Goal: Task Accomplishment & Management: Manage account settings

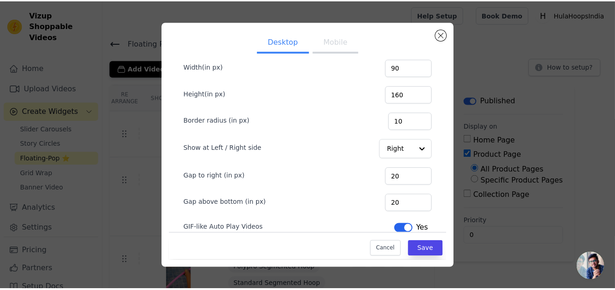
scroll to position [65, 0]
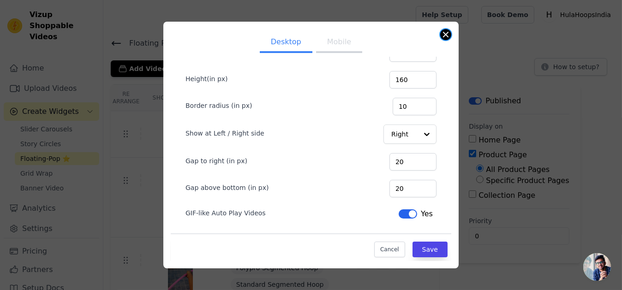
click at [447, 38] on button "Close modal" at bounding box center [445, 34] width 11 height 11
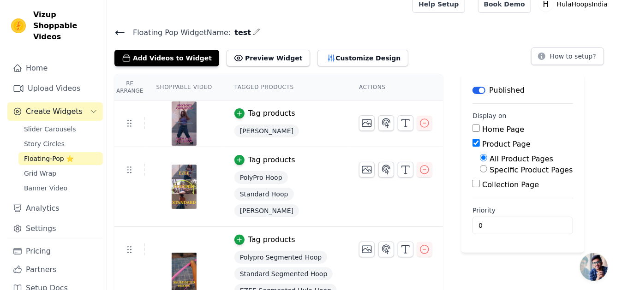
scroll to position [0, 0]
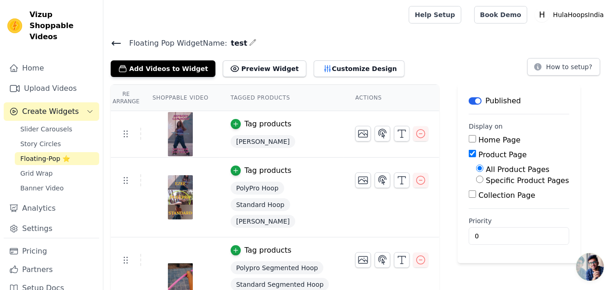
click at [486, 180] on label "Specific Product Pages" at bounding box center [527, 180] width 83 height 9
click at [478, 180] on input "Specific Product Pages" at bounding box center [479, 179] width 7 height 7
radio input "true"
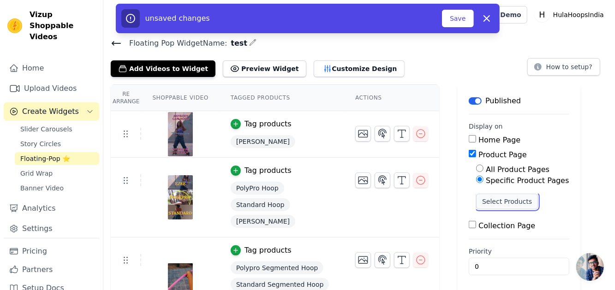
click at [477, 198] on button "Select Products" at bounding box center [507, 202] width 62 height 16
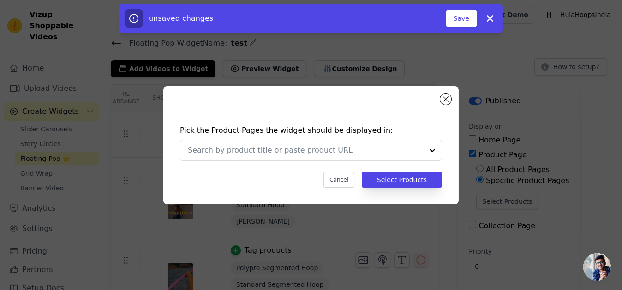
click at [439, 95] on div "Pick the Product Pages the widget should be displayed in: Cancel Select Products" at bounding box center [310, 145] width 295 height 118
click at [451, 98] on div "Pick the Product Pages the widget should be displayed in: Cancel Select Products" at bounding box center [310, 145] width 295 height 118
drag, startPoint x: 501, startPoint y: 12, endPoint x: 497, endPoint y: 18, distance: 6.4
click at [501, 12] on div "unsaved changes Save Dismiss" at bounding box center [311, 19] width 384 height 30
click at [496, 19] on button "Dismiss" at bounding box center [490, 18] width 18 height 18
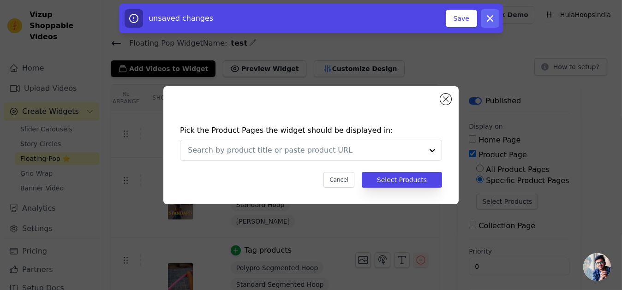
radio input "true"
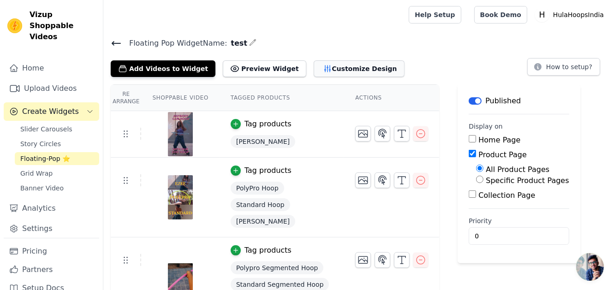
click at [323, 64] on icon "button" at bounding box center [327, 68] width 9 height 9
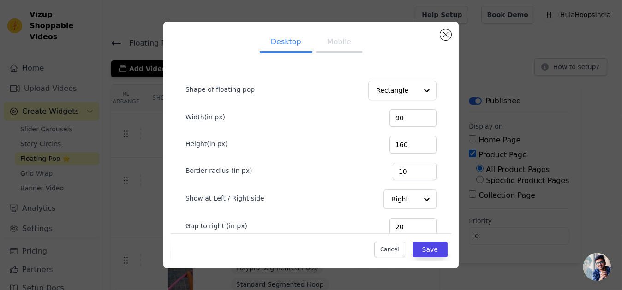
click at [319, 37] on button "Mobile" at bounding box center [339, 43] width 46 height 20
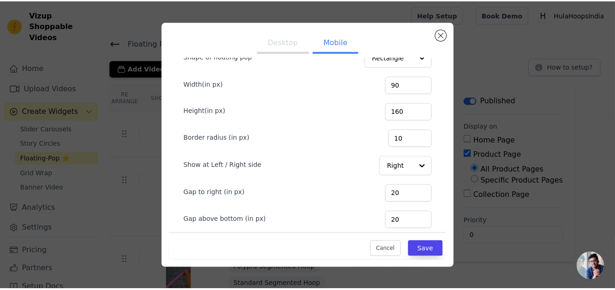
scroll to position [65, 0]
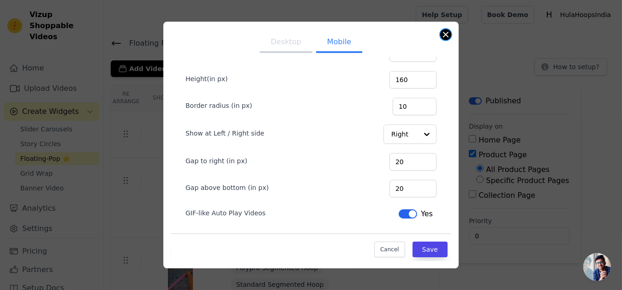
click at [443, 33] on button "Close modal" at bounding box center [445, 34] width 11 height 11
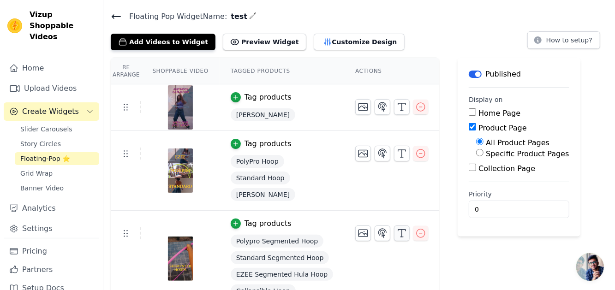
scroll to position [0, 0]
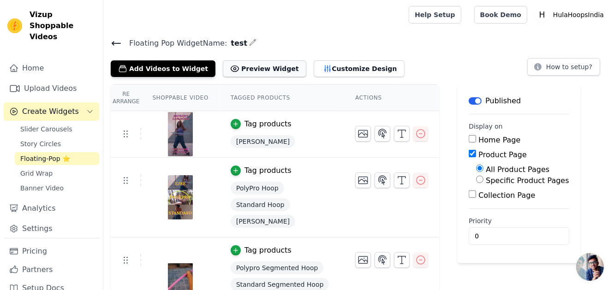
click at [245, 65] on button "Preview Widget" at bounding box center [264, 68] width 83 height 17
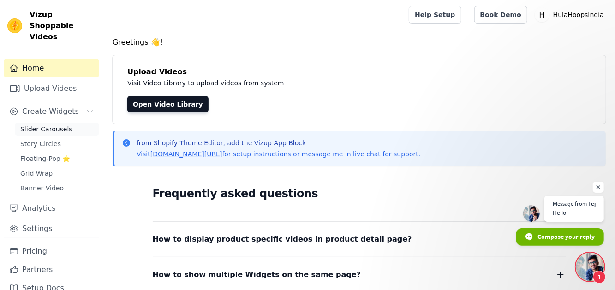
click at [46, 125] on span "Slider Carousels" at bounding box center [46, 129] width 52 height 9
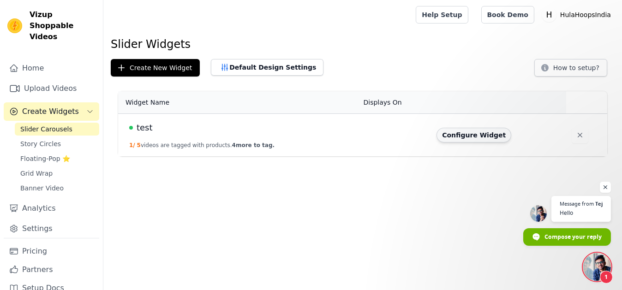
click at [462, 138] on button "Configure Widget" at bounding box center [473, 135] width 75 height 15
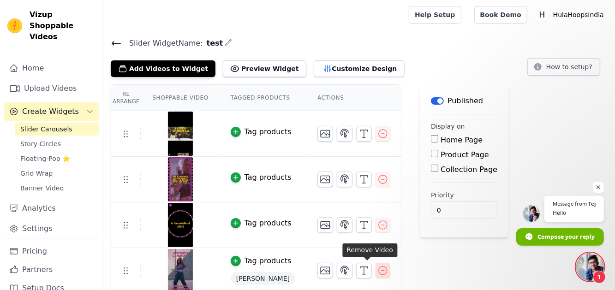
scroll to position [48, 0]
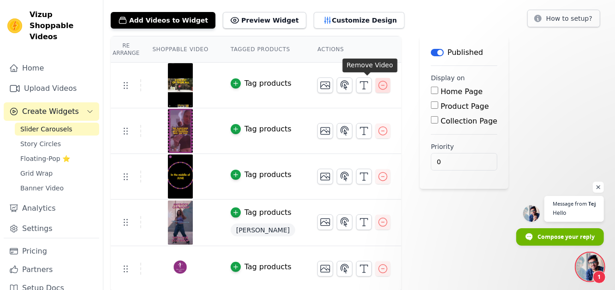
click at [377, 87] on icon "button" at bounding box center [382, 85] width 11 height 11
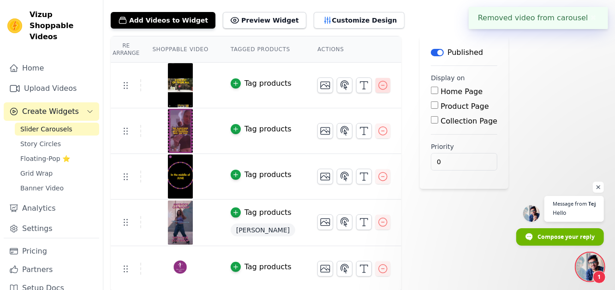
click at [377, 87] on icon "button" at bounding box center [382, 85] width 11 height 11
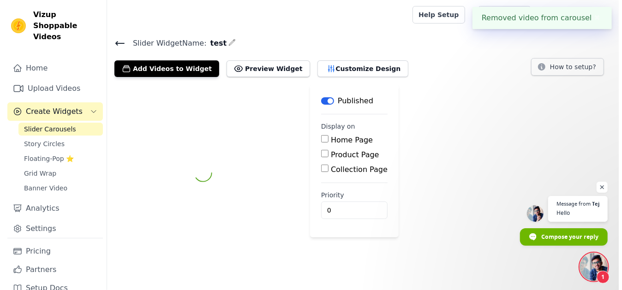
scroll to position [0, 0]
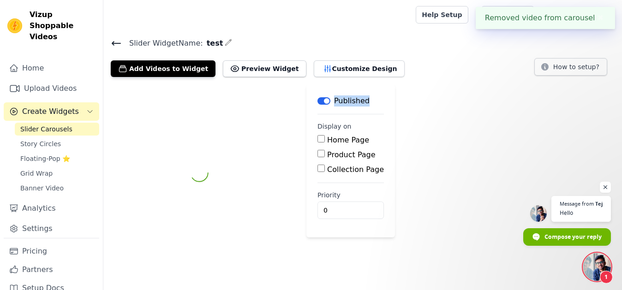
click at [368, 87] on main "Label Published Display on Home Page Product Page Collection Page Priority 0" at bounding box center [350, 160] width 89 height 153
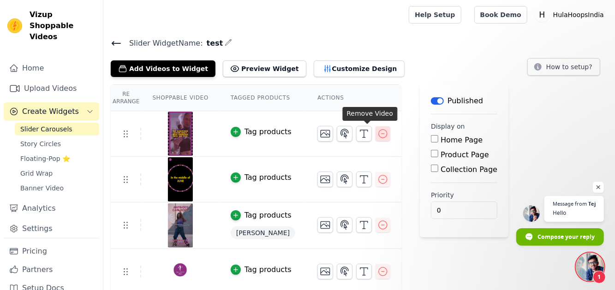
click at [377, 136] on icon "button" at bounding box center [382, 133] width 11 height 11
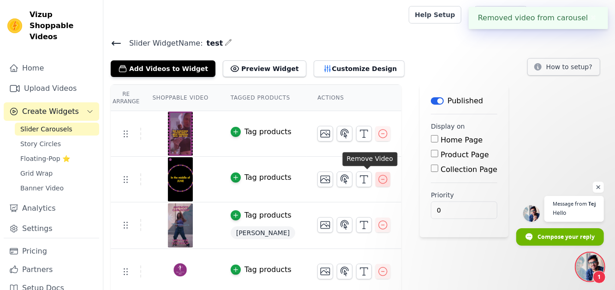
click at [376, 185] on button "button" at bounding box center [383, 179] width 15 height 15
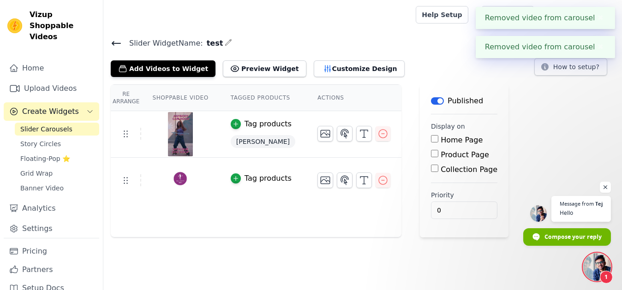
click at [367, 217] on div "Re Arrange Shoppable Video Tagged Products Actions Tag products EZEE Hoop Tag p…" at bounding box center [256, 160] width 291 height 153
click at [376, 173] on button "button" at bounding box center [383, 180] width 15 height 15
click at [379, 134] on icon "button" at bounding box center [383, 134] width 8 height 8
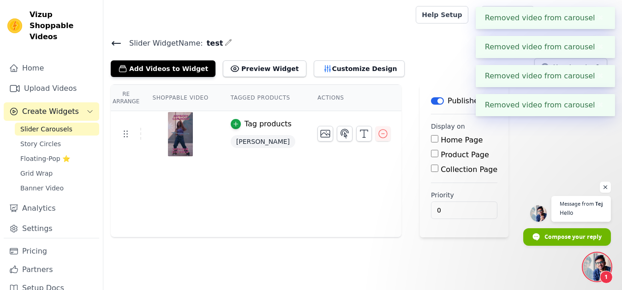
click at [361, 136] on div "Re Arrange Shoppable Video Tagged Products Actions Tag products EZEE Hoop Save …" at bounding box center [362, 160] width 519 height 153
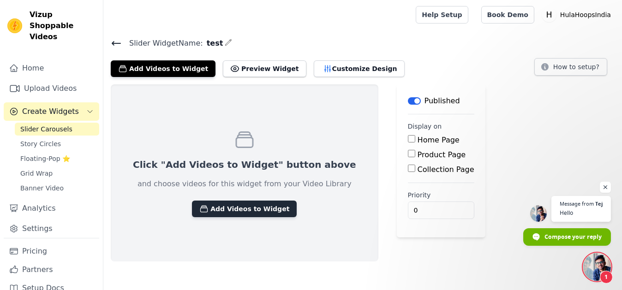
click at [228, 216] on button "Add Videos to Widget" at bounding box center [244, 209] width 105 height 17
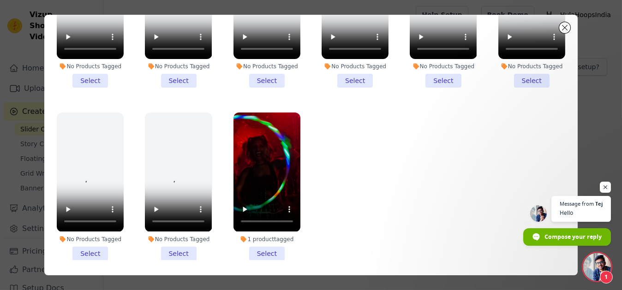
scroll to position [80, 0]
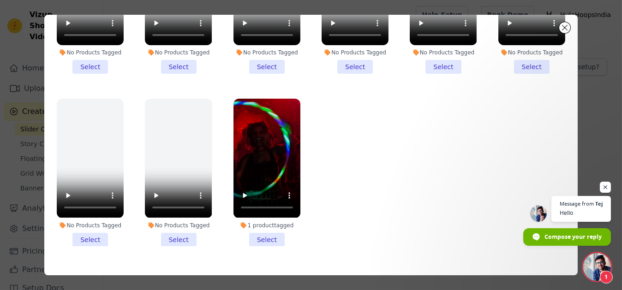
click at [274, 219] on li ">> 1.00 << 1 product tagged Select" at bounding box center [266, 173] width 67 height 148
click at [0, 0] on input ">> 1.00 << 1 product tagged Select" at bounding box center [0, 0] width 0 height 0
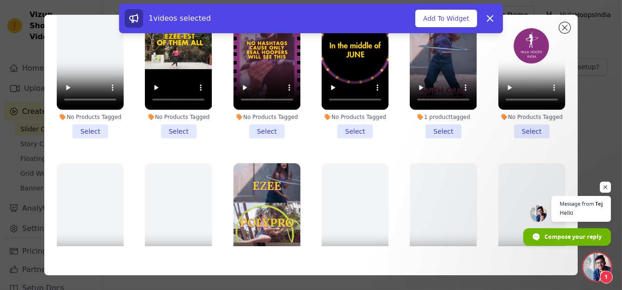
scroll to position [34, 0]
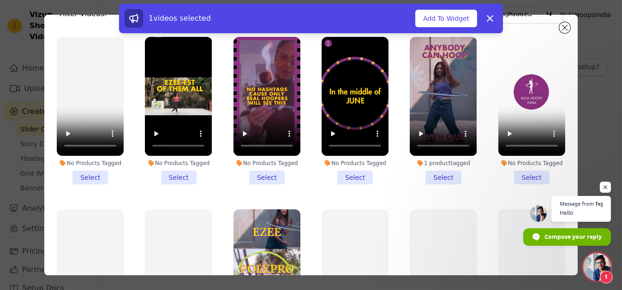
click at [439, 179] on li ">> 1.00 << 1 product tagged Select" at bounding box center [443, 111] width 67 height 148
click at [0, 0] on input ">> 1.00 << 1 product tagged Select" at bounding box center [0, 0] width 0 height 0
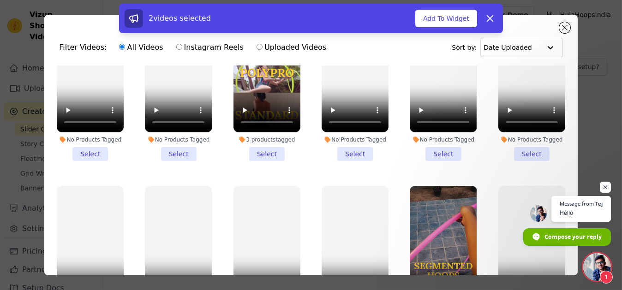
scroll to position [231, 0]
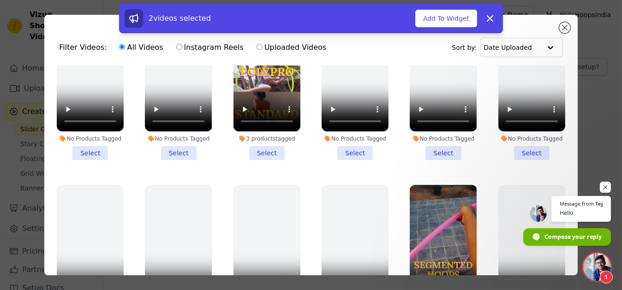
click at [201, 54] on div "All Videos Instagram Reels Uploaded Videos" at bounding box center [222, 47] width 217 height 21
click at [224, 49] on label "Instagram Reels" at bounding box center [210, 48] width 68 height 12
click at [182, 49] on input "Instagram Reels" at bounding box center [179, 47] width 6 height 6
radio input "true"
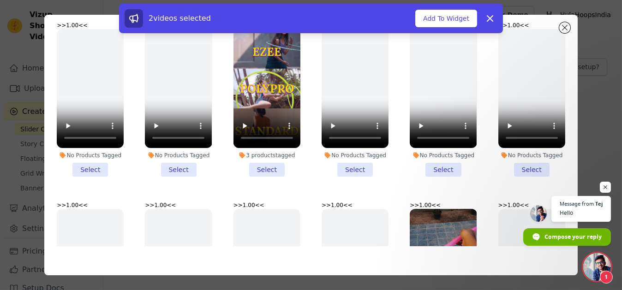
scroll to position [97, 0]
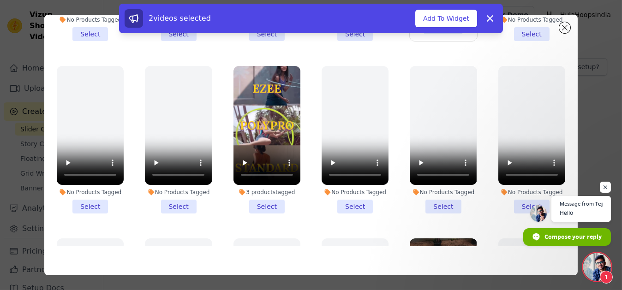
click at [255, 203] on li ">> 1.00 << 3 products tagged Select" at bounding box center [266, 140] width 67 height 148
click at [0, 0] on input ">> 1.00 << 3 products tagged Select" at bounding box center [0, 0] width 0 height 0
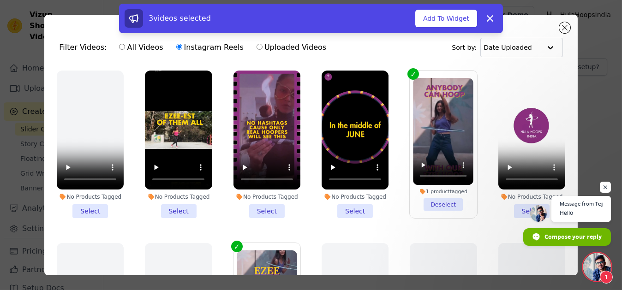
scroll to position [0, 0]
click at [463, 18] on button "Add To Widget" at bounding box center [446, 19] width 62 height 18
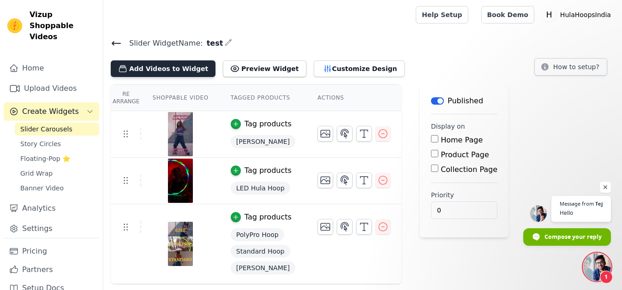
click at [172, 66] on button "Add Videos to Widget" at bounding box center [163, 68] width 105 height 17
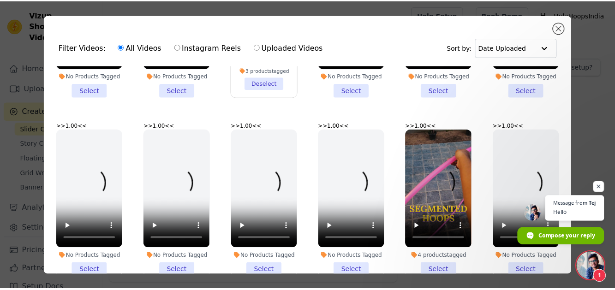
scroll to position [323, 0]
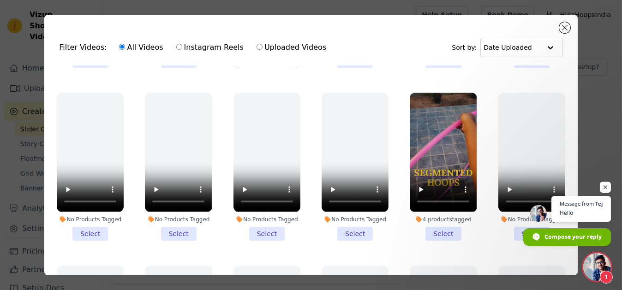
click at [441, 220] on li ">> 1.00 << 4 products tagged Select" at bounding box center [443, 167] width 67 height 148
click at [0, 0] on input ">> 1.00 << 4 products tagged Select" at bounding box center [0, 0] width 0 height 0
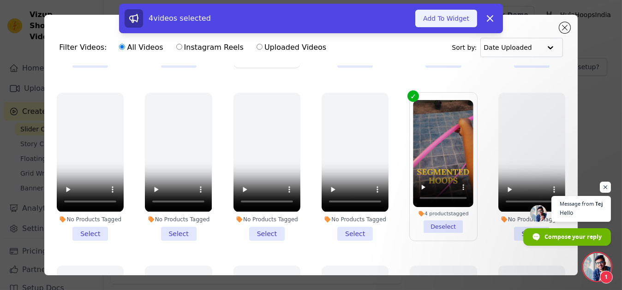
click at [463, 16] on button "Add To Widget" at bounding box center [446, 19] width 62 height 18
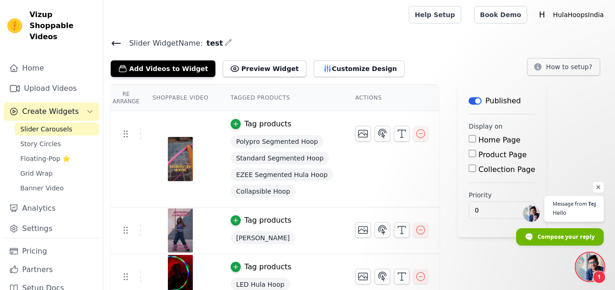
click at [488, 139] on label "Home Page" at bounding box center [499, 140] width 42 height 9
click at [476, 139] on input "Home Page" at bounding box center [472, 138] width 7 height 7
checkbox input "true"
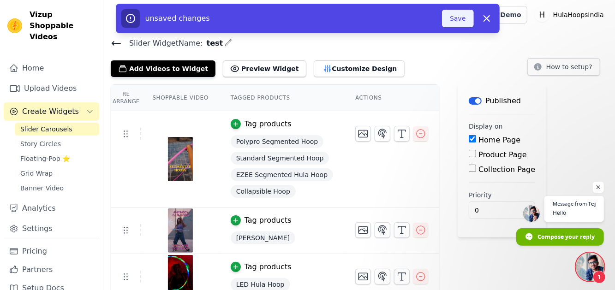
click at [463, 22] on button "Save" at bounding box center [457, 19] width 31 height 18
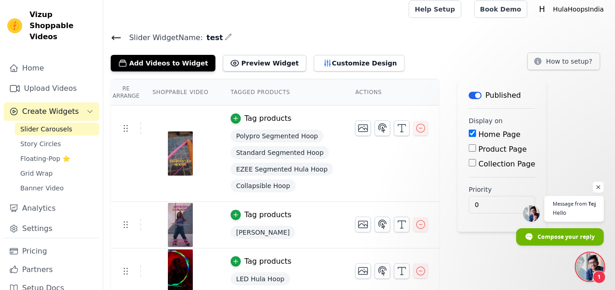
scroll to position [0, 0]
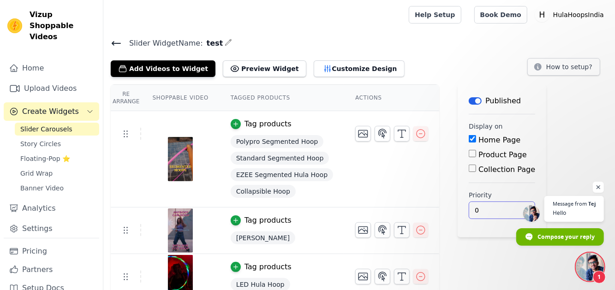
click at [591, 251] on div "Re Arrange Shoppable Video Tagged Products Actions Tag products Polypro Segment…" at bounding box center [359, 232] width 512 height 296
click at [590, 261] on span "Open chat" at bounding box center [590, 267] width 28 height 28
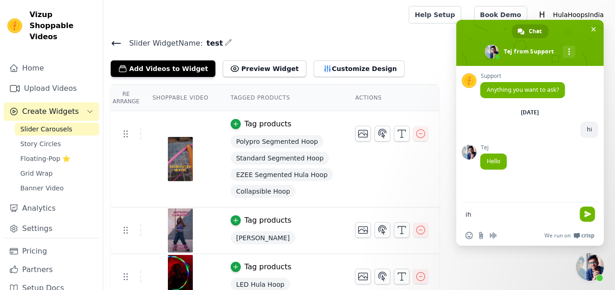
type textarea "i"
type textarea "hey, I am facing an issue"
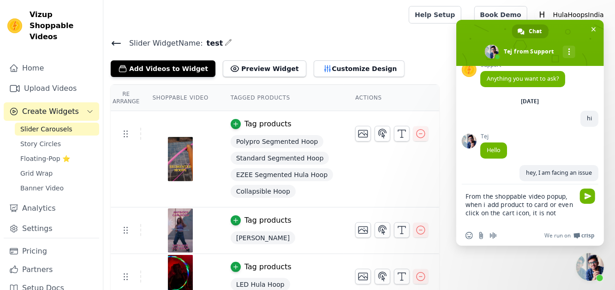
scroll to position [12, 0]
type textarea "From the shoppable video popup, when i add product to card or even click on the…"
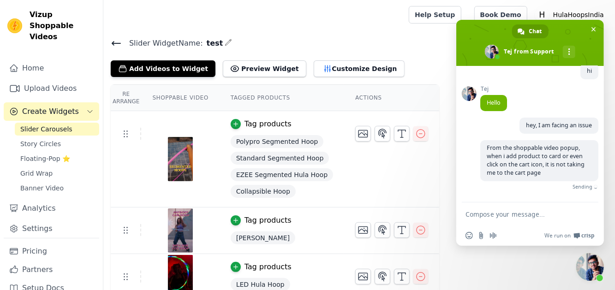
scroll to position [47, 0]
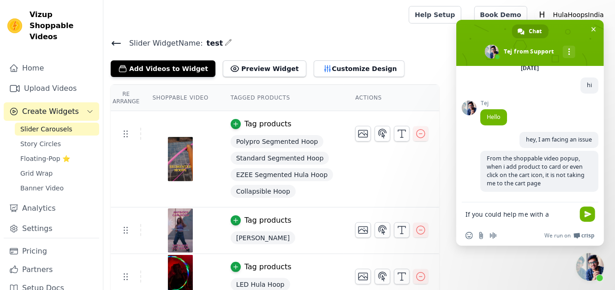
type textarea "If you could help me with a"
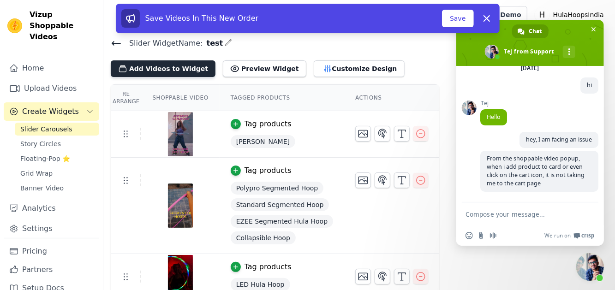
click at [164, 69] on button "Add Videos to Widget" at bounding box center [163, 68] width 105 height 17
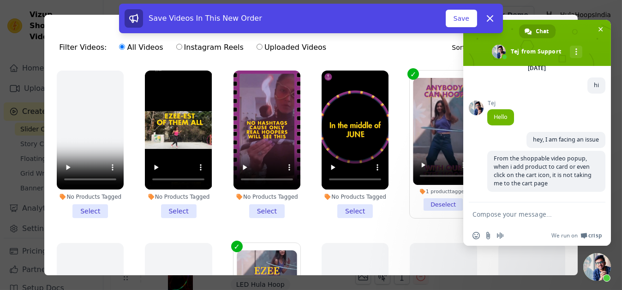
click at [598, 30] on div "Save Videos In This New Order Save Dismiss" at bounding box center [311, 20] width 622 height 33
click at [605, 27] on div "Save Videos In This New Order Save Dismiss" at bounding box center [311, 20] width 622 height 33
click at [602, 29] on div "Save Videos In This New Order Save Dismiss" at bounding box center [311, 20] width 622 height 33
click at [599, 29] on div "Save Videos In This New Order Save Dismiss" at bounding box center [311, 20] width 622 height 33
click at [485, 18] on icon at bounding box center [489, 18] width 11 height 11
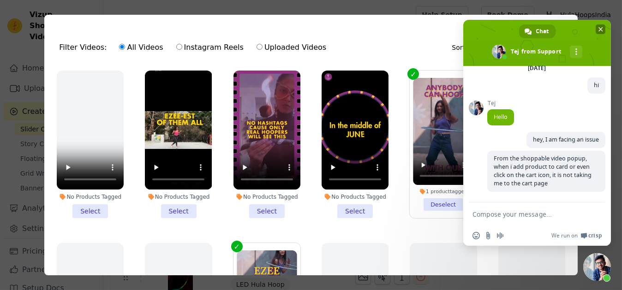
click at [602, 26] on span "Close chat" at bounding box center [601, 29] width 10 height 10
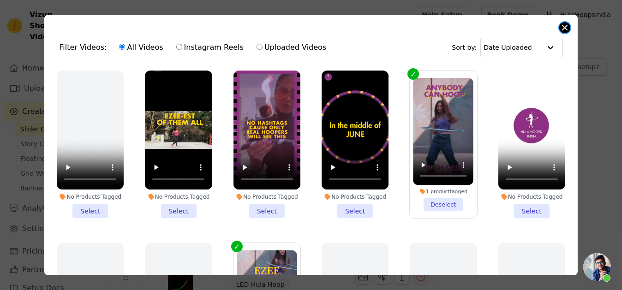
click at [567, 28] on button "Close modal" at bounding box center [564, 27] width 11 height 11
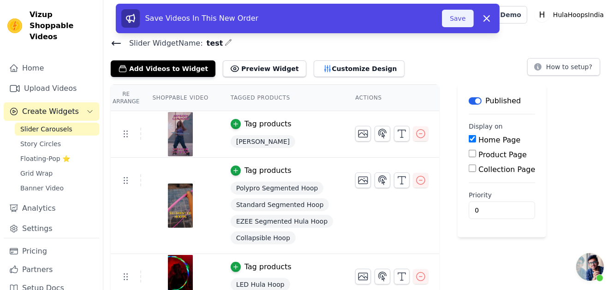
click at [458, 15] on button "Save" at bounding box center [457, 19] width 31 height 18
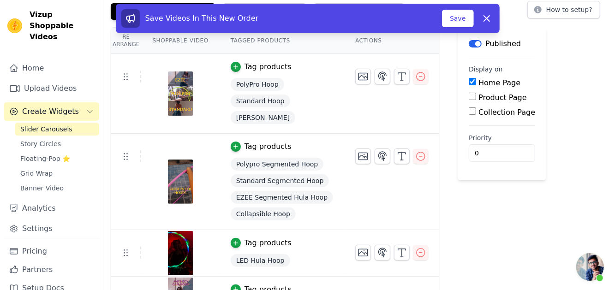
scroll to position [42, 0]
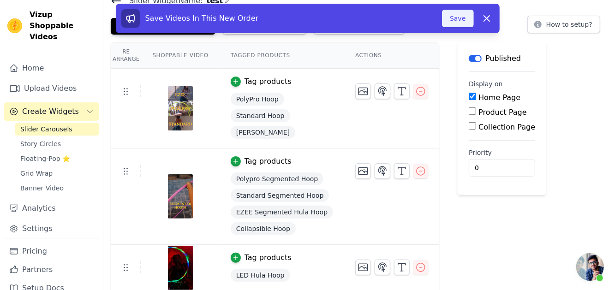
click at [466, 27] on button "Save" at bounding box center [457, 19] width 31 height 18
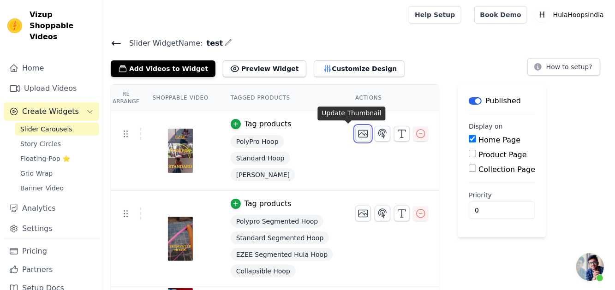
click at [358, 134] on icon "button" at bounding box center [363, 133] width 11 height 11
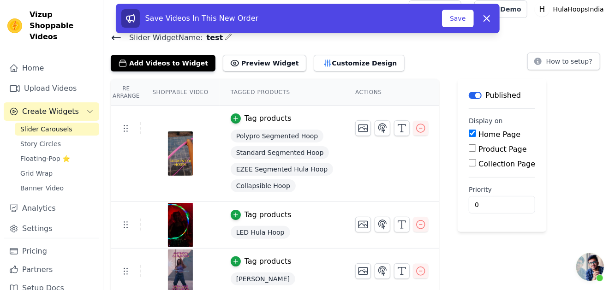
scroll to position [9, 0]
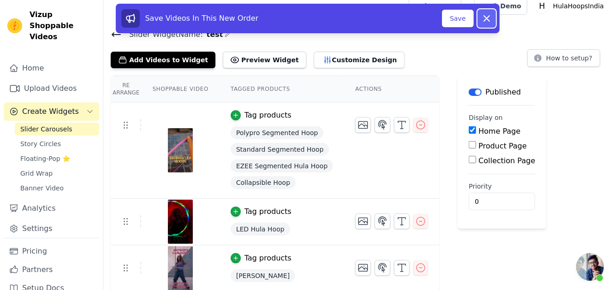
click at [485, 20] on icon at bounding box center [486, 18] width 11 height 11
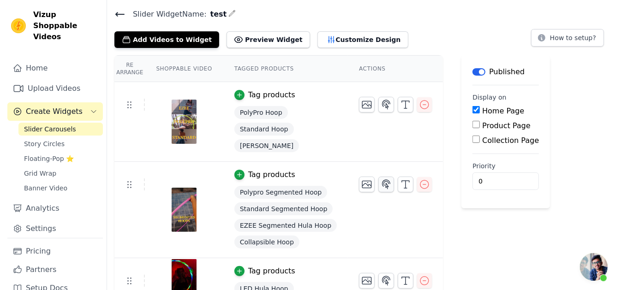
scroll to position [0, 0]
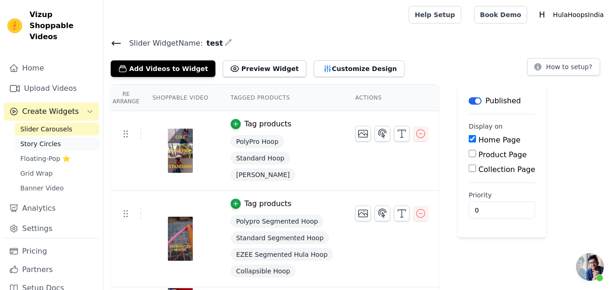
click at [57, 137] on link "Story Circles" at bounding box center [57, 143] width 84 height 13
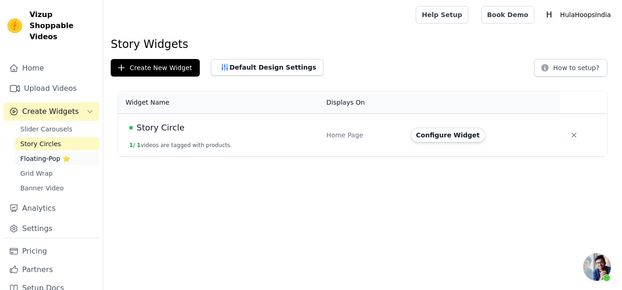
click at [49, 154] on span "Floating-Pop ⭐" at bounding box center [45, 158] width 50 height 9
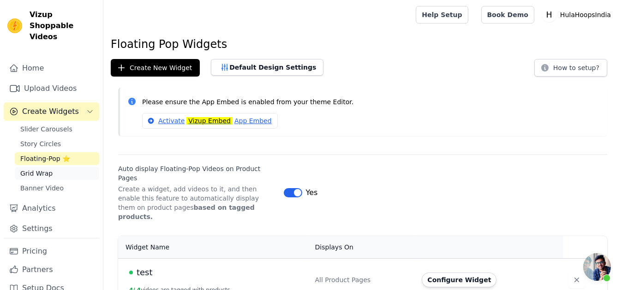
click at [46, 169] on span "Grid Wrap" at bounding box center [36, 173] width 32 height 9
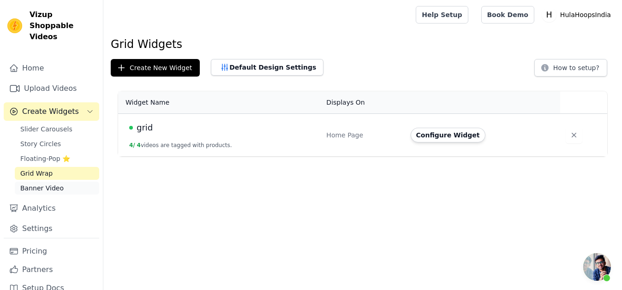
click at [45, 184] on span "Banner Video" at bounding box center [41, 188] width 43 height 9
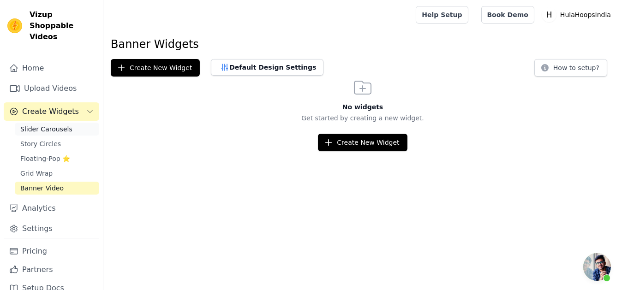
click at [59, 123] on link "Slider Carousels" at bounding box center [57, 129] width 84 height 13
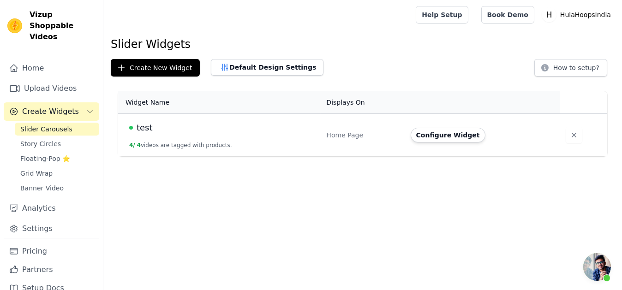
click at [161, 128] on div "test" at bounding box center [222, 127] width 186 height 13
click at [139, 124] on span "test" at bounding box center [145, 127] width 16 height 13
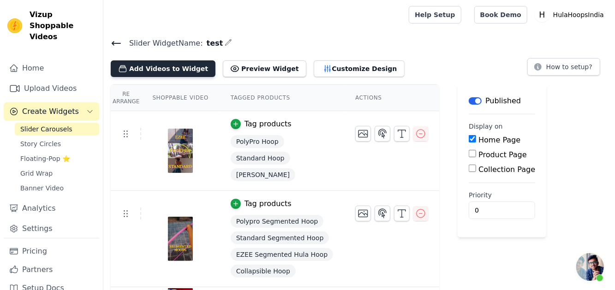
click at [183, 72] on button "Add Videos to Widget" at bounding box center [163, 68] width 105 height 17
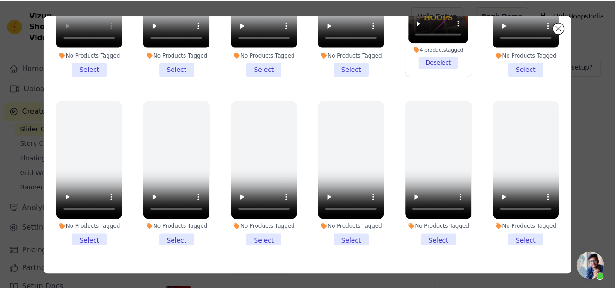
scroll to position [328, 0]
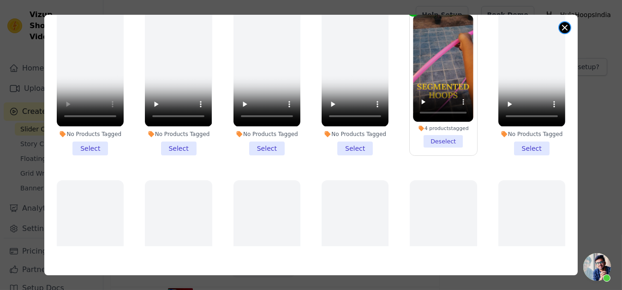
click at [565, 28] on button "Close modal" at bounding box center [564, 27] width 11 height 11
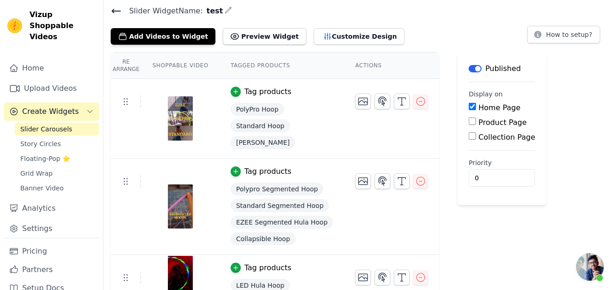
scroll to position [89, 0]
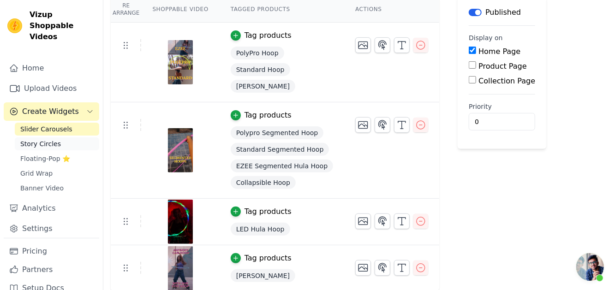
click at [33, 139] on span "Story Circles" at bounding box center [40, 143] width 41 height 9
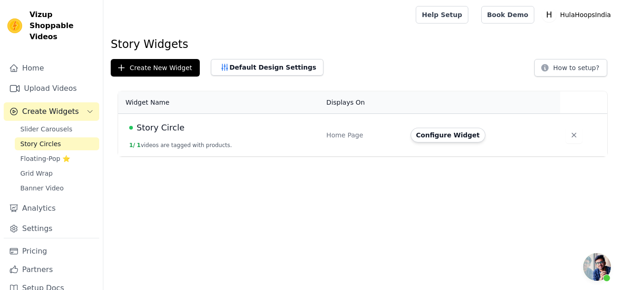
click at [167, 137] on td "Story Circle 1 / 1 videos are tagged with products." at bounding box center [219, 135] width 203 height 43
click at [167, 132] on span "Story Circle" at bounding box center [161, 127] width 48 height 13
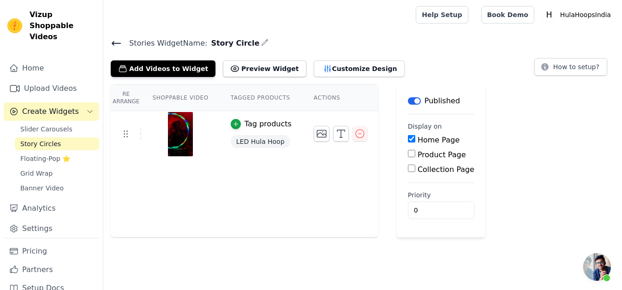
click at [408, 100] on button "Label" at bounding box center [414, 100] width 13 height 7
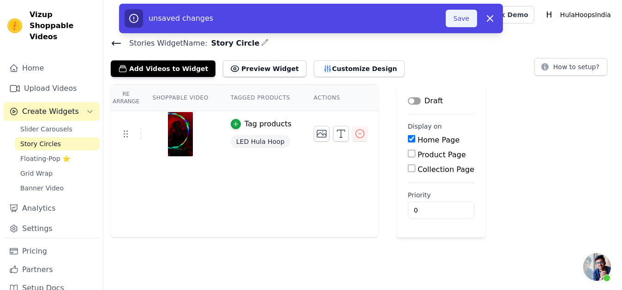
click at [460, 12] on button "Save" at bounding box center [461, 19] width 31 height 18
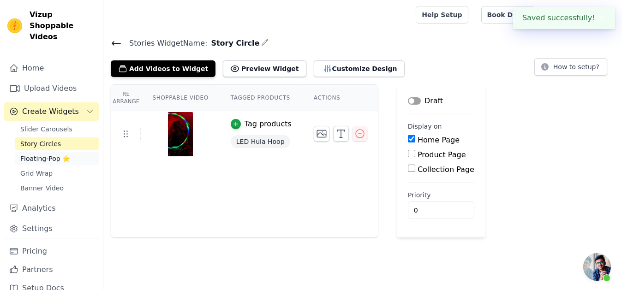
click at [46, 154] on span "Floating-Pop ⭐" at bounding box center [45, 158] width 50 height 9
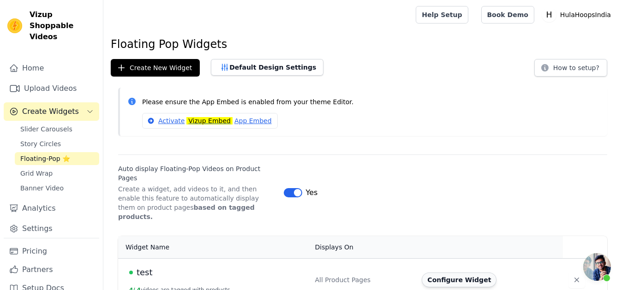
click at [437, 273] on button "Configure Widget" at bounding box center [459, 280] width 75 height 15
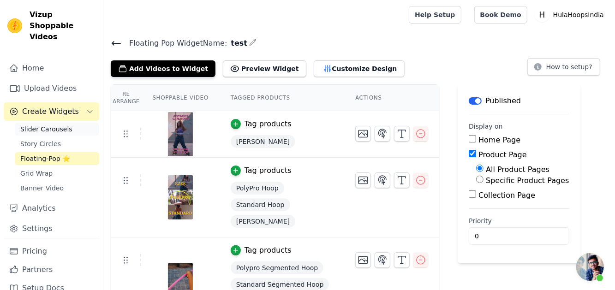
click at [60, 125] on span "Slider Carousels" at bounding box center [46, 129] width 52 height 9
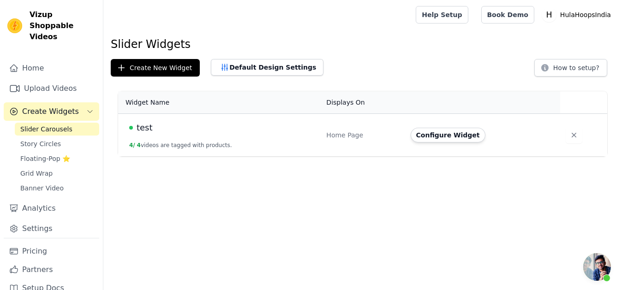
click at [158, 132] on div "test" at bounding box center [222, 127] width 186 height 13
click at [468, 136] on button "Configure Widget" at bounding box center [448, 135] width 75 height 15
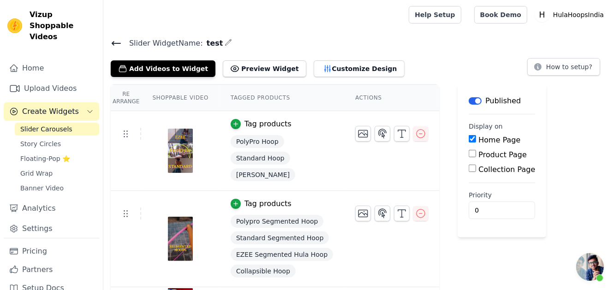
click at [225, 41] on icon "button" at bounding box center [228, 42] width 7 height 7
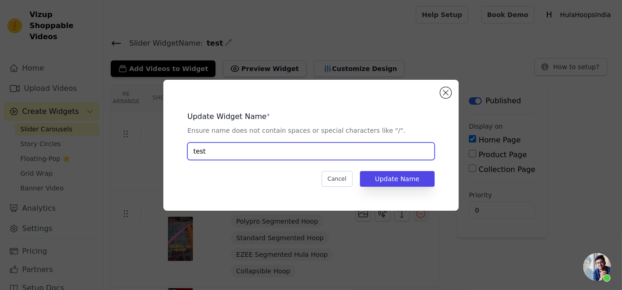
click at [291, 158] on input "test" at bounding box center [310, 152] width 247 height 18
type input "home(active)"
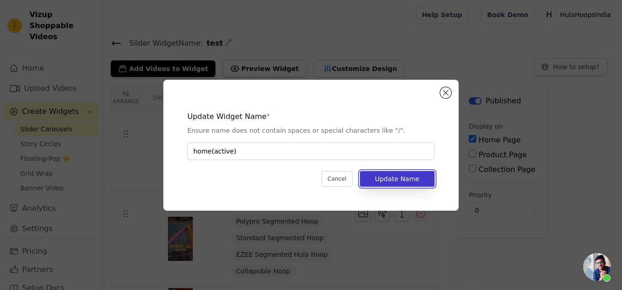
click at [397, 180] on button "Update Name" at bounding box center [397, 179] width 75 height 16
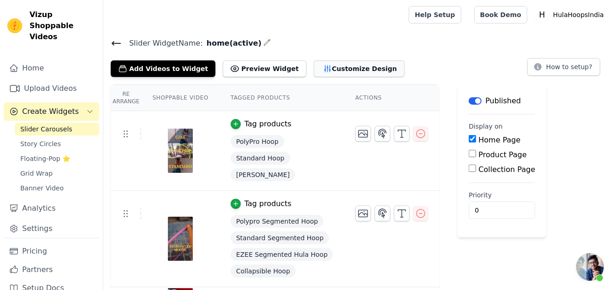
click at [318, 69] on button "Customize Design" at bounding box center [359, 68] width 91 height 17
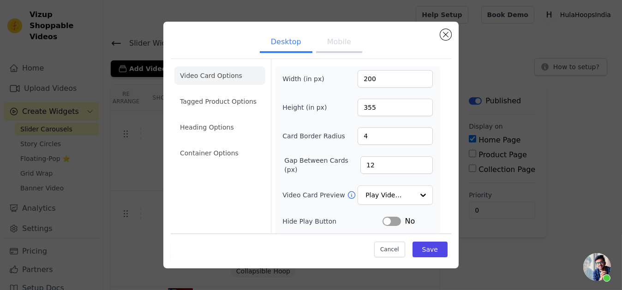
click at [342, 40] on button "Mobile" at bounding box center [339, 43] width 46 height 20
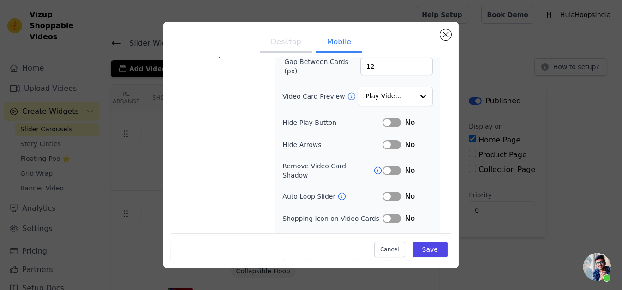
scroll to position [130, 0]
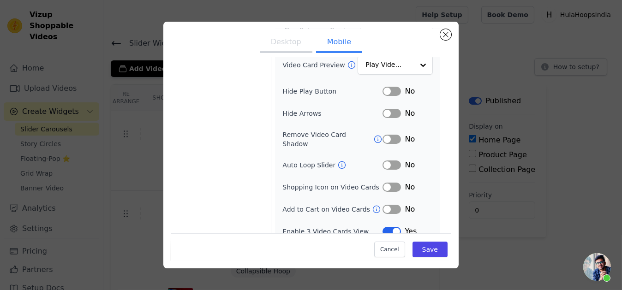
click at [391, 135] on button "Label" at bounding box center [391, 139] width 18 height 9
click at [337, 161] on icon at bounding box center [341, 165] width 9 height 9
click at [389, 161] on button "Label" at bounding box center [391, 165] width 18 height 9
click at [382, 227] on button "Label" at bounding box center [391, 231] width 18 height 9
click at [414, 244] on button "Save" at bounding box center [429, 250] width 35 height 16
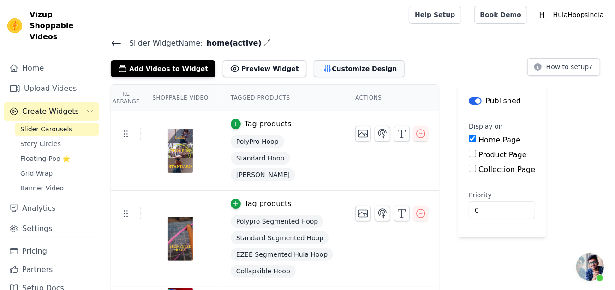
click at [327, 71] on button "Customize Design" at bounding box center [359, 68] width 91 height 17
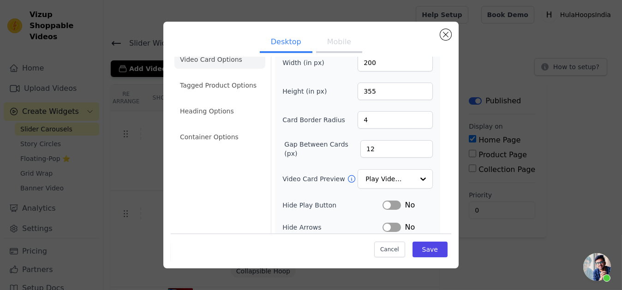
click at [327, 48] on button "Mobile" at bounding box center [339, 43] width 46 height 20
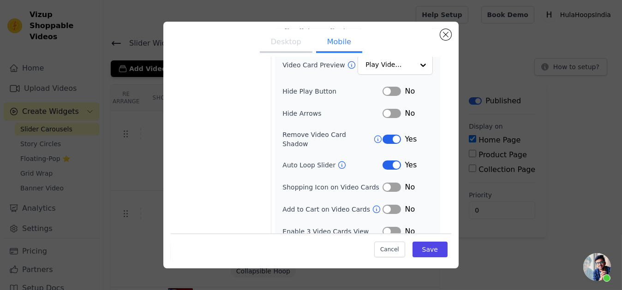
click at [382, 227] on button "Label" at bounding box center [391, 231] width 18 height 9
click at [384, 227] on button "Label" at bounding box center [391, 231] width 18 height 9
click at [415, 252] on button "Save" at bounding box center [429, 250] width 35 height 16
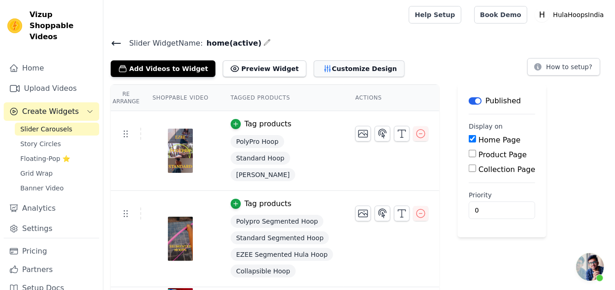
click at [353, 67] on button "Customize Design" at bounding box center [359, 68] width 91 height 17
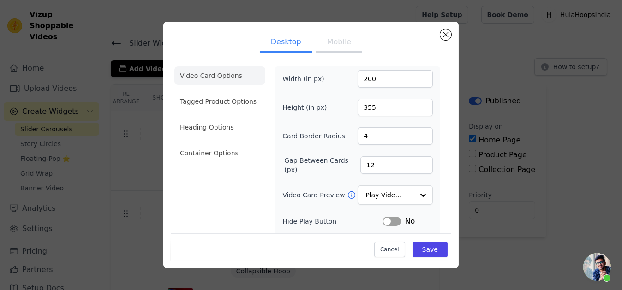
scroll to position [46, 0]
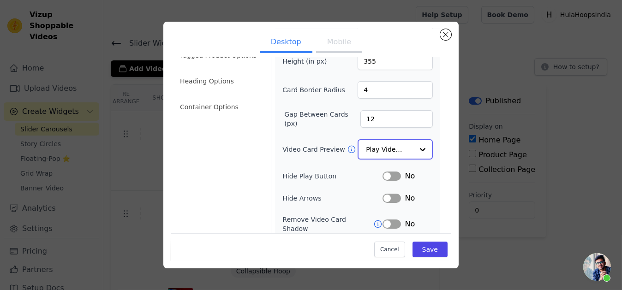
click at [417, 150] on div at bounding box center [422, 149] width 18 height 18
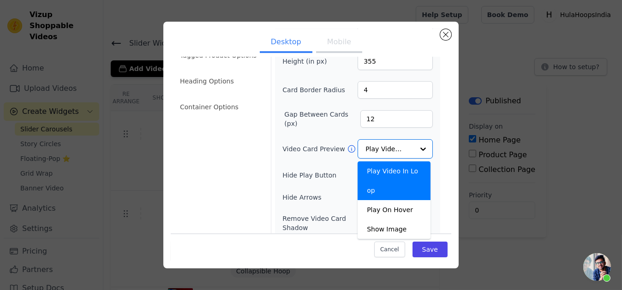
click at [237, 149] on div "Video Card Options Tagged Product Options Heading Options Container Options" at bounding box center [219, 159] width 91 height 293
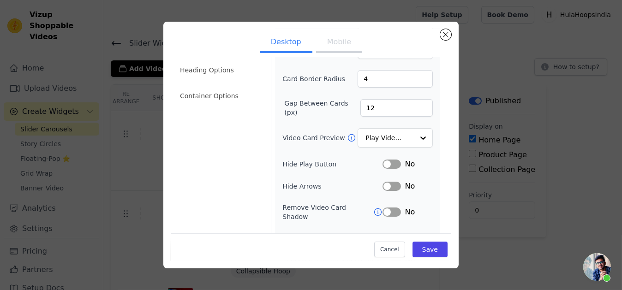
scroll to position [0, 0]
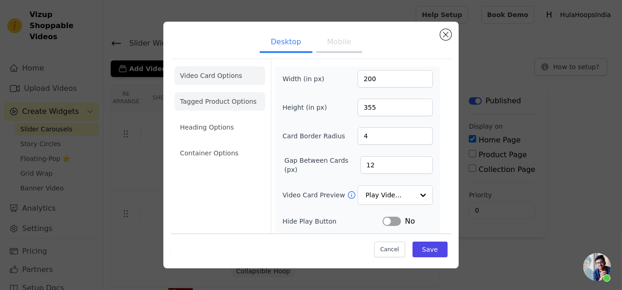
click at [234, 101] on li "Tagged Product Options" at bounding box center [219, 101] width 91 height 18
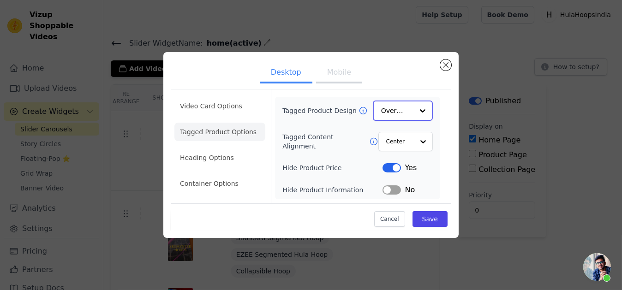
click at [421, 113] on div at bounding box center [422, 111] width 18 height 18
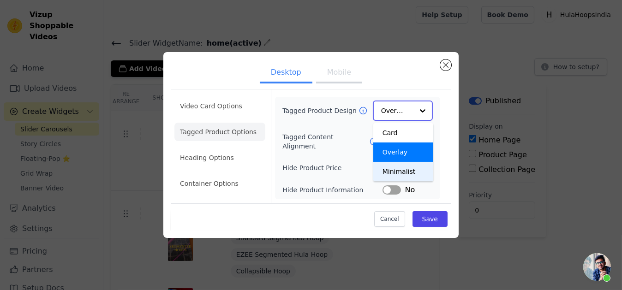
click at [418, 165] on div "Minimalist" at bounding box center [403, 171] width 60 height 19
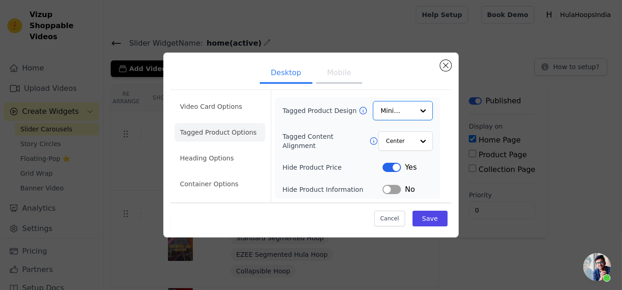
click at [342, 80] on button "Mobile" at bounding box center [339, 74] width 46 height 20
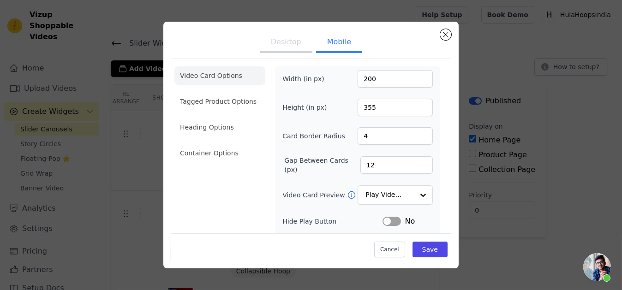
drag, startPoint x: 240, startPoint y: 100, endPoint x: 248, endPoint y: 102, distance: 8.5
click at [240, 100] on li "Tagged Product Options" at bounding box center [219, 101] width 91 height 18
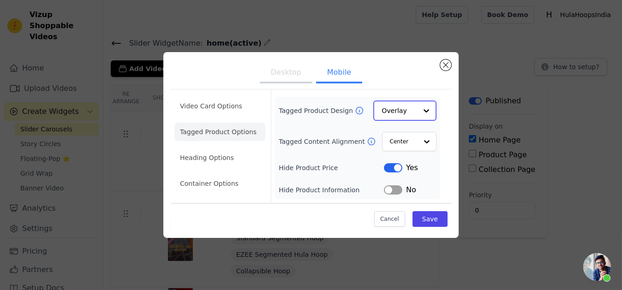
click at [412, 118] on input "Tagged Product Design" at bounding box center [400, 111] width 36 height 18
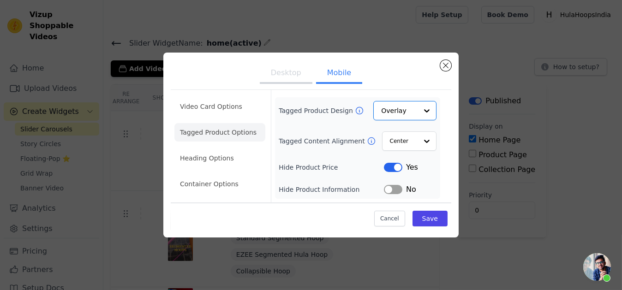
click at [297, 65] on button "Desktop" at bounding box center [286, 74] width 53 height 20
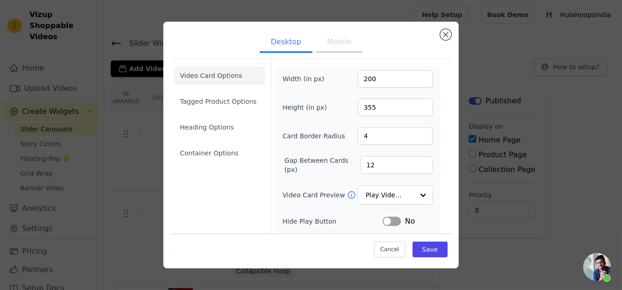
drag, startPoint x: 209, startPoint y: 104, endPoint x: 256, endPoint y: 105, distance: 47.1
click at [209, 104] on li "Tagged Product Options" at bounding box center [219, 101] width 91 height 18
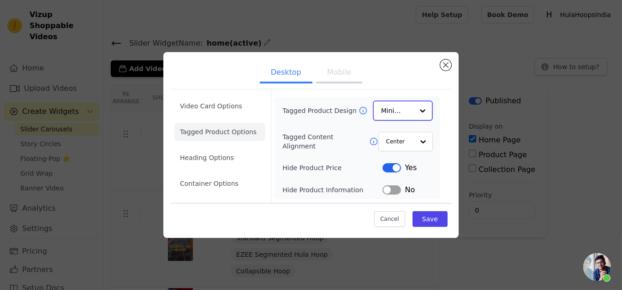
click at [411, 120] on input "Tagged Product Design" at bounding box center [397, 111] width 32 height 18
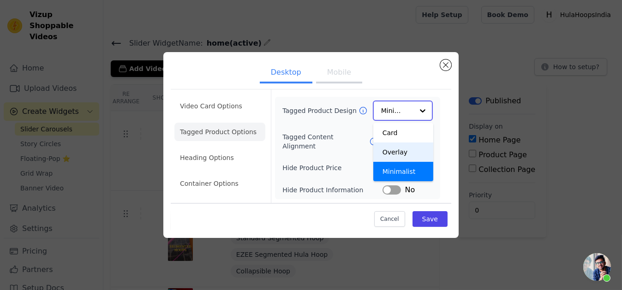
click at [409, 149] on div "Overlay" at bounding box center [403, 152] width 60 height 19
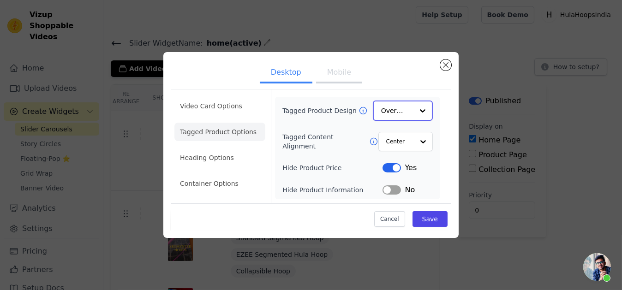
click at [406, 113] on input "Tagged Product Design" at bounding box center [397, 111] width 32 height 18
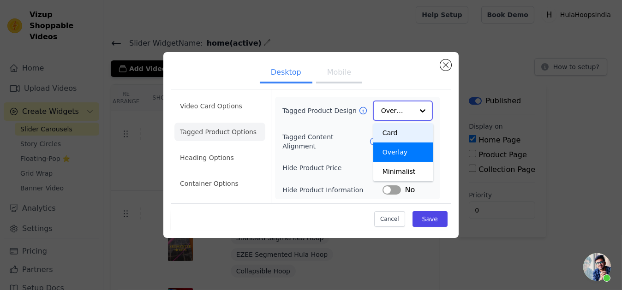
click at [405, 127] on div "Card" at bounding box center [403, 132] width 60 height 19
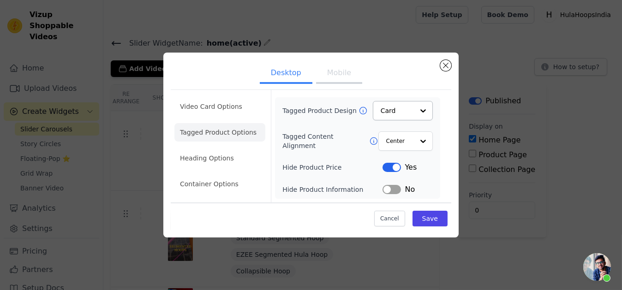
click at [220, 152] on li "Heading Options" at bounding box center [219, 158] width 91 height 18
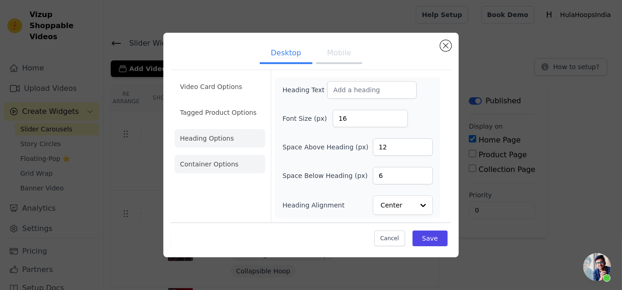
click at [235, 170] on li "Container Options" at bounding box center [219, 164] width 91 height 18
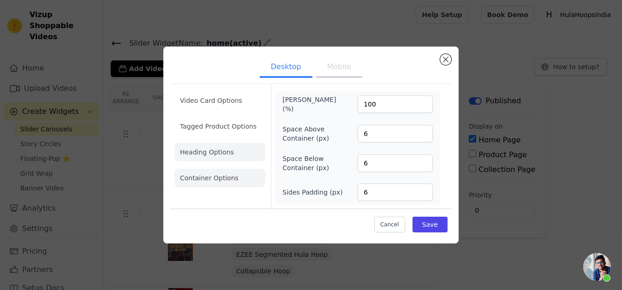
click at [239, 153] on li "Heading Options" at bounding box center [219, 152] width 91 height 18
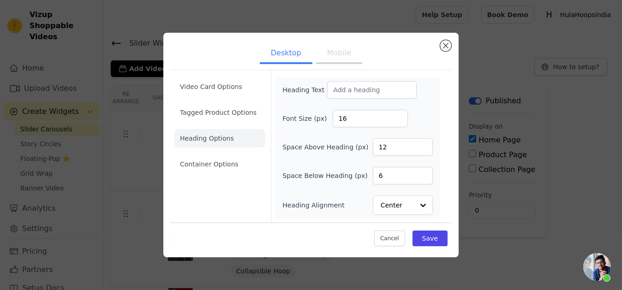
drag, startPoint x: 239, startPoint y: 122, endPoint x: 247, endPoint y: 121, distance: 7.4
click at [240, 121] on li "Tagged Product Options" at bounding box center [219, 112] width 91 height 18
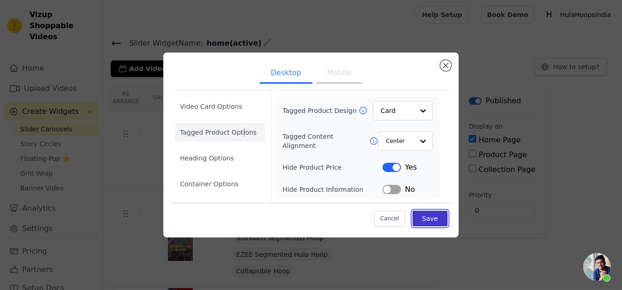
click at [426, 221] on button "Save" at bounding box center [429, 219] width 35 height 16
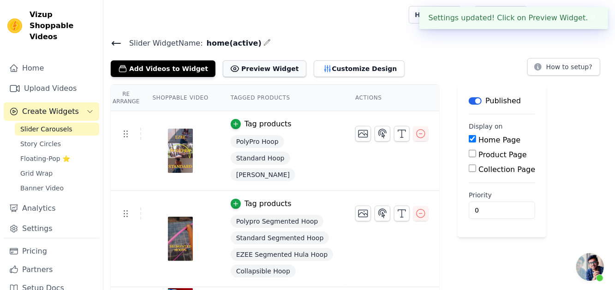
click at [262, 71] on button "Preview Widget" at bounding box center [264, 68] width 83 height 17
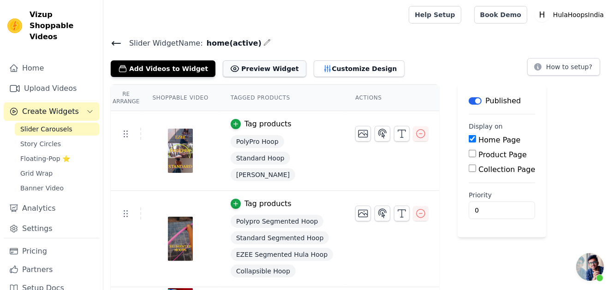
click at [252, 65] on button "Preview Widget" at bounding box center [264, 68] width 83 height 17
click at [337, 68] on button "Customize Design" at bounding box center [359, 68] width 91 height 17
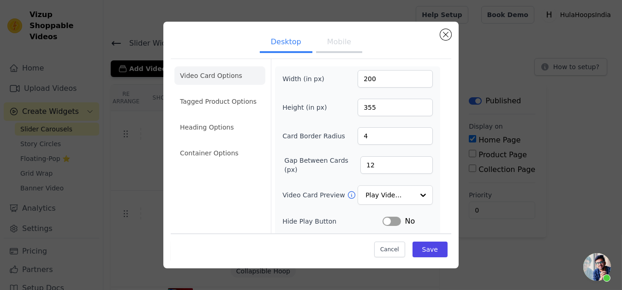
drag, startPoint x: 223, startPoint y: 101, endPoint x: 269, endPoint y: 102, distance: 45.7
click at [222, 102] on li "Tagged Product Options" at bounding box center [219, 101] width 91 height 18
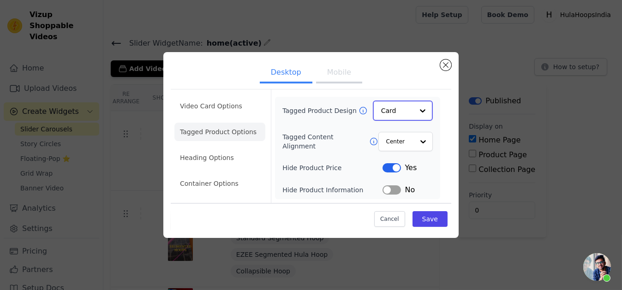
click at [397, 106] on input "Tagged Product Design" at bounding box center [397, 111] width 32 height 18
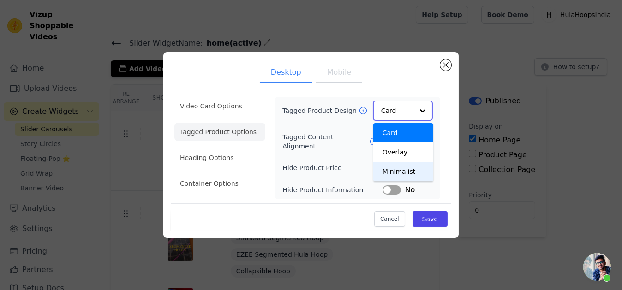
click at [407, 177] on div "Minimalist" at bounding box center [403, 171] width 60 height 19
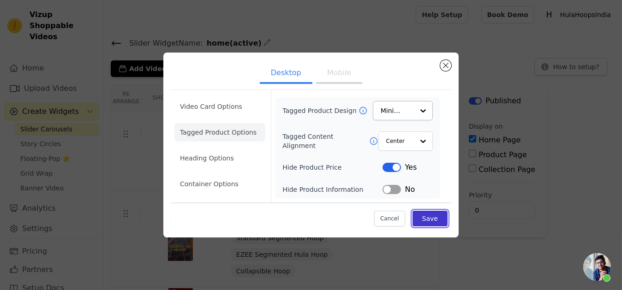
click at [423, 213] on button "Save" at bounding box center [429, 219] width 35 height 16
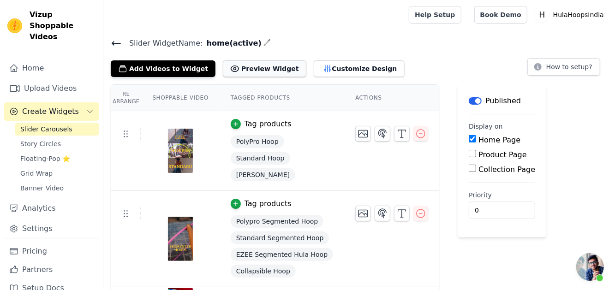
click at [257, 64] on button "Preview Widget" at bounding box center [264, 68] width 83 height 17
click at [338, 67] on button "Customize Design" at bounding box center [359, 68] width 91 height 17
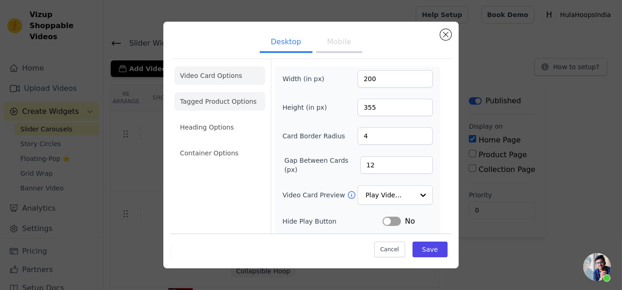
click at [194, 108] on li "Tagged Product Options" at bounding box center [219, 101] width 91 height 18
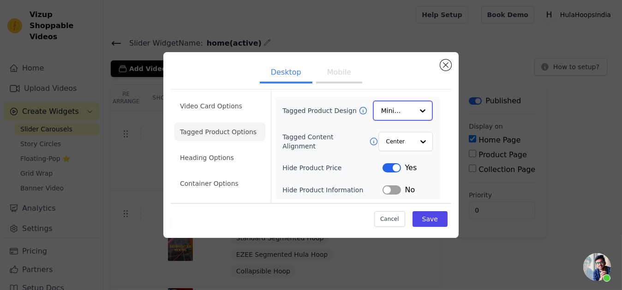
click at [405, 118] on input "Tagged Product Design" at bounding box center [397, 111] width 32 height 18
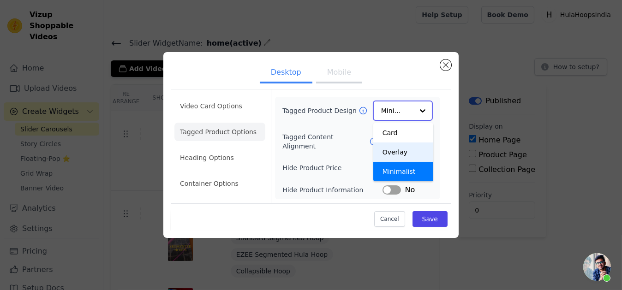
click at [404, 148] on div "Overlay" at bounding box center [403, 152] width 60 height 19
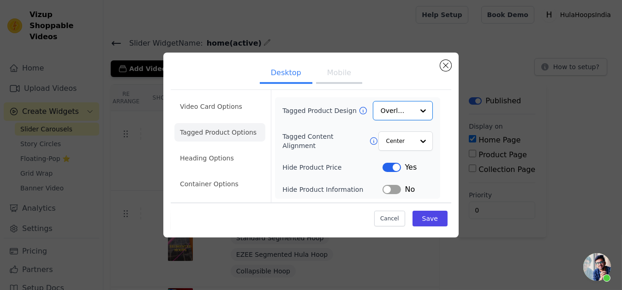
click at [329, 82] on button "Mobile" at bounding box center [339, 74] width 46 height 20
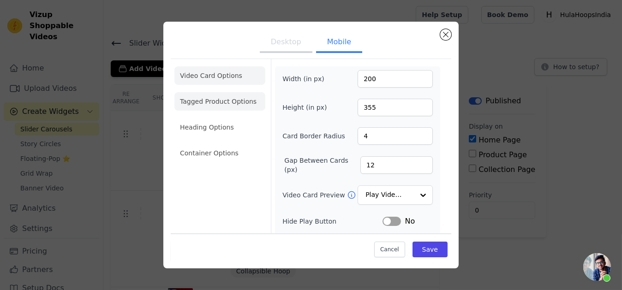
click at [217, 103] on li "Tagged Product Options" at bounding box center [219, 101] width 91 height 18
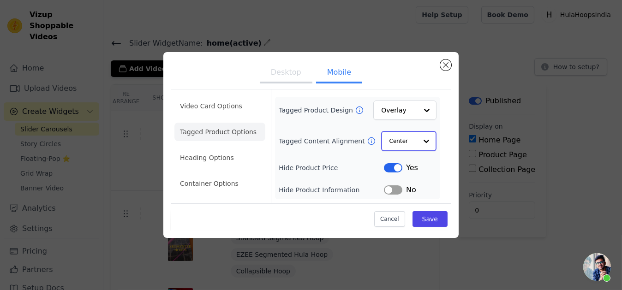
click at [409, 137] on input "Tagged Content Alignment" at bounding box center [403, 141] width 28 height 18
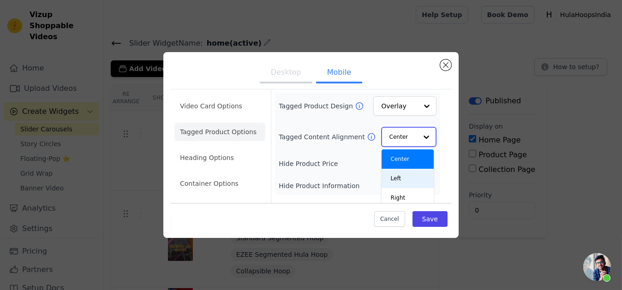
scroll to position [8, 0]
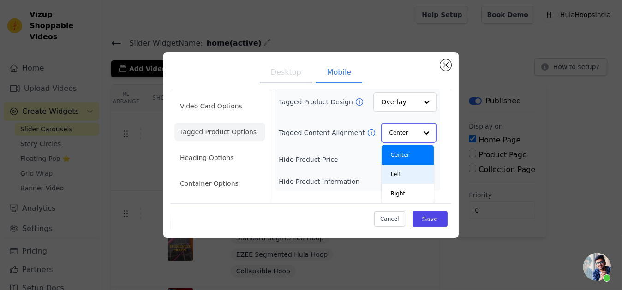
click at [412, 170] on div "Left" at bounding box center [408, 174] width 53 height 19
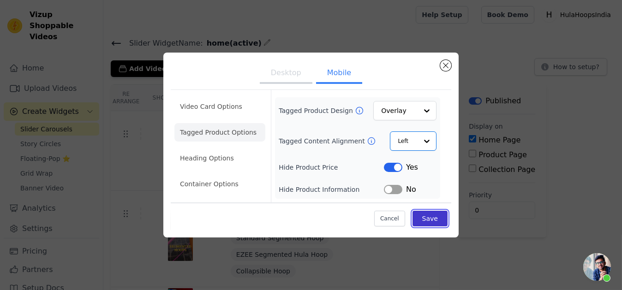
click at [420, 221] on button "Save" at bounding box center [429, 219] width 35 height 16
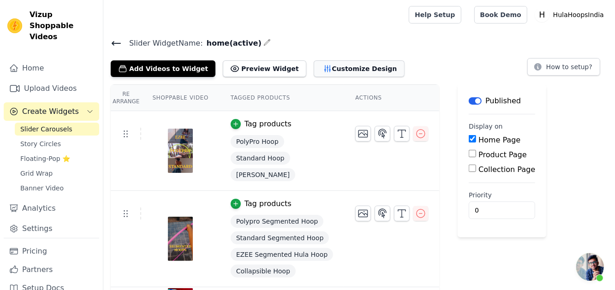
click at [334, 71] on button "Customize Design" at bounding box center [359, 68] width 91 height 17
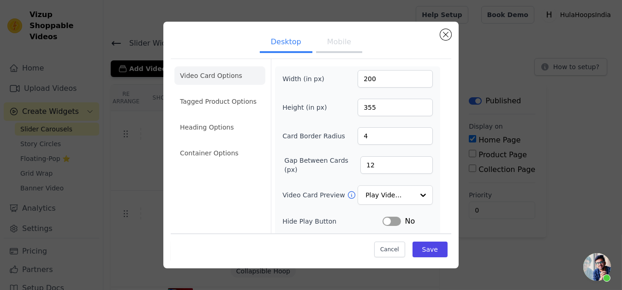
click at [226, 108] on li "Tagged Product Options" at bounding box center [219, 101] width 91 height 18
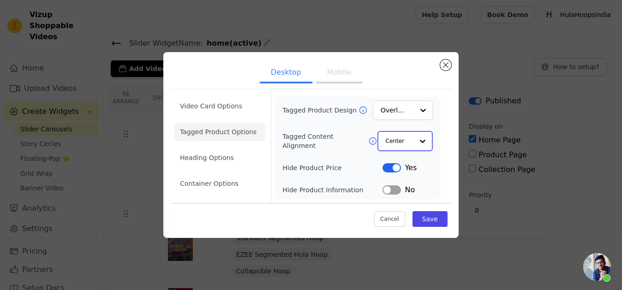
click at [404, 142] on input "Tagged Content Alignment" at bounding box center [400, 141] width 28 height 18
click at [404, 141] on input "Tagged Content Alignment" at bounding box center [400, 141] width 28 height 18
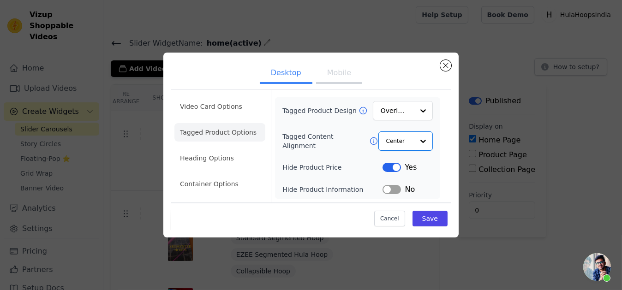
click at [351, 77] on button "Mobile" at bounding box center [339, 74] width 46 height 20
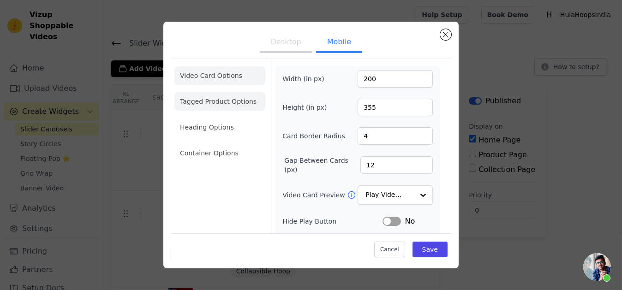
drag, startPoint x: 228, startPoint y: 100, endPoint x: 243, endPoint y: 107, distance: 16.9
click at [228, 100] on li "Tagged Product Options" at bounding box center [219, 101] width 91 height 18
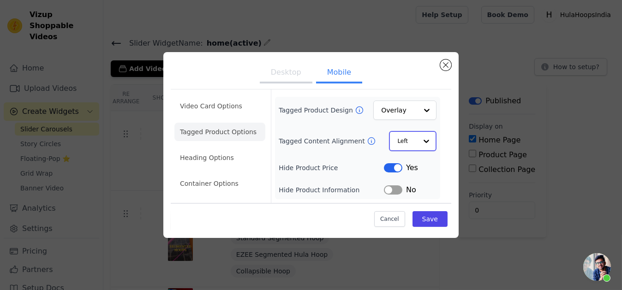
click at [411, 140] on input "Tagged Content Alignment" at bounding box center [407, 141] width 20 height 18
click at [399, 163] on div "Center" at bounding box center [412, 163] width 46 height 19
click at [288, 66] on button "Desktop" at bounding box center [286, 74] width 53 height 20
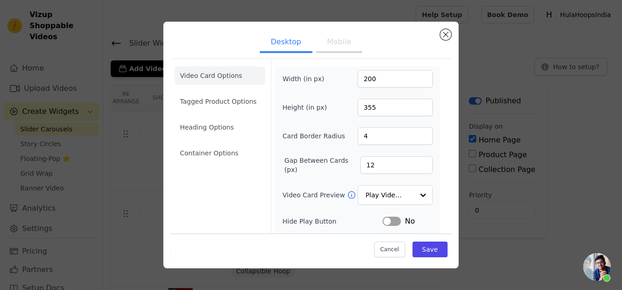
drag, startPoint x: 236, startPoint y: 92, endPoint x: 267, endPoint y: 102, distance: 32.1
click at [234, 93] on li "Tagged Product Options" at bounding box center [219, 101] width 91 height 18
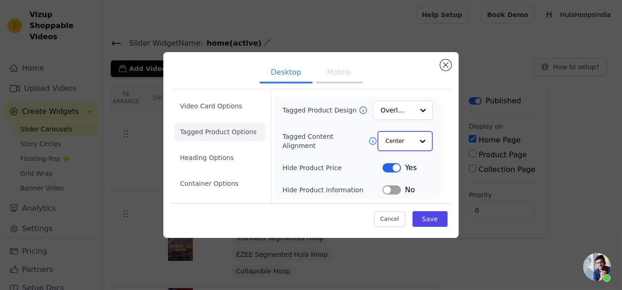
click at [410, 136] on input "Tagged Content Alignment" at bounding box center [400, 141] width 28 height 18
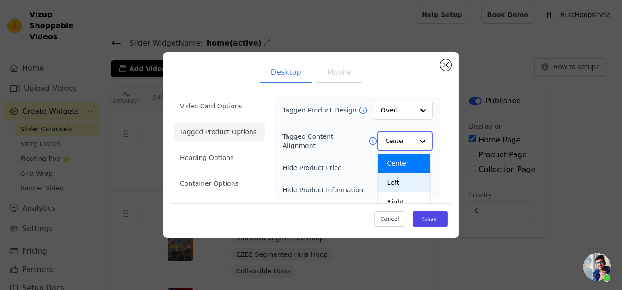
click at [408, 174] on div "Left" at bounding box center [404, 182] width 53 height 19
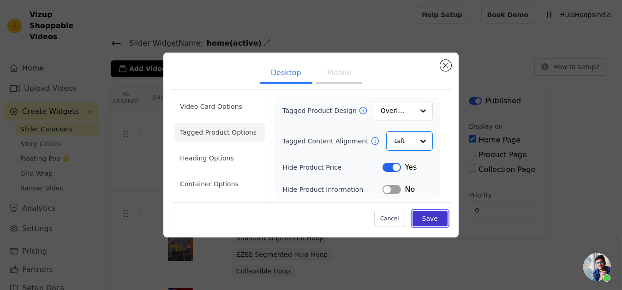
click at [423, 215] on button "Save" at bounding box center [429, 219] width 35 height 16
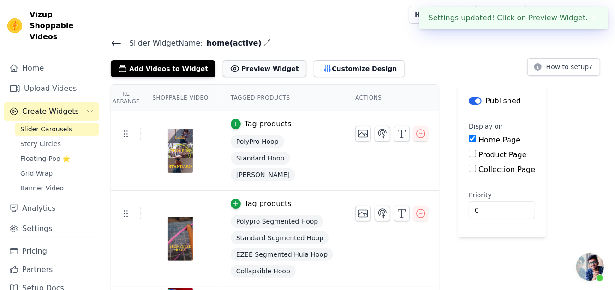
click at [260, 66] on button "Preview Widget" at bounding box center [264, 68] width 83 height 17
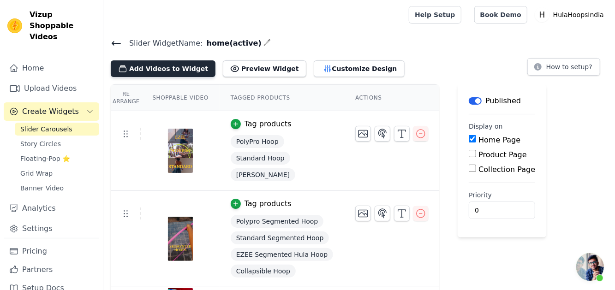
click at [190, 70] on button "Add Videos to Widget" at bounding box center [163, 68] width 105 height 17
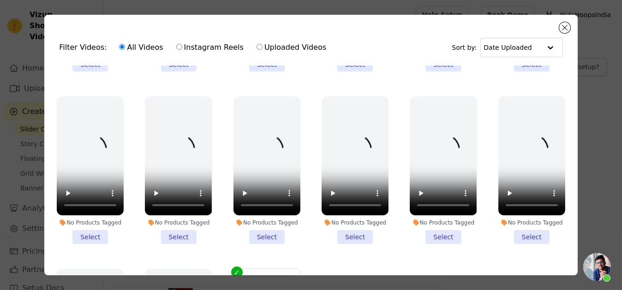
scroll to position [928, 0]
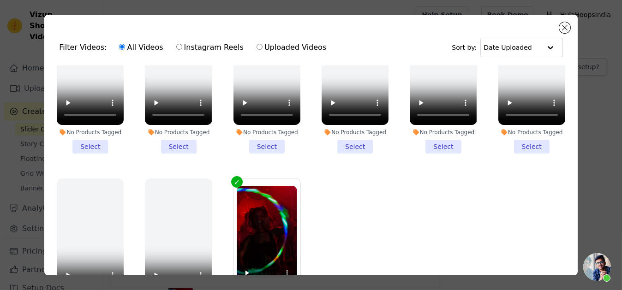
click at [197, 42] on label "Instagram Reels" at bounding box center [210, 48] width 68 height 12
click at [182, 44] on input "Instagram Reels" at bounding box center [179, 47] width 6 height 6
radio input "true"
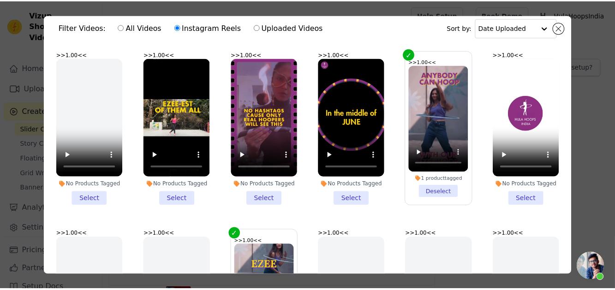
scroll to position [0, 0]
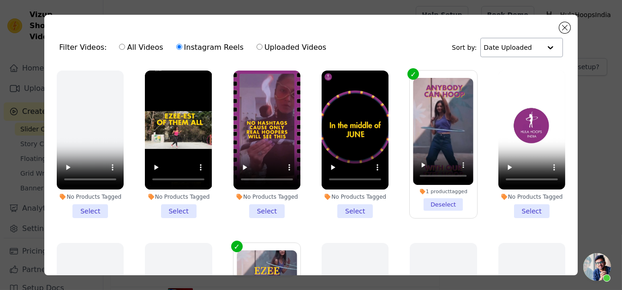
click at [514, 44] on input "text" at bounding box center [512, 47] width 57 height 18
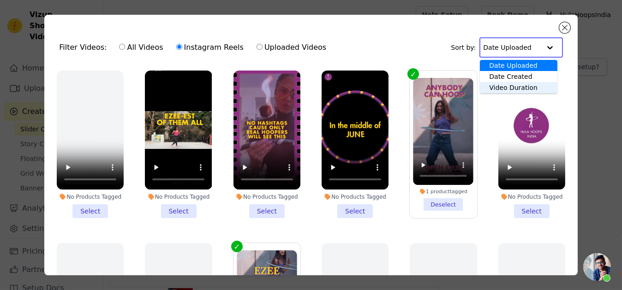
click at [500, 84] on div "Video Duration" at bounding box center [519, 87] width 78 height 11
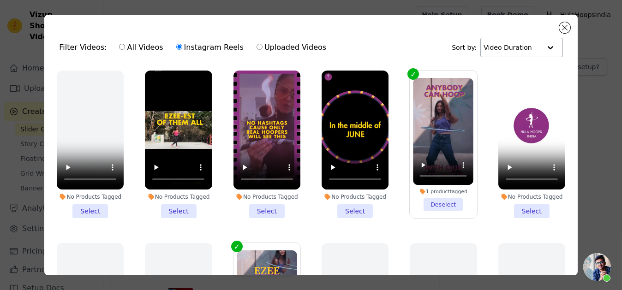
drag, startPoint x: 537, startPoint y: 45, endPoint x: 530, endPoint y: 53, distance: 10.1
click at [541, 45] on div at bounding box center [550, 47] width 18 height 18
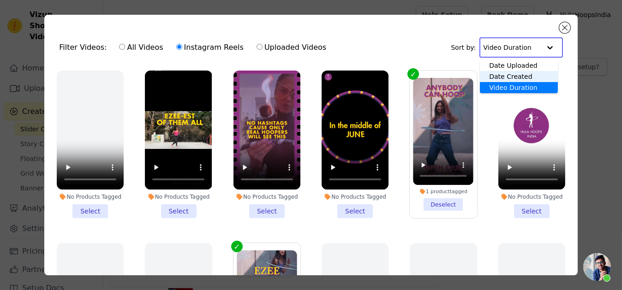
click at [507, 72] on div "Date Created" at bounding box center [519, 76] width 78 height 11
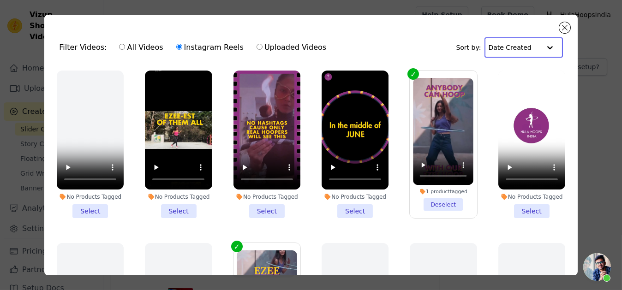
click at [266, 43] on label "Uploaded Videos" at bounding box center [291, 48] width 71 height 12
click at [263, 44] on input "Uploaded Videos" at bounding box center [260, 47] width 6 height 6
radio input "true"
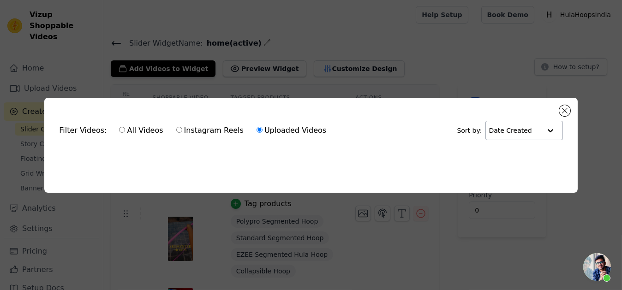
click at [573, 111] on div "Filter Videos: All Videos Instagram Reels Uploaded Videos Sort by: Date Created…" at bounding box center [310, 145] width 533 height 95
click at [563, 107] on button "Close modal" at bounding box center [564, 110] width 11 height 11
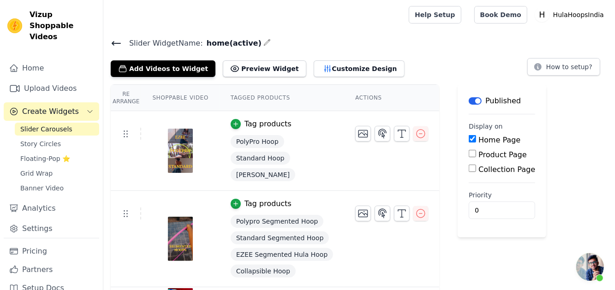
click at [54, 106] on span "Create Widgets" at bounding box center [50, 111] width 57 height 11
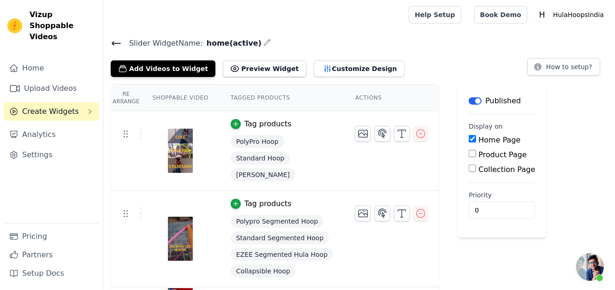
click at [54, 106] on span "Create Widgets" at bounding box center [50, 111] width 57 height 11
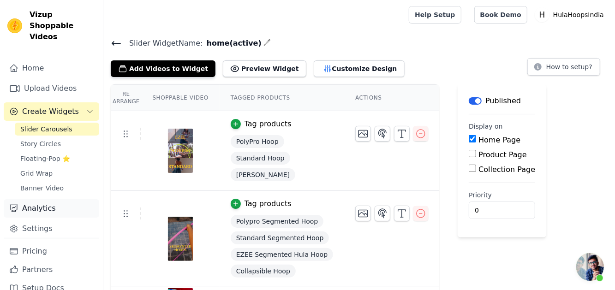
click at [34, 199] on link "Analytics" at bounding box center [52, 208] width 96 height 18
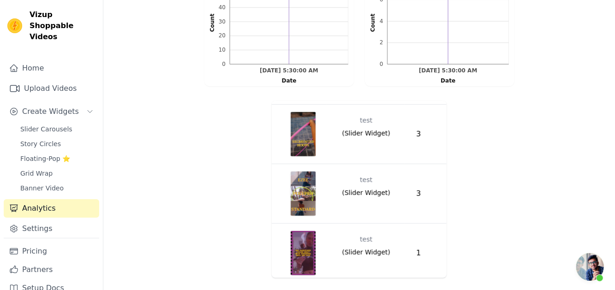
scroll to position [555, 0]
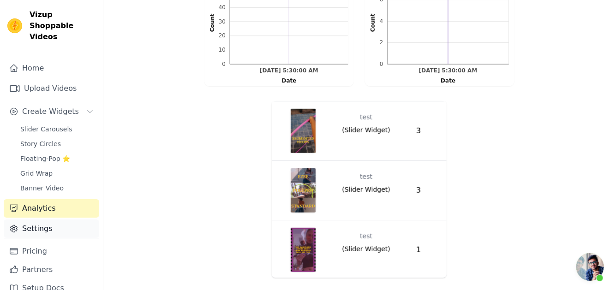
click at [56, 220] on link "Settings" at bounding box center [52, 229] width 96 height 18
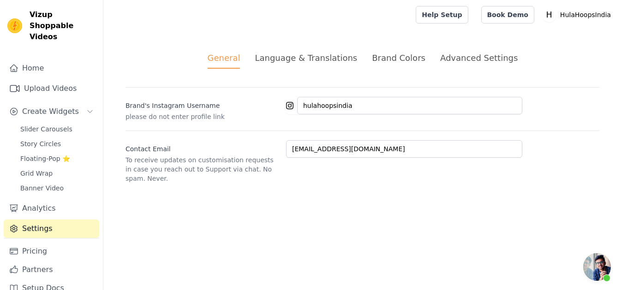
click at [299, 60] on div "Language & Translations" at bounding box center [306, 58] width 102 height 12
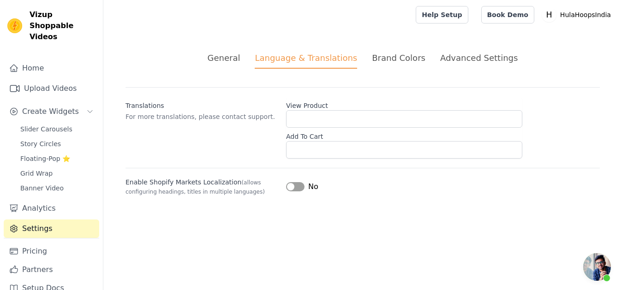
click at [385, 58] on div "Brand Colors" at bounding box center [399, 58] width 54 height 12
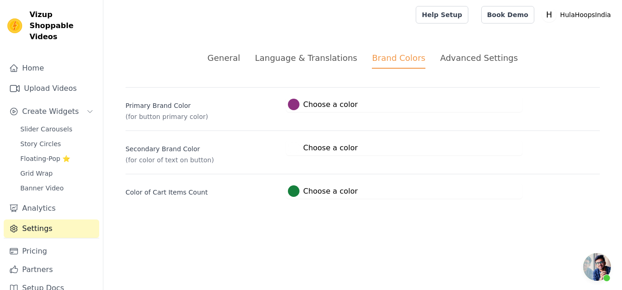
click at [442, 57] on div "Advanced Settings" at bounding box center [479, 58] width 78 height 12
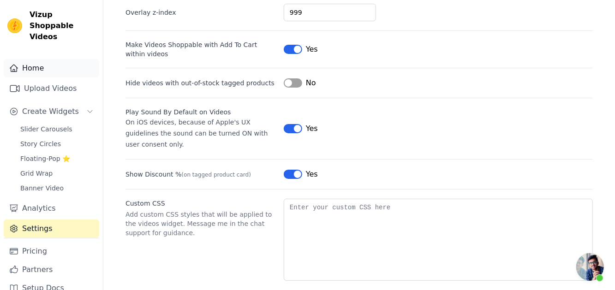
click at [51, 60] on link "Home" at bounding box center [52, 68] width 96 height 18
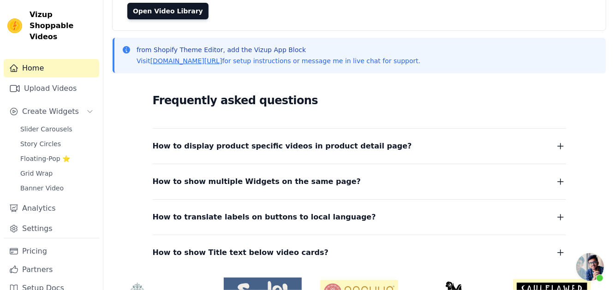
click at [324, 149] on span "How to display product specific videos in product detail page?" at bounding box center [282, 146] width 259 height 13
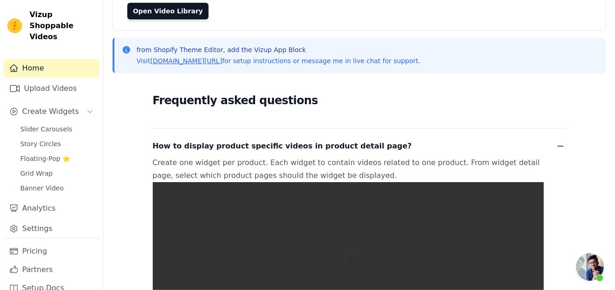
click at [324, 149] on span "How to display product specific videos in product detail page?" at bounding box center [282, 146] width 259 height 13
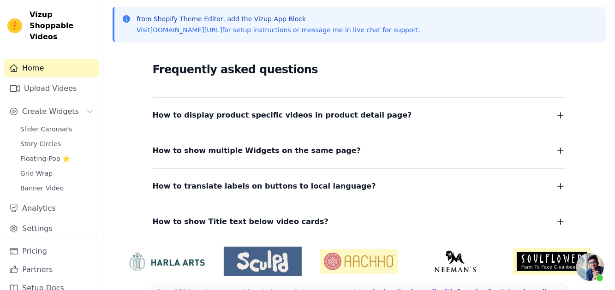
scroll to position [148, 0]
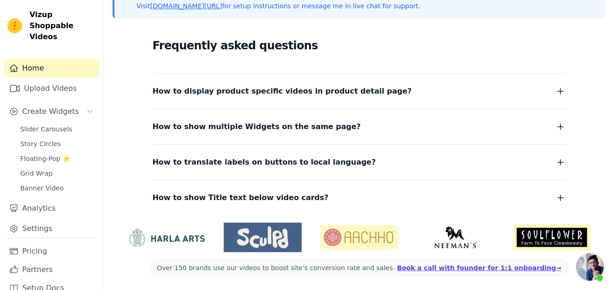
click at [283, 203] on span "How to show Title text below video cards?" at bounding box center [241, 197] width 176 height 13
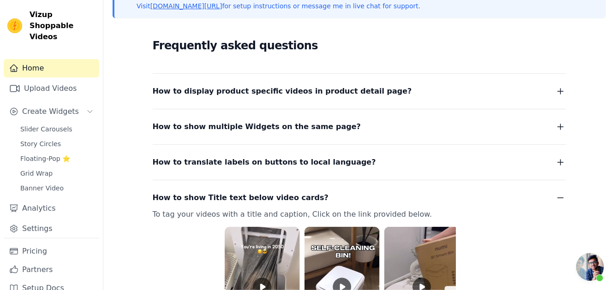
click at [283, 203] on span "How to show Title text below video cards?" at bounding box center [241, 197] width 176 height 13
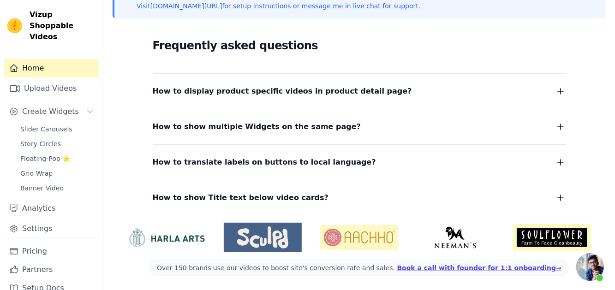
click at [283, 201] on span "How to show Title text below video cards?" at bounding box center [241, 197] width 176 height 13
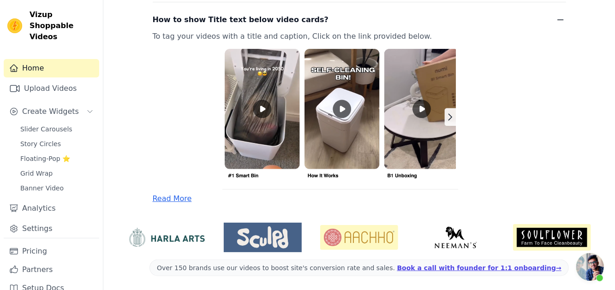
scroll to position [234, 0]
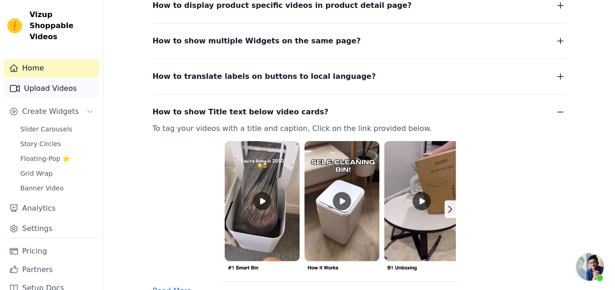
click at [71, 81] on link "Upload Videos" at bounding box center [52, 88] width 96 height 18
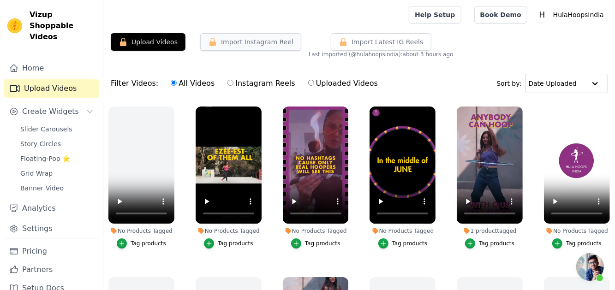
click at [272, 41] on button "Import Instagram Reel" at bounding box center [250, 42] width 101 height 18
click at [253, 44] on button "Import Instagram Reel" at bounding box center [250, 42] width 101 height 18
click at [238, 47] on button "Import Instagram Reel" at bounding box center [250, 42] width 101 height 18
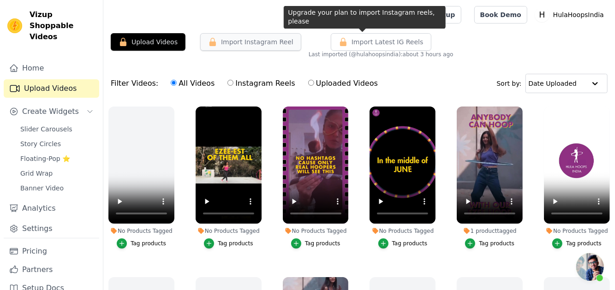
drag, startPoint x: 349, startPoint y: 40, endPoint x: 279, endPoint y: 41, distance: 70.6
click at [352, 40] on span "Import Latest IG Reels" at bounding box center [388, 41] width 72 height 9
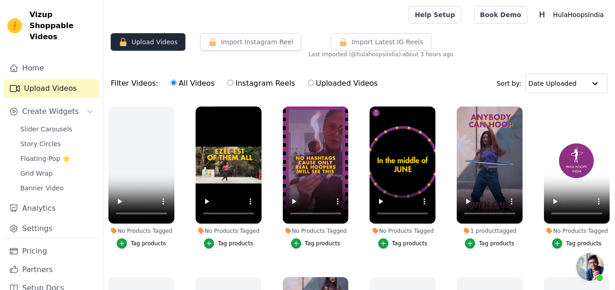
click at [163, 44] on button "Upload Videos" at bounding box center [148, 42] width 75 height 18
click at [381, 43] on span "Import Latest IG Reels" at bounding box center [388, 41] width 72 height 9
click at [352, 45] on span "Import Latest IG Reels" at bounding box center [388, 41] width 72 height 9
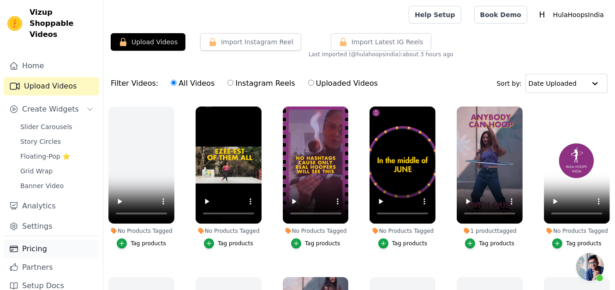
scroll to position [3, 0]
click at [40, 239] on link "Pricing" at bounding box center [52, 248] width 96 height 18
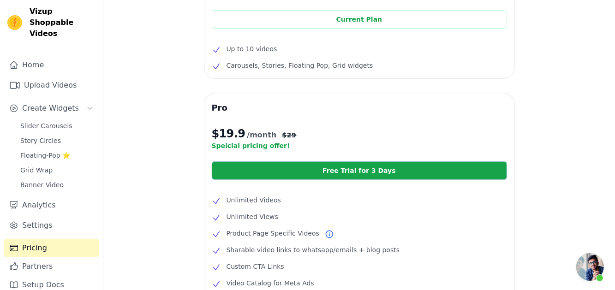
scroll to position [46, 0]
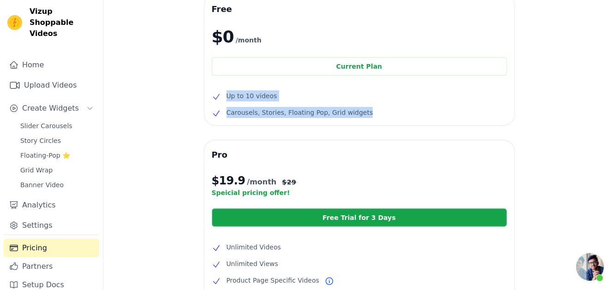
drag, startPoint x: 345, startPoint y: 109, endPoint x: 223, endPoint y: 95, distance: 122.6
click at [223, 95] on ul "Up to 10 videos Carousels, Stories, Floating Pop, Grid widgets" at bounding box center [359, 104] width 295 height 28
click at [232, 97] on span "Up to 10 videos" at bounding box center [252, 95] width 51 height 11
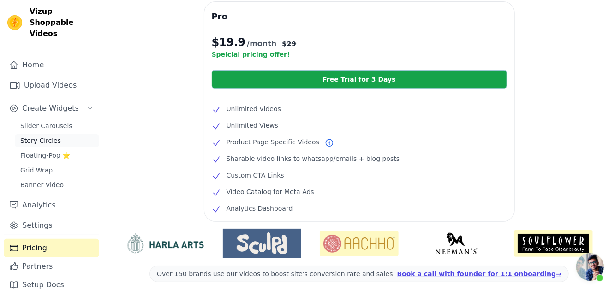
scroll to position [0, 0]
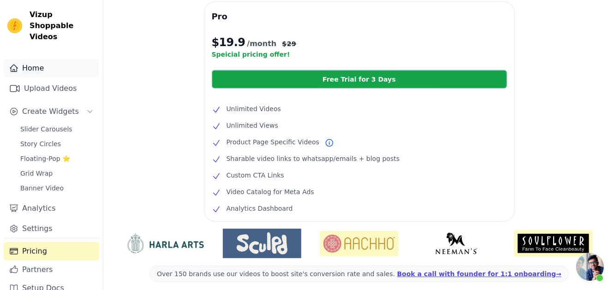
click at [45, 59] on link "Home" at bounding box center [52, 68] width 96 height 18
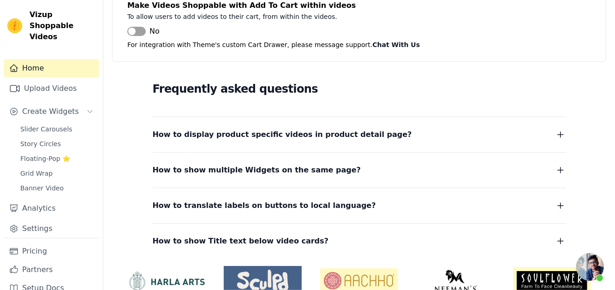
scroll to position [148, 0]
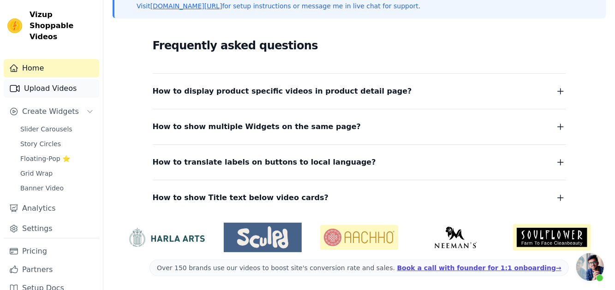
click at [56, 84] on link "Upload Videos" at bounding box center [52, 88] width 96 height 18
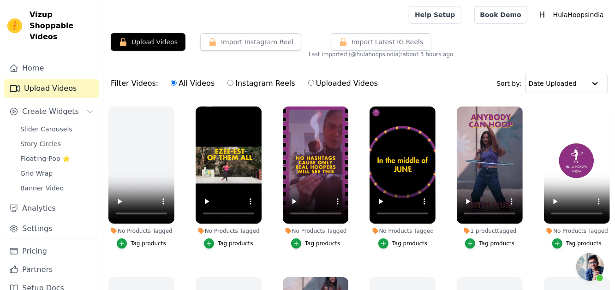
click at [181, 245] on ul ">> 1.00 << No Products Tagged Tag products >> 1.00 << No Products Tagged Tag pr…" at bounding box center [359, 232] width 512 height 261
drag, startPoint x: 159, startPoint y: 142, endPoint x: 152, endPoint y: 90, distance: 53.0
click at [152, 90] on div "Filter Videos: All Videos Instagram Reels Uploaded Videos" at bounding box center [247, 83] width 272 height 21
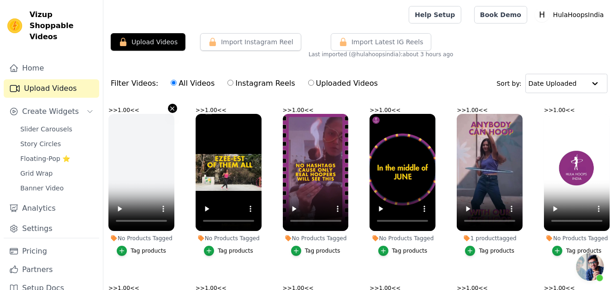
click at [173, 107] on icon "button" at bounding box center [173, 109] width 4 height 4
click at [169, 105] on icon "button" at bounding box center [172, 108] width 7 height 7
click at [170, 105] on icon "button" at bounding box center [172, 108] width 7 height 7
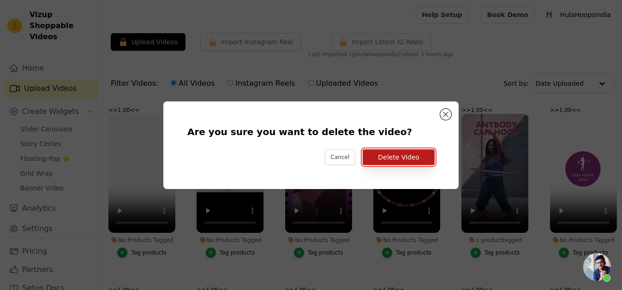
click at [383, 157] on button "Delete Video" at bounding box center [399, 157] width 72 height 16
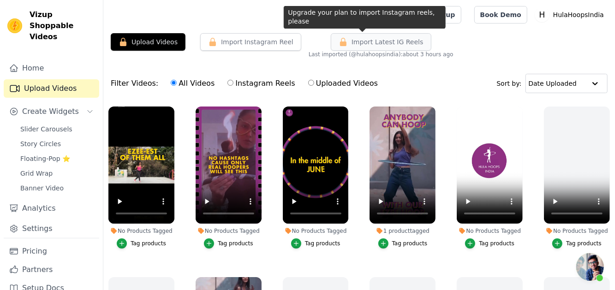
click at [339, 42] on icon "button" at bounding box center [343, 41] width 9 height 9
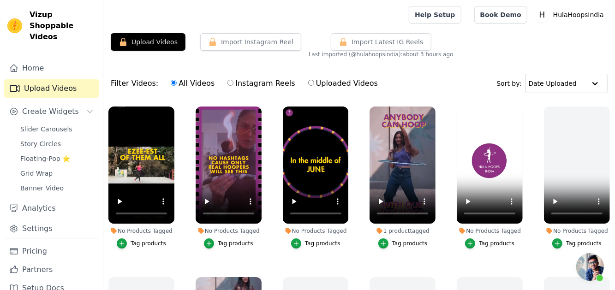
click at [592, 259] on span "Open chat" at bounding box center [590, 267] width 28 height 28
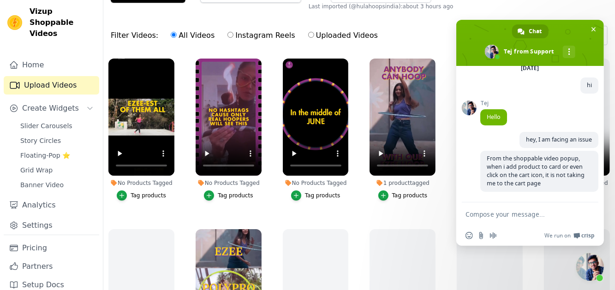
scroll to position [93, 0]
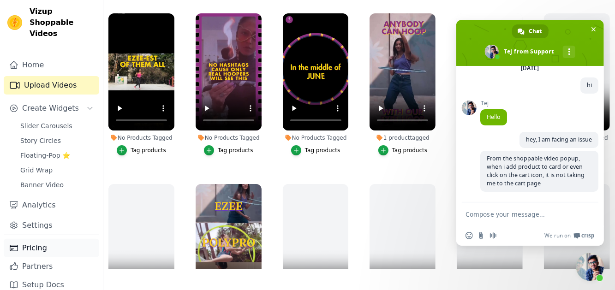
click at [38, 244] on link "Pricing" at bounding box center [52, 248] width 96 height 18
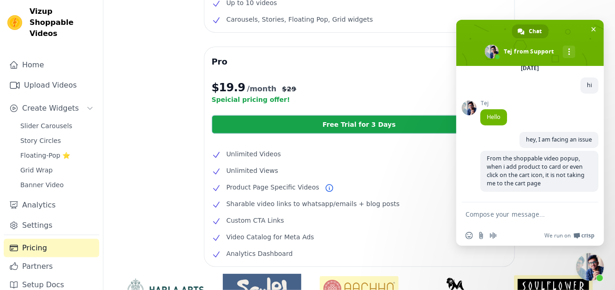
scroll to position [140, 0]
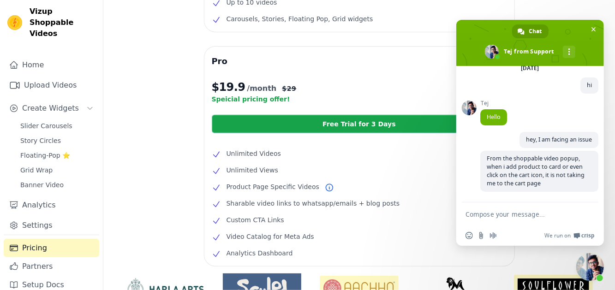
click at [189, 210] on div "Free $0 /month Current Plan Up to 10 videos Carousels, Stories, Floating Pop, G…" at bounding box center [359, 140] width 512 height 478
click at [582, 268] on span "Close chat" at bounding box center [590, 267] width 28 height 28
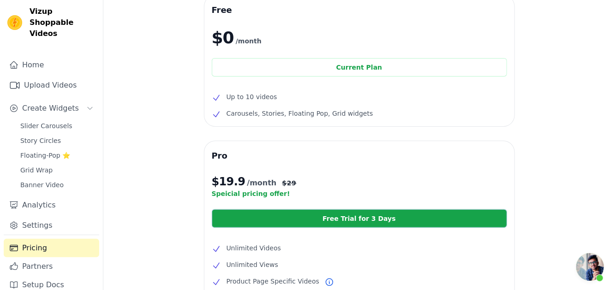
scroll to position [92, 0]
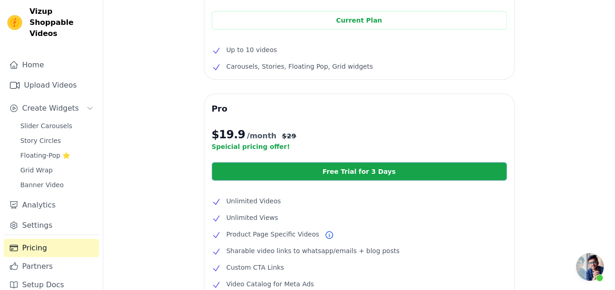
click at [346, 179] on link "Free Trial for 3 Days" at bounding box center [359, 171] width 295 height 18
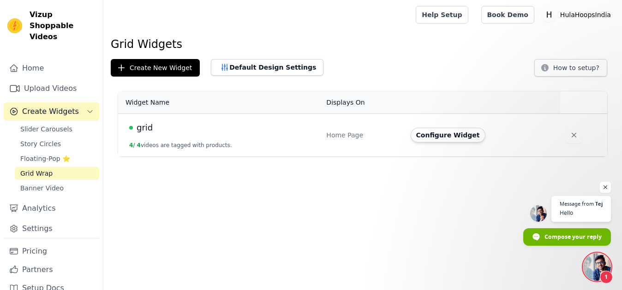
click at [233, 132] on div "grid" at bounding box center [222, 127] width 186 height 13
click at [429, 137] on button "Configure Widget" at bounding box center [448, 135] width 75 height 15
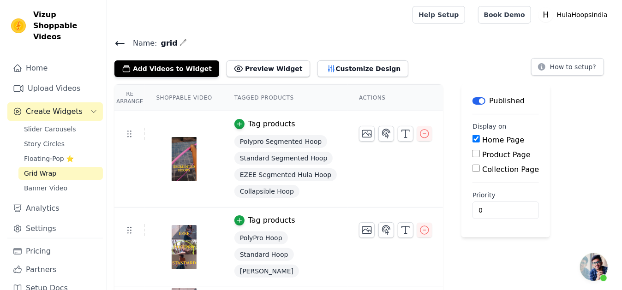
scroll to position [47, 0]
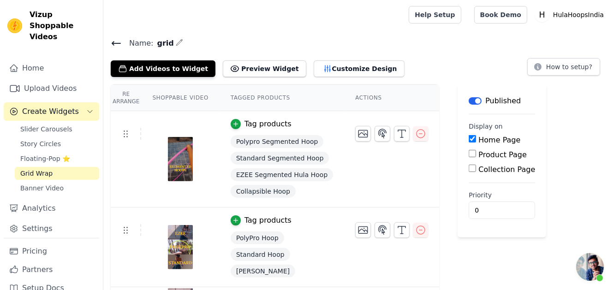
click at [118, 40] on icon at bounding box center [116, 43] width 11 height 11
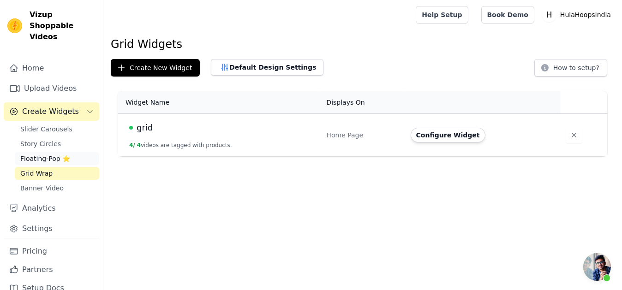
click at [72, 152] on link "Floating-Pop ⭐" at bounding box center [57, 158] width 84 height 13
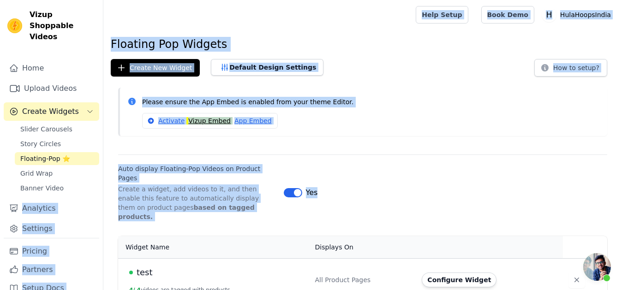
drag, startPoint x: 223, startPoint y: 213, endPoint x: 100, endPoint y: 173, distance: 129.1
click at [100, 173] on div "Vizup Shoppable Videos Home Upload Videos Create Widgets Slider Carousels Story…" at bounding box center [311, 150] width 622 height 301
click at [209, 191] on p "Create a widget, add videos to it, and then enable this feature to automaticall…" at bounding box center [197, 203] width 158 height 37
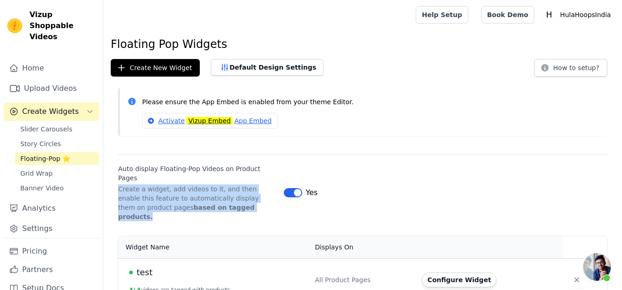
drag, startPoint x: 254, startPoint y: 201, endPoint x: 115, endPoint y: 173, distance: 141.6
click at [115, 173] on div "Auto display Floating-Pop Videos on Product Pages Create a widget, add videos t…" at bounding box center [362, 188] width 519 height 67
click at [231, 193] on p "Create a widget, add videos to it, and then enable this feature to automaticall…" at bounding box center [197, 203] width 158 height 37
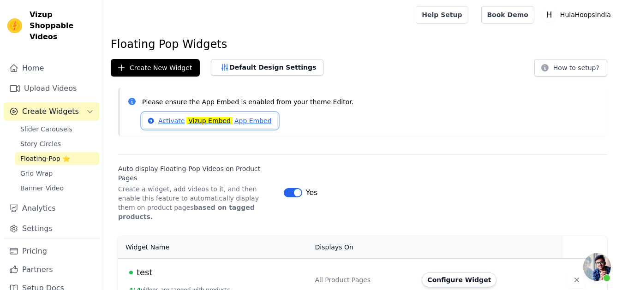
click at [246, 119] on link "Activate Vizup Embed App Embed" at bounding box center [210, 121] width 136 height 16
click at [273, 66] on button "Default Design Settings" at bounding box center [267, 67] width 113 height 17
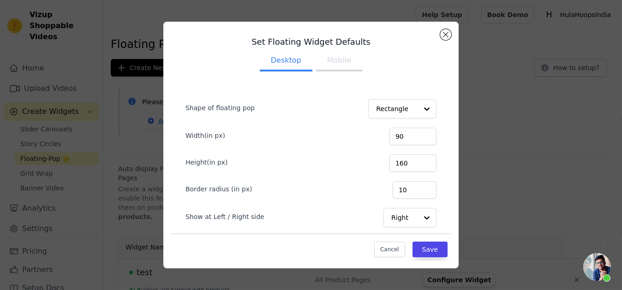
click at [317, 59] on button "Mobile" at bounding box center [339, 61] width 46 height 20
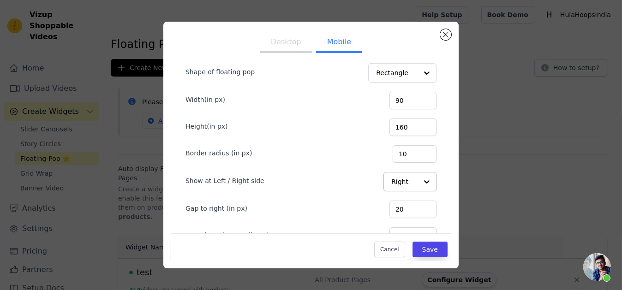
scroll to position [84, 0]
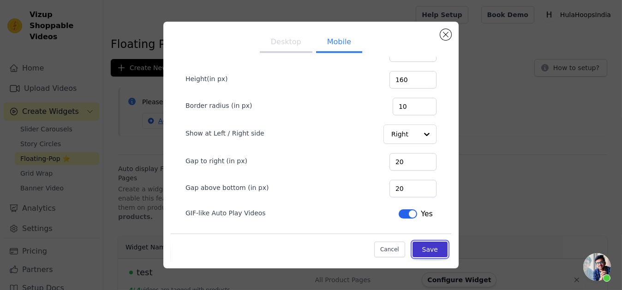
click at [412, 246] on button "Save" at bounding box center [429, 250] width 35 height 16
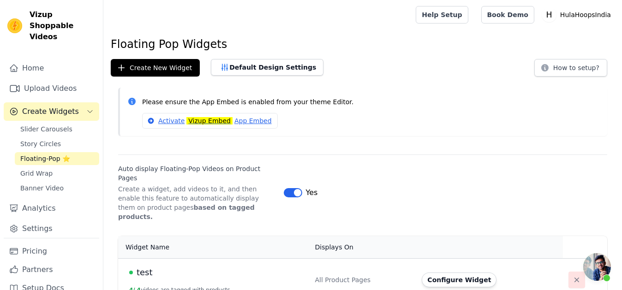
click at [576, 275] on icon "button" at bounding box center [576, 279] width 9 height 9
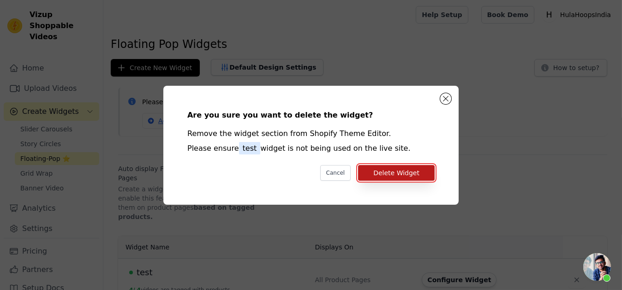
click at [381, 173] on button "Delete Widget" at bounding box center [396, 173] width 77 height 16
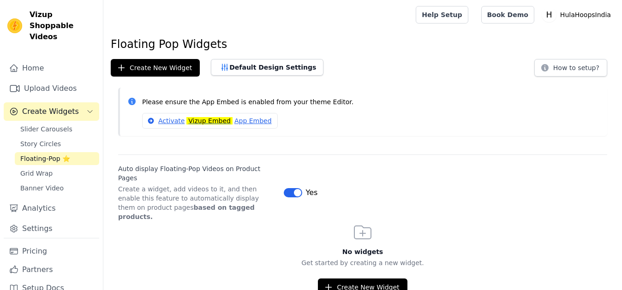
click at [288, 188] on button "Label" at bounding box center [293, 192] width 18 height 9
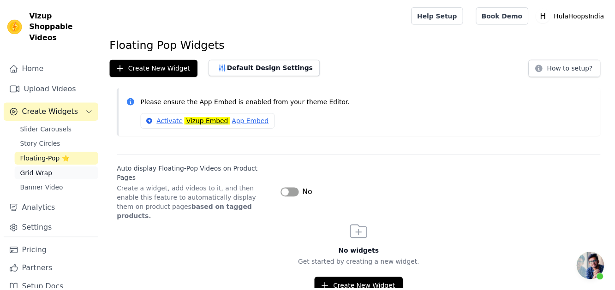
scroll to position [47, 0]
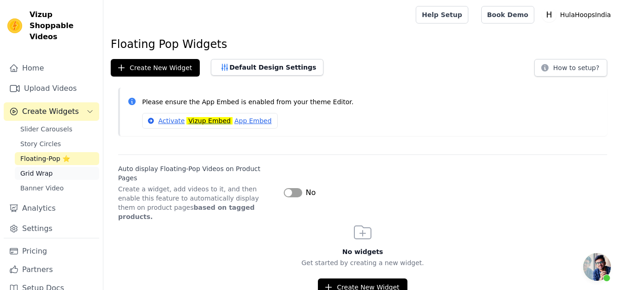
click at [27, 169] on span "Grid Wrap" at bounding box center [36, 173] width 32 height 9
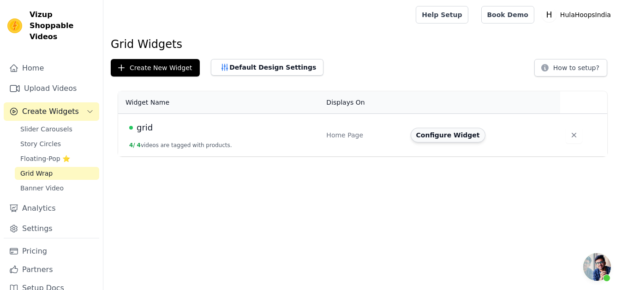
click at [442, 137] on button "Configure Widget" at bounding box center [448, 135] width 75 height 15
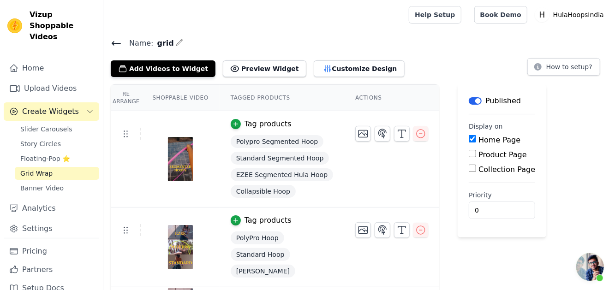
click at [469, 101] on button "Label" at bounding box center [475, 100] width 13 height 7
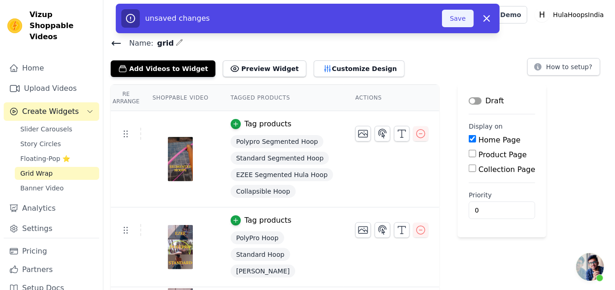
click at [453, 26] on button "Save" at bounding box center [457, 19] width 31 height 18
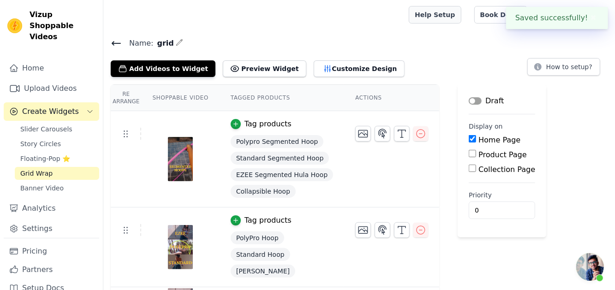
click at [455, 19] on link "Help Setup" at bounding box center [435, 15] width 52 height 18
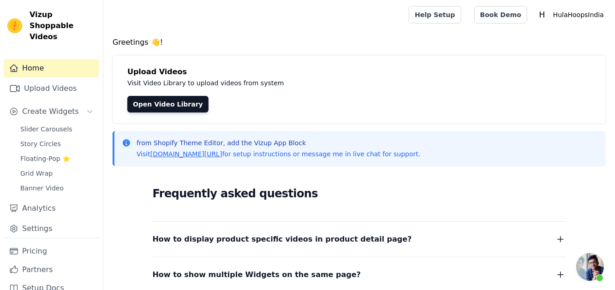
scroll to position [47, 0]
click at [156, 105] on link "Open Video Library" at bounding box center [167, 104] width 81 height 17
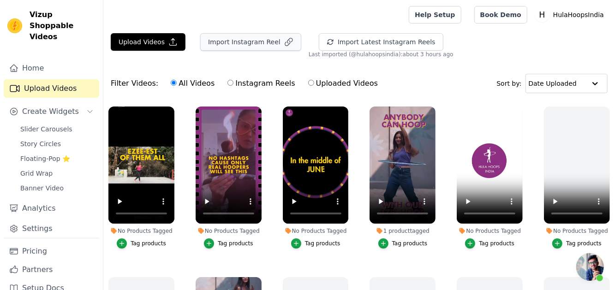
scroll to position [47, 0]
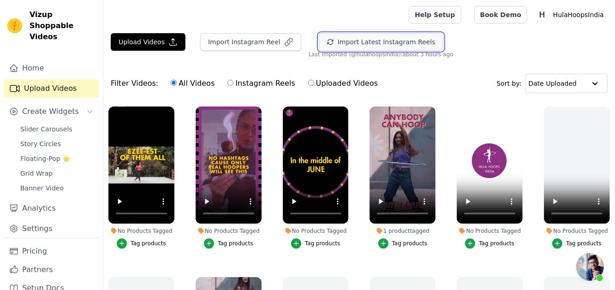
click at [330, 40] on button "Import Latest Instagram Reels" at bounding box center [381, 42] width 125 height 18
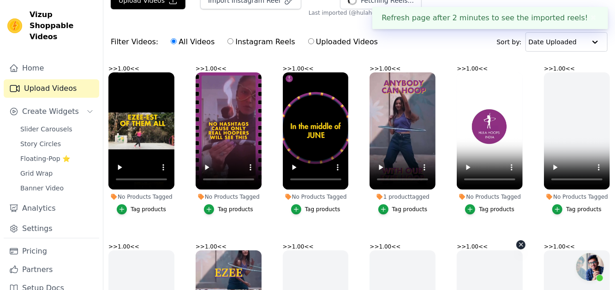
scroll to position [0, 0]
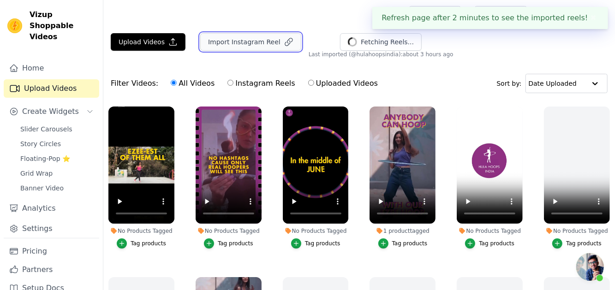
click at [256, 41] on button "Import Instagram Reel" at bounding box center [250, 42] width 101 height 18
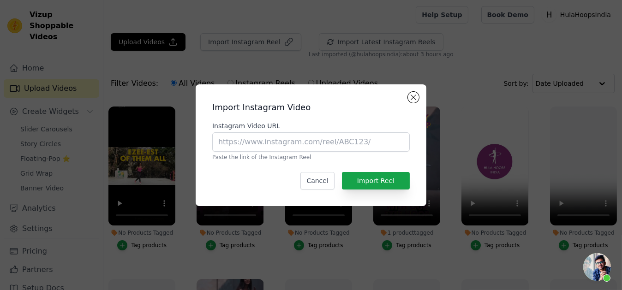
click at [408, 91] on div "Import Instagram Video Instagram Video URL Paste the link of the Instagram Reel…" at bounding box center [311, 145] width 231 height 122
click at [418, 98] on div "Import Instagram Video Instagram Video URL Paste the link of the Instagram Reel…" at bounding box center [311, 145] width 231 height 122
click at [418, 96] on button "Close modal" at bounding box center [413, 97] width 11 height 11
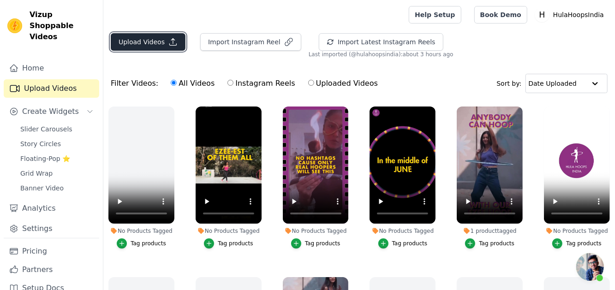
click at [170, 48] on button "Upload Videos" at bounding box center [148, 42] width 75 height 18
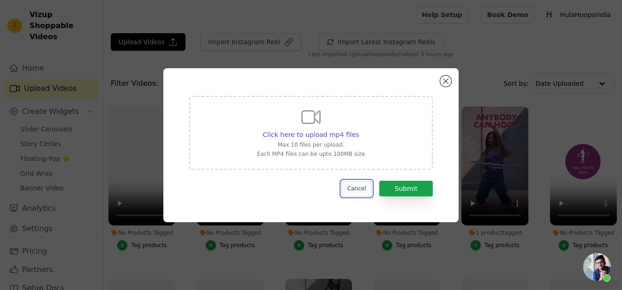
click at [357, 189] on button "Cancel" at bounding box center [356, 189] width 31 height 16
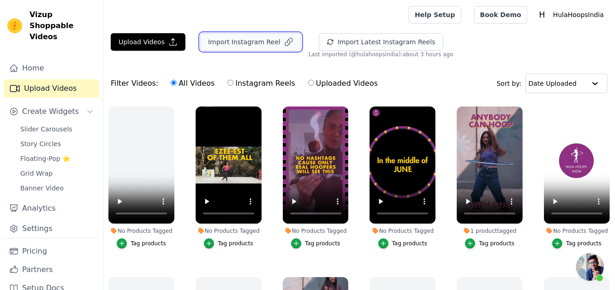
click at [239, 43] on button "Import Instagram Reel" at bounding box center [250, 42] width 101 height 18
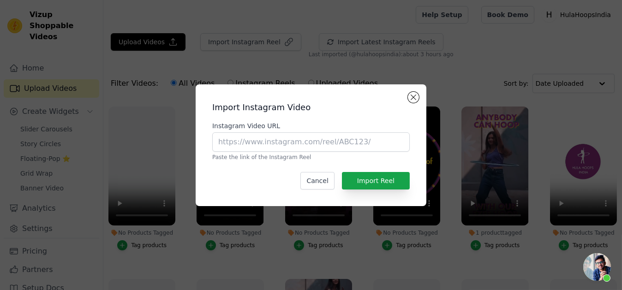
click at [303, 152] on div "Instagram Video URL Paste the link of the Instagram Reel" at bounding box center [310, 141] width 197 height 40
click at [299, 148] on input "Instagram Video URL" at bounding box center [310, 141] width 197 height 19
paste input "https://hulahoopsindia.com/collections/travel-hoops"
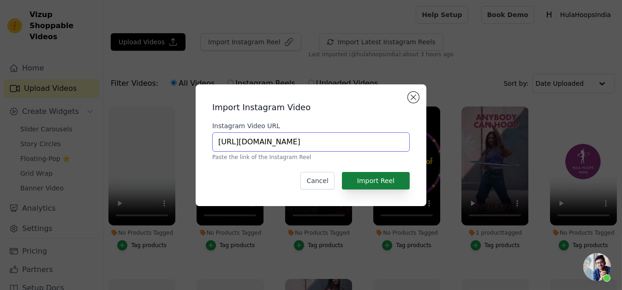
type input "https://hulahoopsindia.com/collections/travel-hoops"
click at [367, 178] on button "Import Reel" at bounding box center [376, 181] width 68 height 18
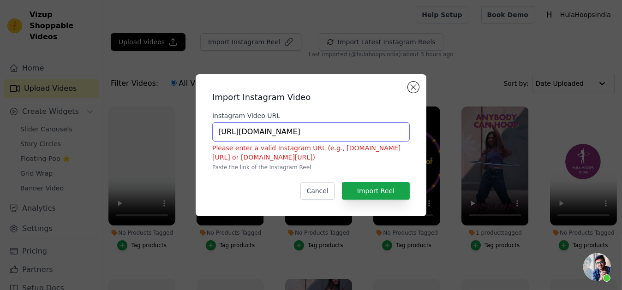
click at [390, 139] on input "https://hulahoopsindia.com/collections/travel-hoops" at bounding box center [310, 131] width 197 height 19
paste input "www.instagram.com/reel/DDeEZguPY71/?igsh=c3V0cXBmcGpnOHEw"
drag, startPoint x: 308, startPoint y: 133, endPoint x: 544, endPoint y: 146, distance: 236.1
click at [544, 146] on div "Import Instagram Video Instagram Video URL https://www.instagram.com/reel/DDeEZ…" at bounding box center [311, 146] width 592 height 172
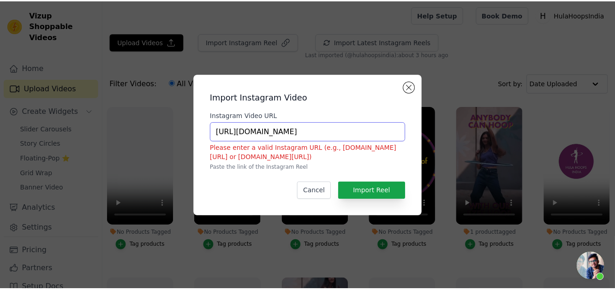
scroll to position [0, 0]
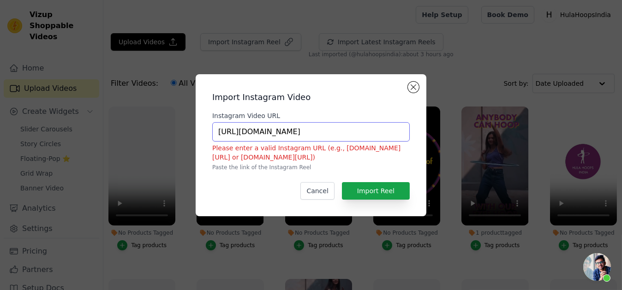
type input "https://www.instagram.com/reel/DDeEZguPY71"
click at [397, 190] on button "Import Reel" at bounding box center [376, 191] width 68 height 18
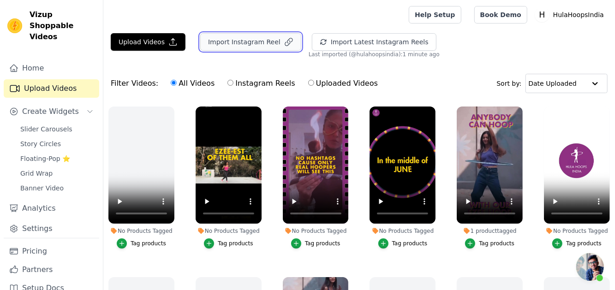
click at [247, 49] on button "Import Instagram Reel" at bounding box center [250, 42] width 101 height 18
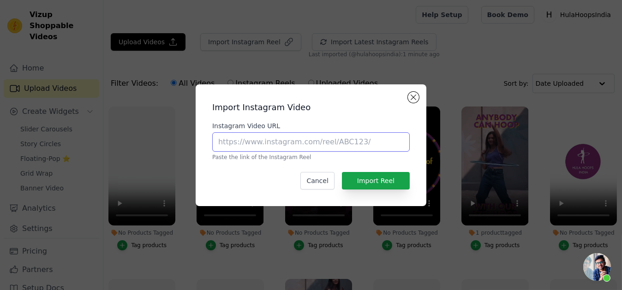
click at [323, 137] on input "Instagram Video URL" at bounding box center [310, 141] width 197 height 19
paste input "https://www.instagram.com/reel/DDeEZguPY71/?igsh=c3V0cXBmcGpnOHEw"
drag, startPoint x: 312, startPoint y: 146, endPoint x: 455, endPoint y: 135, distance: 143.9
click at [455, 135] on div "Import Instagram Video Instagram Video URL https://www.instagram.com/reel/DDeEZ…" at bounding box center [311, 145] width 592 height 151
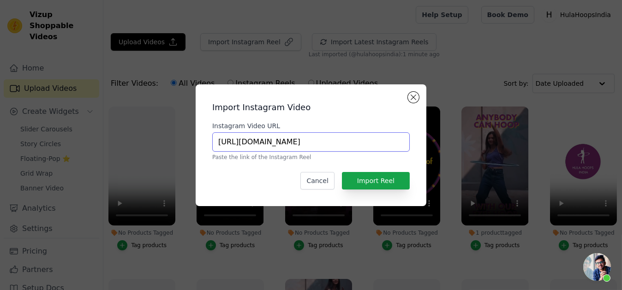
scroll to position [0, 0]
paste input "EJeQV2vOaQ/?igsh=YmY2YTZ3MmRlMzZt"
drag, startPoint x: 313, startPoint y: 141, endPoint x: 472, endPoint y: 140, distance: 158.7
click at [472, 140] on div "Import Instagram Video Instagram Video URL https://www.instagram.com/reel/DEJeQ…" at bounding box center [311, 145] width 592 height 151
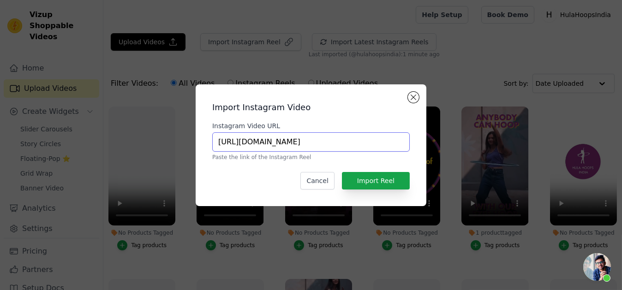
scroll to position [0, 0]
type input "https://www.instagram.com/reel/DEJeQV2vOaQ/"
click at [388, 182] on button "Import Reel" at bounding box center [376, 181] width 68 height 18
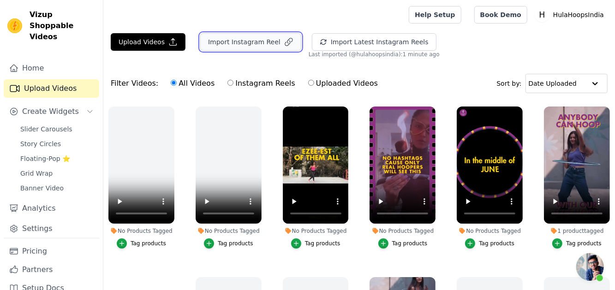
click at [257, 50] on button "Import Instagram Reel" at bounding box center [250, 42] width 101 height 18
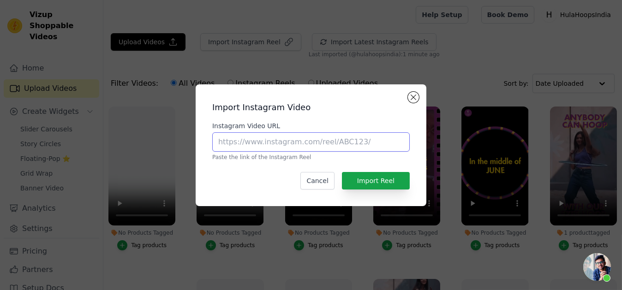
click at [306, 136] on input "Instagram Video URL" at bounding box center [310, 141] width 197 height 19
paste input "https://www.instagram.com/reel/DB_liZQv8XY/?igsh=MTRpaGc2aTdsdmRmZQ=="
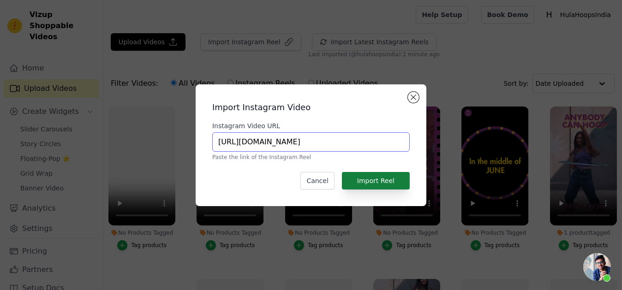
type input "https://www.instagram.com/reel/DB_liZQv8XY/"
click at [369, 181] on button "Import Reel" at bounding box center [376, 181] width 68 height 18
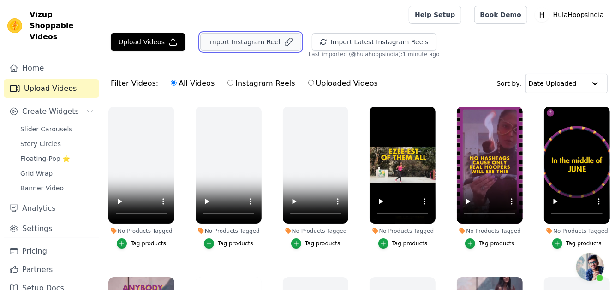
click at [242, 43] on button "Import Instagram Reel" at bounding box center [250, 42] width 101 height 18
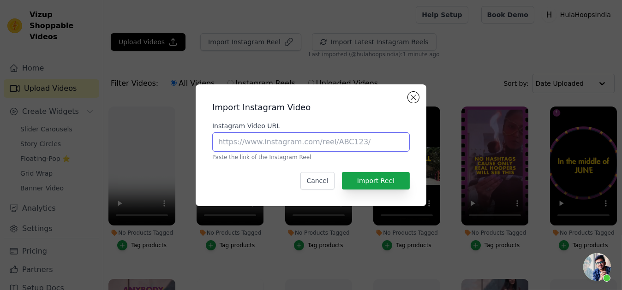
click at [273, 136] on input "Instagram Video URL" at bounding box center [310, 141] width 197 height 19
paste input "https://www.instagram.com/reel/DBBTTcDNN1h/?igsh=NGUwc3FvbWlsdjVu"
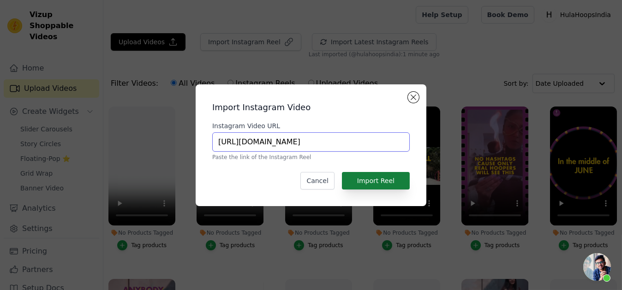
type input "https://www.instagram.com/reel/DBBTTcDNN1h/"
click at [372, 178] on button "Import Reel" at bounding box center [376, 181] width 68 height 18
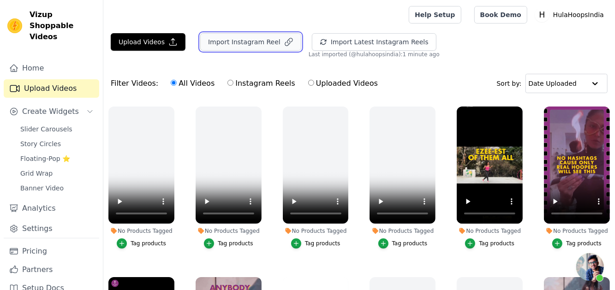
click at [230, 40] on button "Import Instagram Reel" at bounding box center [250, 42] width 101 height 18
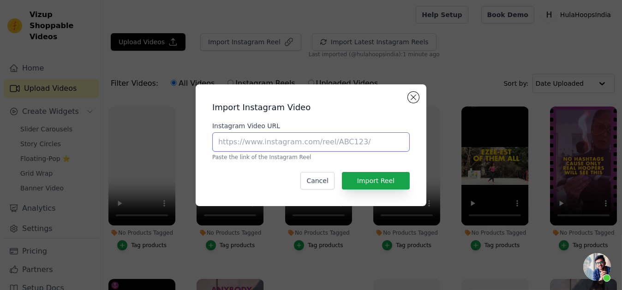
click at [304, 146] on input "Instagram Video URL" at bounding box center [310, 141] width 197 height 19
paste input "https://www.instagram.com/reel/DBlq1qdPs8S/?igsh=YWQ2MDJzZDdhOGxr"
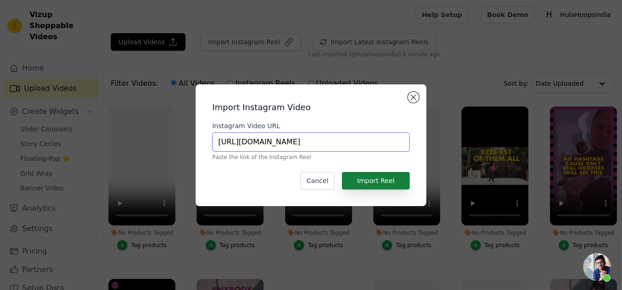
type input "https://www.instagram.com/reel/DBlq1qdPs8S/"
click at [359, 185] on button "Import Reel" at bounding box center [376, 181] width 68 height 18
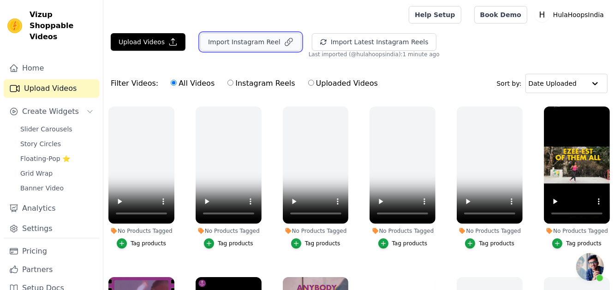
click at [261, 50] on button "Import Instagram Reel" at bounding box center [250, 42] width 101 height 18
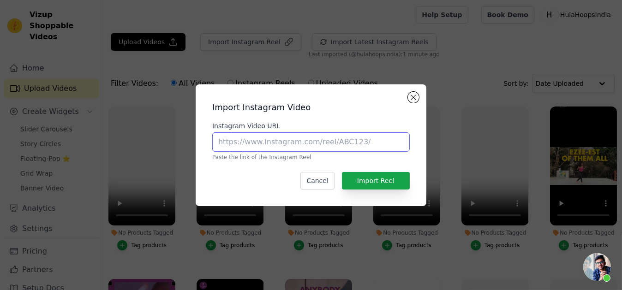
click at [237, 149] on input "Instagram Video URL" at bounding box center [310, 141] width 197 height 19
paste input "https://www.instagram.com/reel/DAxD1IBPumV/?igsh=MTE0b2lpdmhjaHZ0Yg=="
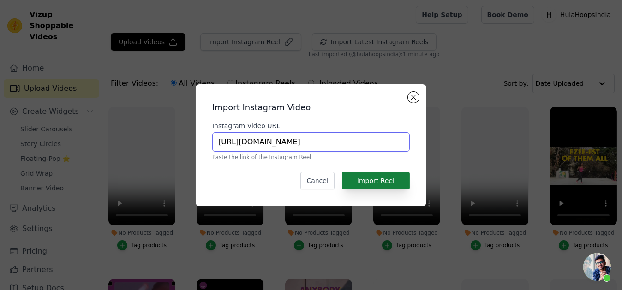
type input "https://www.instagram.com/reel/DAxD1IBPumV/"
click at [364, 178] on button "Import Reel" at bounding box center [376, 181] width 68 height 18
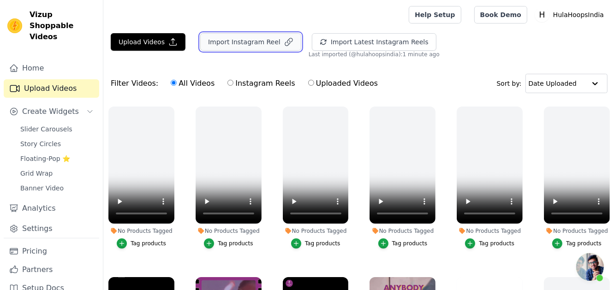
click at [228, 46] on button "Import Instagram Reel" at bounding box center [250, 42] width 101 height 18
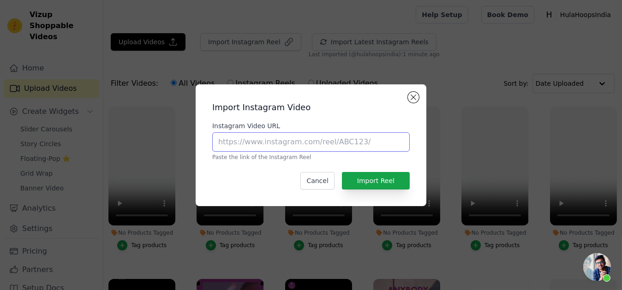
click at [259, 140] on input "Instagram Video URL" at bounding box center [310, 141] width 197 height 19
paste input "https://www.instagram.com/reel/C31p5dvv4bo/?igsh=YWw1MGdjNWY3M3Aw"
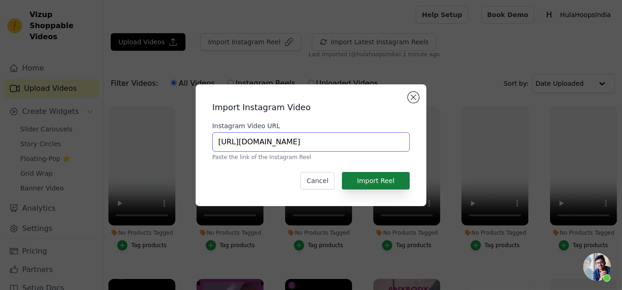
type input "https://www.instagram.com/reel/C31p5dvv4bo/"
click at [401, 179] on button "Import Reel" at bounding box center [376, 181] width 68 height 18
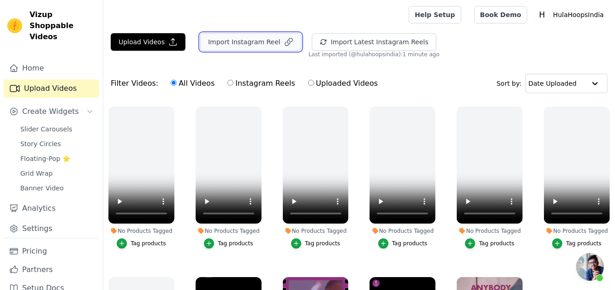
click at [233, 41] on button "Import Instagram Reel" at bounding box center [250, 42] width 101 height 18
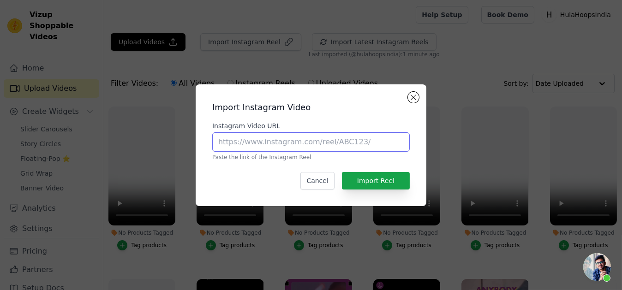
click at [275, 137] on input "Instagram Video URL" at bounding box center [310, 141] width 197 height 19
paste input "https://www.instagram.com/reel/C2ZmIYnPiKA/?igsh=MWxwcmVkZDExa2dicQ=="
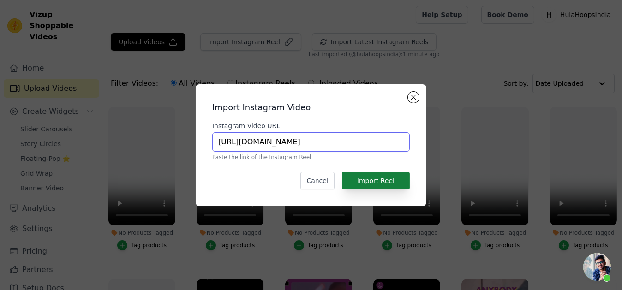
type input "https://www.instagram.com/reel/C2ZmIYnPiKA/"
click at [367, 180] on button "Import Reel" at bounding box center [376, 181] width 68 height 18
click at [367, 180] on div "Upload Videos Import Instagram Video Instagram Video URL https://www.instagram.…" at bounding box center [362, 197] width 519 height 329
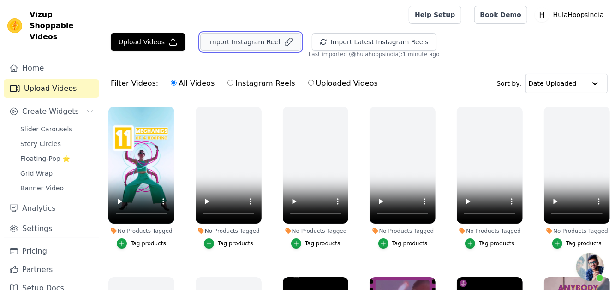
click at [257, 45] on button "Import Instagram Reel" at bounding box center [250, 42] width 101 height 18
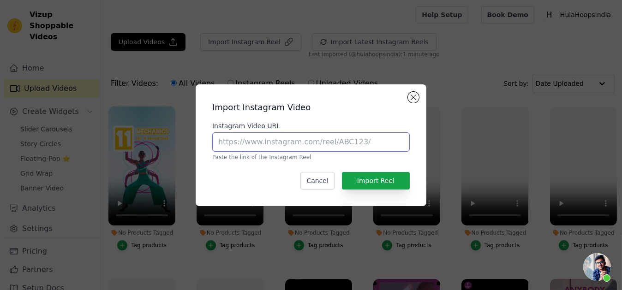
click at [273, 135] on input "Instagram Video URL" at bounding box center [310, 141] width 197 height 19
paste input "https://www.instagram.com/reel/CyNwSQBvZ2x/?igsh=MTBwZGx6dWR5NGRjZg=="
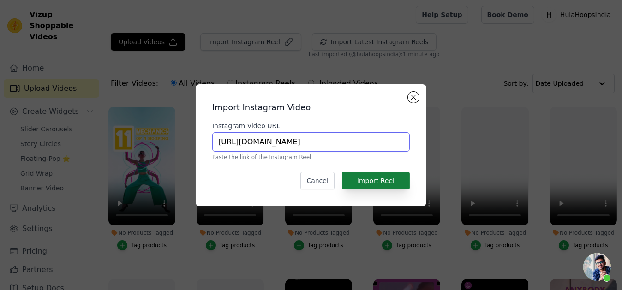
type input "https://www.instagram.com/reel/CyNwSQBvZ2x/"
click at [372, 179] on button "Import Reel" at bounding box center [376, 181] width 68 height 18
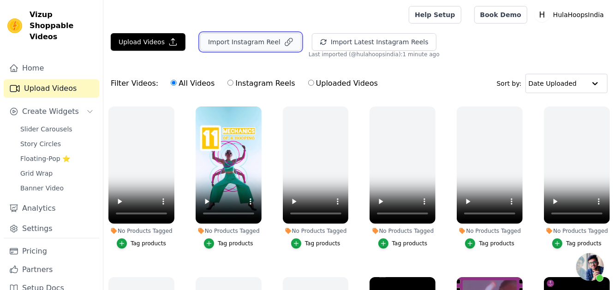
click at [253, 44] on button "Import Instagram Reel" at bounding box center [250, 42] width 101 height 18
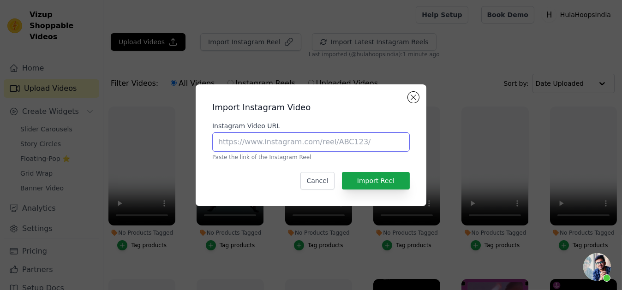
click at [286, 140] on input "Instagram Video URL" at bounding box center [310, 141] width 197 height 19
paste input "https://www.instagram.com/reel/CsxTKXeK21-/?igsh=emM4YXRrZnMwcW03"
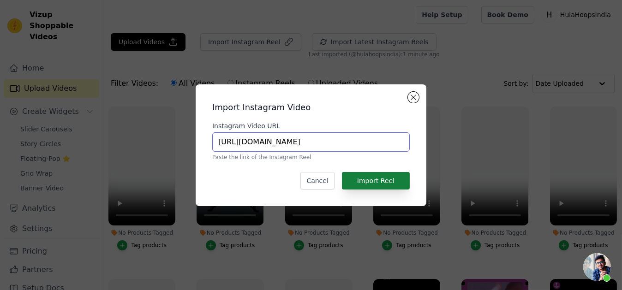
type input "https://www.instagram.com/reel/CsxTKXeK21-/"
click at [393, 179] on button "Import Reel" at bounding box center [376, 181] width 68 height 18
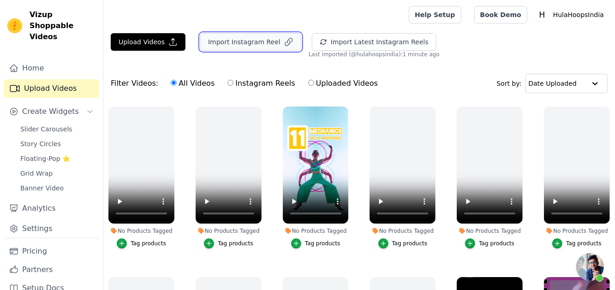
click at [235, 48] on button "Import Instagram Reel" at bounding box center [250, 42] width 101 height 18
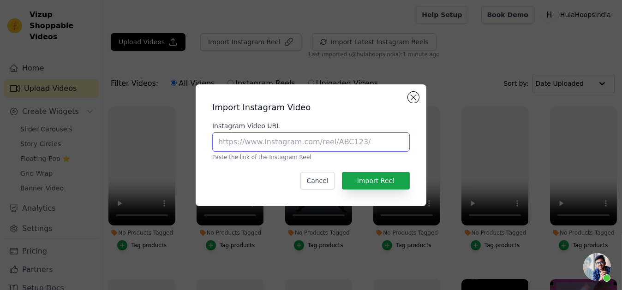
click at [283, 136] on input "Instagram Video URL" at bounding box center [310, 141] width 197 height 19
paste input "https://www.instagram.com/reel/Cj4yfVchC4t/?igsh=NXZ0Z2NobnhiNXk0"
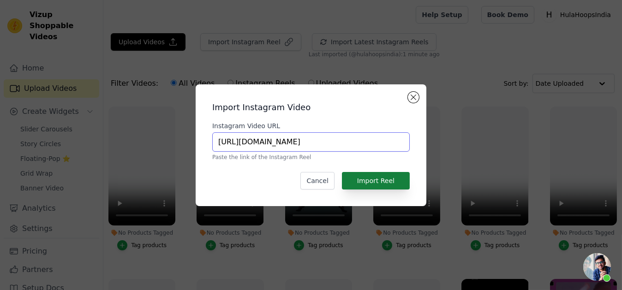
type input "https://www.instagram.com/reel/Cj4yfVchC4t/"
click at [392, 178] on button "Import Reel" at bounding box center [376, 181] width 68 height 18
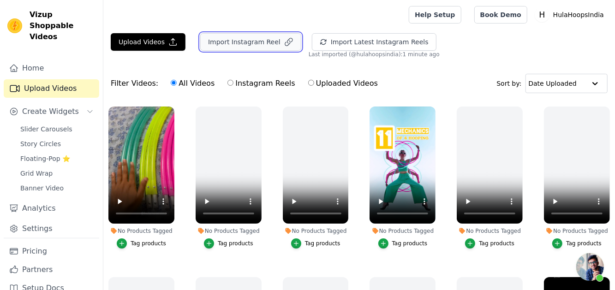
click at [211, 39] on button "Import Instagram Reel" at bounding box center [250, 42] width 101 height 18
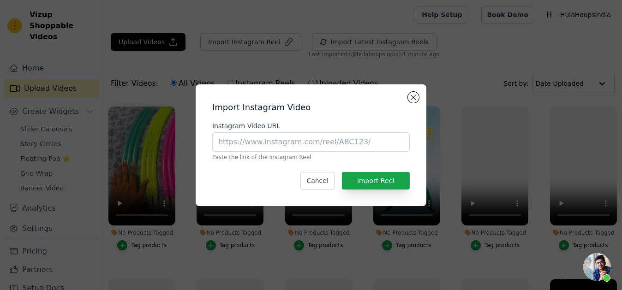
click at [284, 160] on p "Paste the link of the Instagram Reel" at bounding box center [310, 157] width 197 height 7
click at [271, 137] on input "Instagram Video URL" at bounding box center [310, 141] width 197 height 19
paste input "https://www.instagram.com/reel/DLSKYsYh4ad/?igsh=bzhqN3R3c281aDlt"
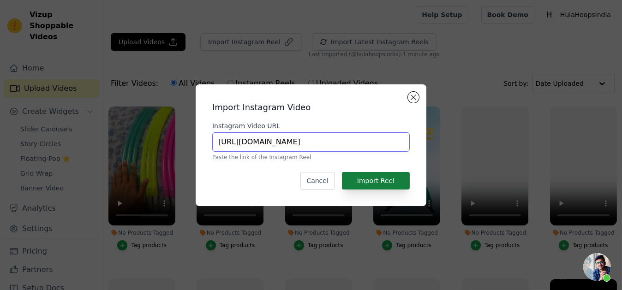
type input "https://www.instagram.com/reel/DLSKYsYh4ad/"
click at [368, 174] on button "Import Reel" at bounding box center [376, 181] width 68 height 18
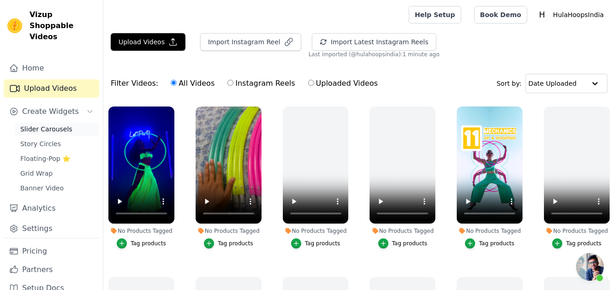
click at [38, 125] on span "Slider Carousels" at bounding box center [46, 129] width 52 height 9
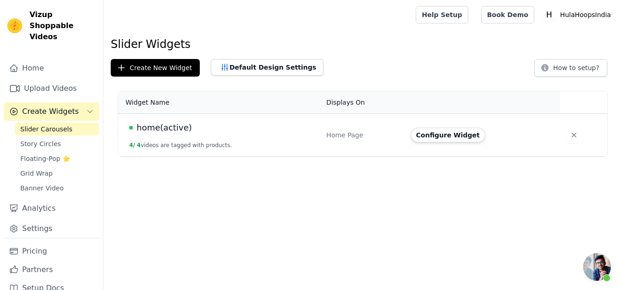
click at [184, 133] on div "home(active)" at bounding box center [222, 127] width 186 height 13
click at [450, 139] on button "Configure Widget" at bounding box center [448, 135] width 75 height 15
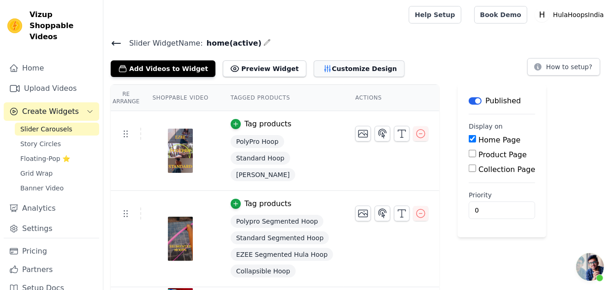
click at [315, 63] on button "Customize Design" at bounding box center [359, 68] width 91 height 17
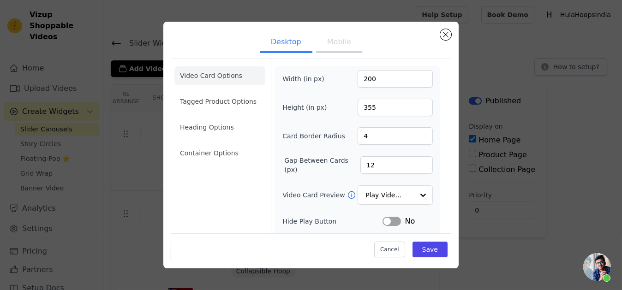
click at [328, 41] on button "Mobile" at bounding box center [339, 43] width 46 height 20
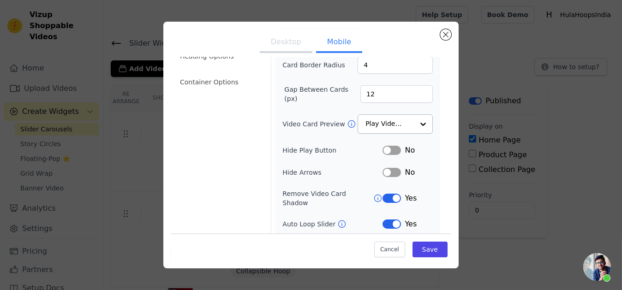
scroll to position [84, 0]
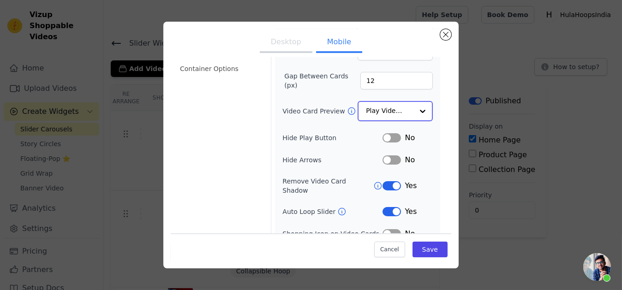
click at [392, 110] on input "Video Card Preview" at bounding box center [390, 111] width 48 height 18
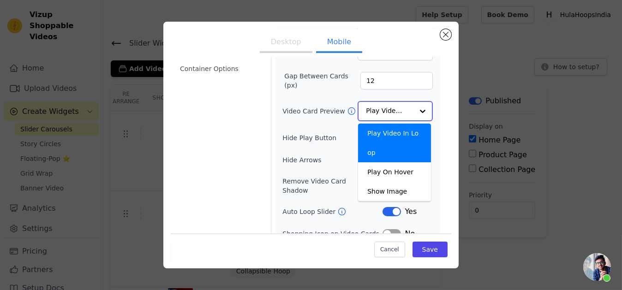
click at [392, 109] on input "Video Card Preview" at bounding box center [390, 111] width 48 height 18
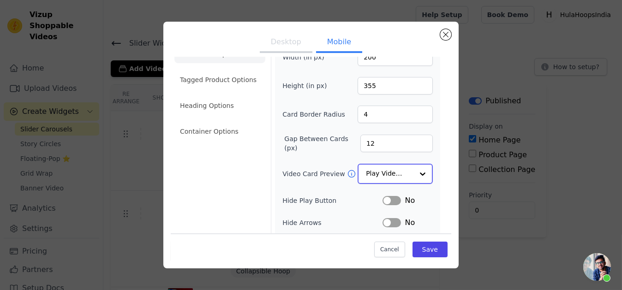
scroll to position [0, 0]
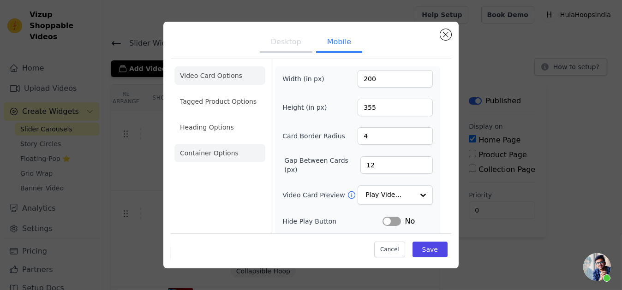
click at [224, 146] on li "Container Options" at bounding box center [219, 153] width 91 height 18
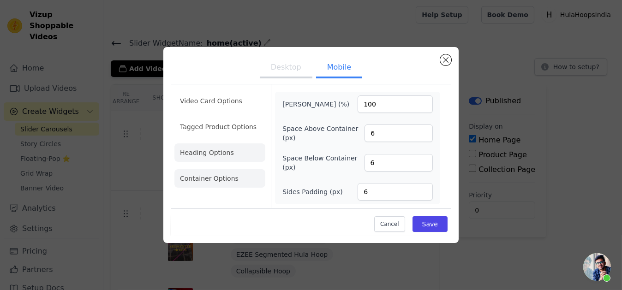
click at [245, 156] on li "Heading Options" at bounding box center [219, 152] width 91 height 18
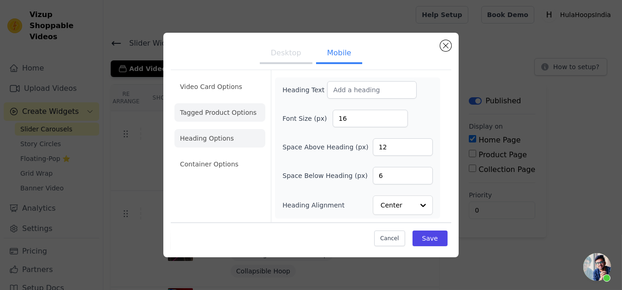
click at [248, 115] on li "Tagged Product Options" at bounding box center [219, 112] width 91 height 18
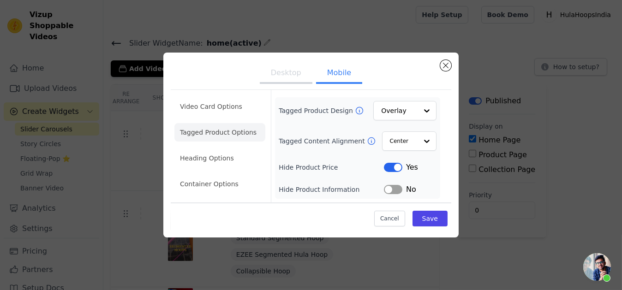
click at [293, 81] on button "Desktop" at bounding box center [286, 74] width 53 height 20
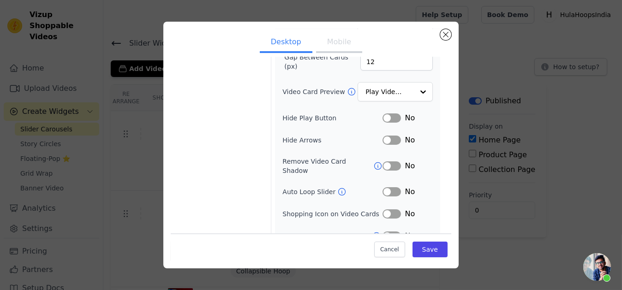
scroll to position [108, 0]
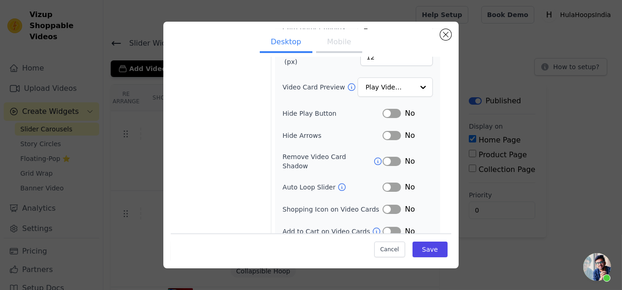
click at [388, 157] on button "Label" at bounding box center [391, 161] width 18 height 9
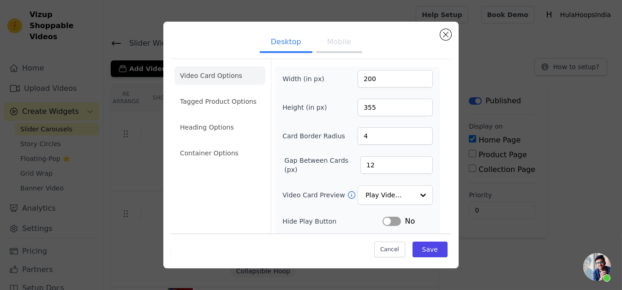
click at [336, 49] on button "Mobile" at bounding box center [339, 43] width 46 height 20
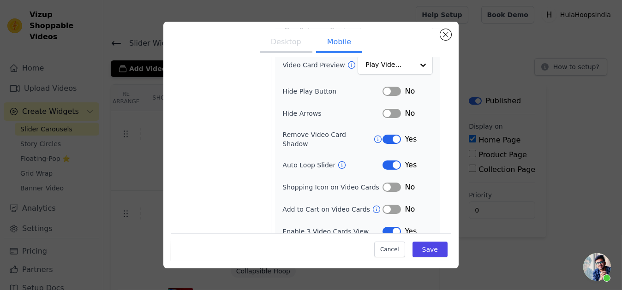
click at [283, 43] on button "Desktop" at bounding box center [286, 43] width 53 height 20
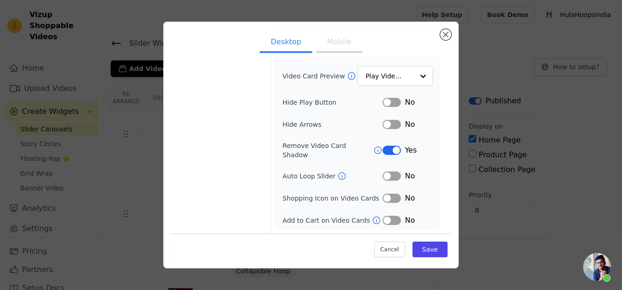
scroll to position [108, 0]
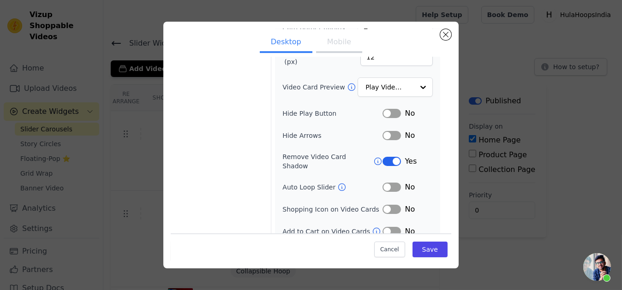
click at [382, 169] on div "Width (in px) 200 Height (in px) 355 Card Border Radius 4 Gap Between Cards (px…" at bounding box center [357, 99] width 150 height 275
click at [386, 183] on button "Label" at bounding box center [391, 187] width 18 height 9
click at [347, 56] on label "Gap Between Cards (px)" at bounding box center [322, 57] width 76 height 18
click at [360, 56] on input "12" at bounding box center [396, 57] width 72 height 18
click at [331, 39] on button "Mobile" at bounding box center [339, 43] width 46 height 20
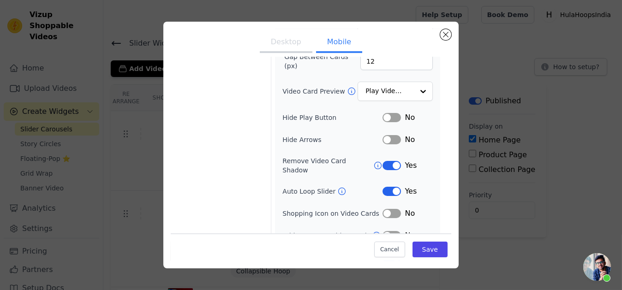
scroll to position [130, 0]
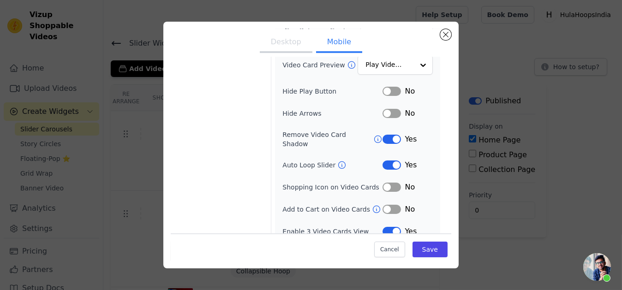
click at [285, 37] on button "Desktop" at bounding box center [286, 43] width 53 height 20
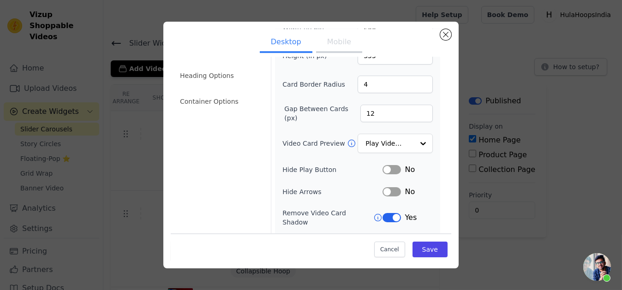
scroll to position [0, 0]
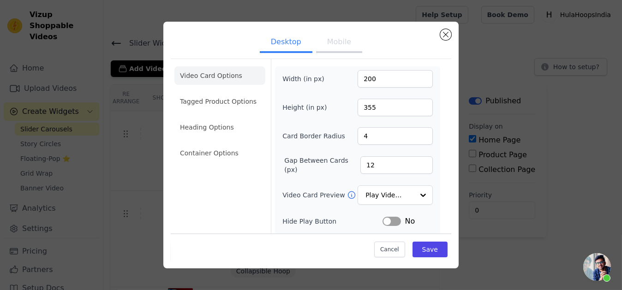
click at [417, 240] on div "Cancel Save" at bounding box center [311, 247] width 281 height 28
click at [418, 241] on div "Cancel Save" at bounding box center [311, 247] width 281 height 28
click at [418, 244] on button "Save" at bounding box center [429, 250] width 35 height 16
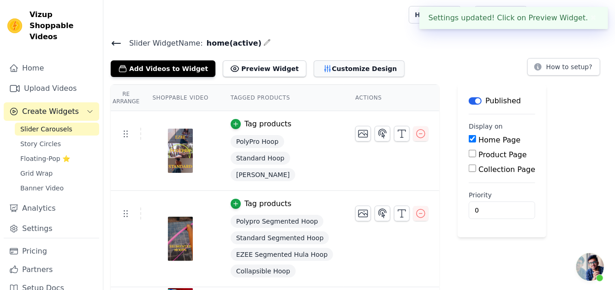
click at [314, 64] on button "Customize Design" at bounding box center [359, 68] width 91 height 17
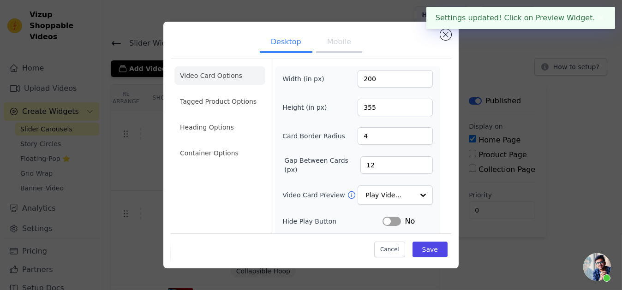
drag, startPoint x: 333, startPoint y: 46, endPoint x: 348, endPoint y: 45, distance: 15.3
click at [334, 45] on button "Mobile" at bounding box center [339, 43] width 46 height 20
click at [437, 34] on ul "Desktop Mobile" at bounding box center [311, 43] width 281 height 28
click at [442, 35] on button "Close modal" at bounding box center [445, 34] width 11 height 11
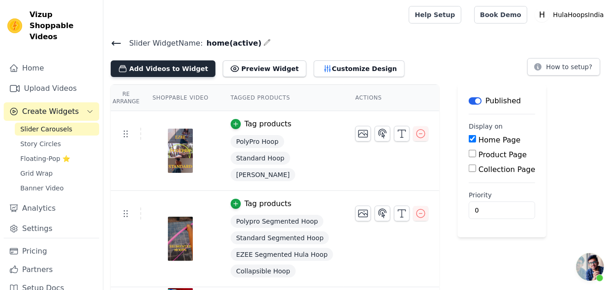
click at [189, 68] on button "Add Videos to Widget" at bounding box center [163, 68] width 105 height 17
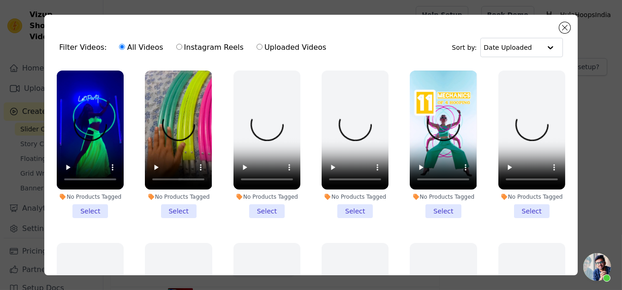
click at [257, 49] on label "Uploaded Videos" at bounding box center [291, 48] width 71 height 12
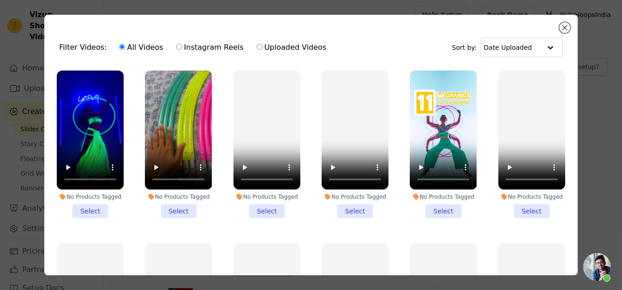
click at [257, 49] on input "Uploaded Videos" at bounding box center [260, 47] width 6 height 6
radio input "true"
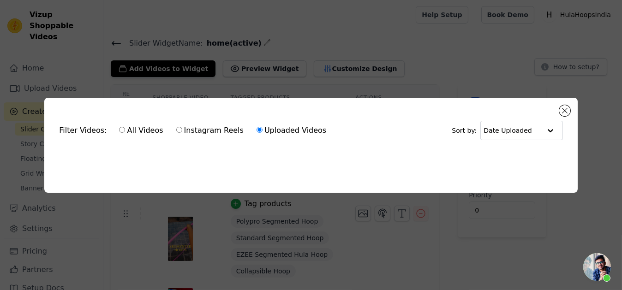
click at [192, 133] on label "Instagram Reels" at bounding box center [210, 131] width 68 height 12
click at [182, 133] on input "Instagram Reels" at bounding box center [179, 130] width 6 height 6
radio input "true"
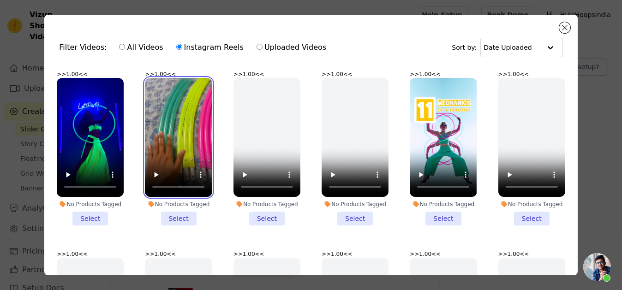
click at [176, 126] on video at bounding box center [178, 137] width 67 height 119
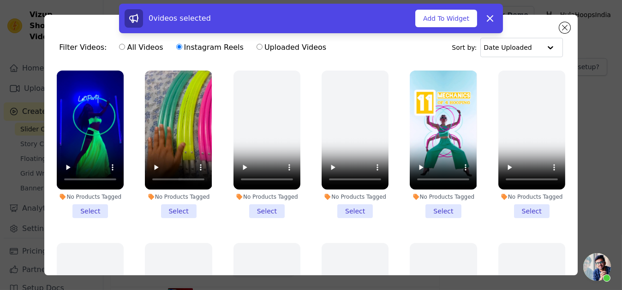
click at [139, 48] on label "All Videos" at bounding box center [141, 48] width 45 height 12
click at [125, 48] on input "All Videos" at bounding box center [122, 47] width 6 height 6
radio input "true"
click at [177, 204] on li ">> 1.00 << No Products Tagged Select" at bounding box center [178, 145] width 67 height 148
click at [0, 0] on input ">> 1.00 << No Products Tagged Select" at bounding box center [0, 0] width 0 height 0
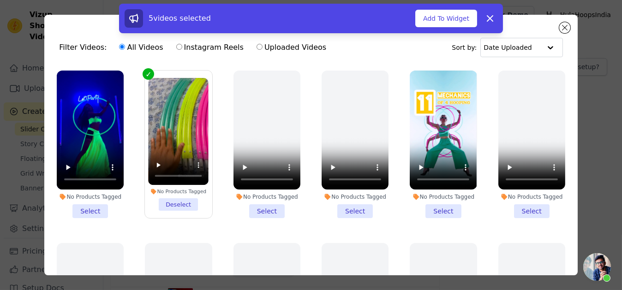
click at [91, 205] on li ">> 1.00 << No Products Tagged Select" at bounding box center [90, 145] width 67 height 148
click at [0, 0] on input ">> 1.00 << No Products Tagged Select" at bounding box center [0, 0] width 0 height 0
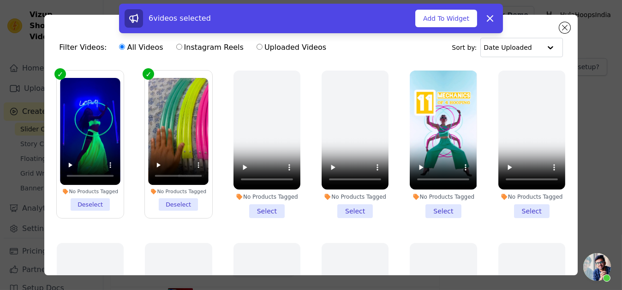
click at [447, 203] on li ">> 1.00 << No Products Tagged Select" at bounding box center [443, 145] width 67 height 148
click at [0, 0] on input ">> 1.00 << No Products Tagged Select" at bounding box center [0, 0] width 0 height 0
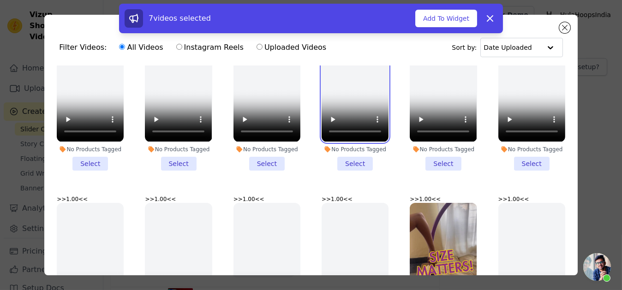
scroll to position [1153, 0]
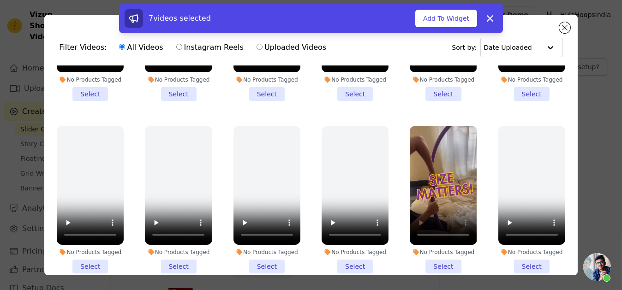
click at [428, 237] on li ">> 1.00 << No Products Tagged Select" at bounding box center [443, 200] width 67 height 148
click at [0, 0] on input ">> 1.00 << No Products Tagged Select" at bounding box center [0, 0] width 0 height 0
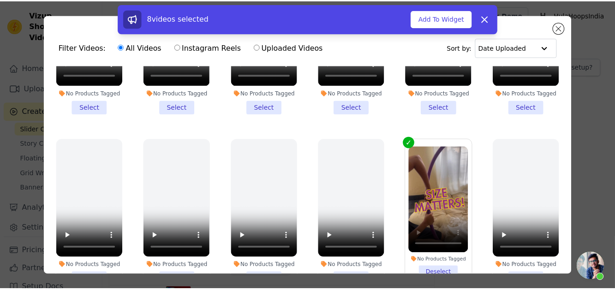
scroll to position [1129, 0]
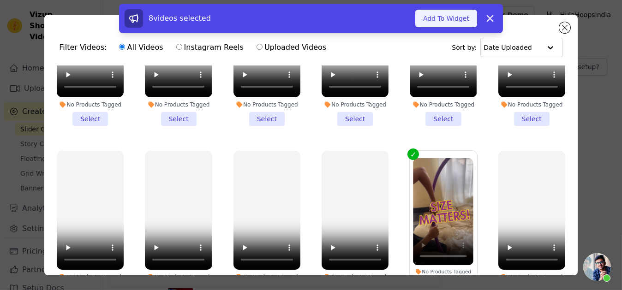
click at [457, 17] on button "Add To Widget" at bounding box center [446, 19] width 62 height 18
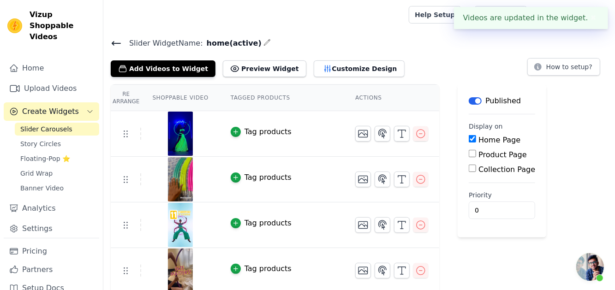
click at [257, 131] on div "Tag products" at bounding box center [268, 131] width 47 height 11
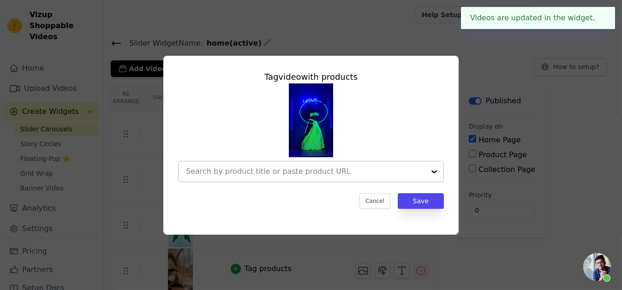
click at [299, 177] on input "text" at bounding box center [305, 171] width 239 height 11
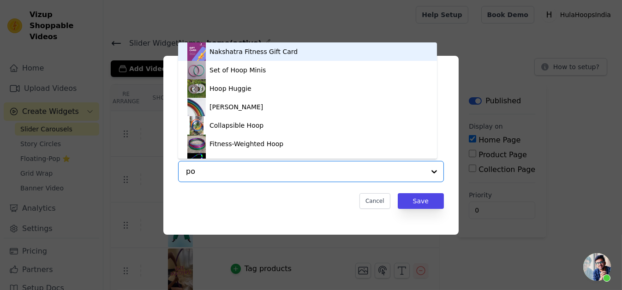
type input "pol"
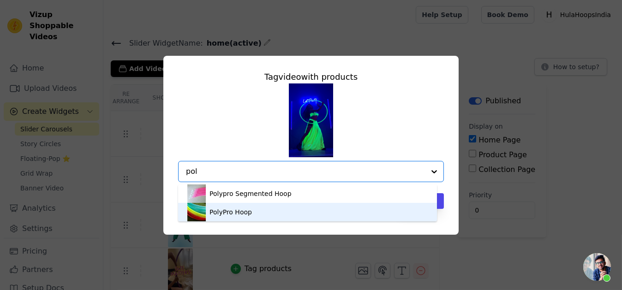
click at [266, 214] on div "PolyPro Hoop" at bounding box center [307, 212] width 240 height 18
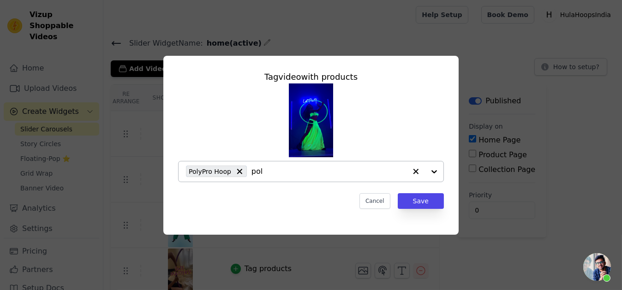
type input "poly"
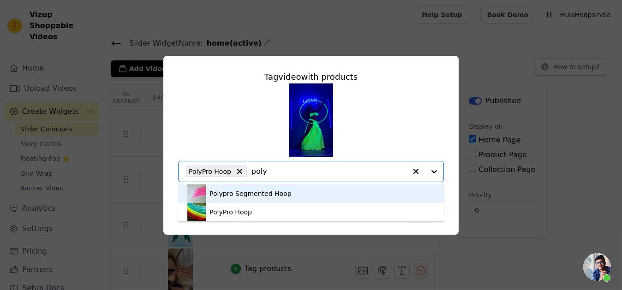
click at [273, 191] on div "Polypro Segmented Hoop" at bounding box center [250, 193] width 82 height 9
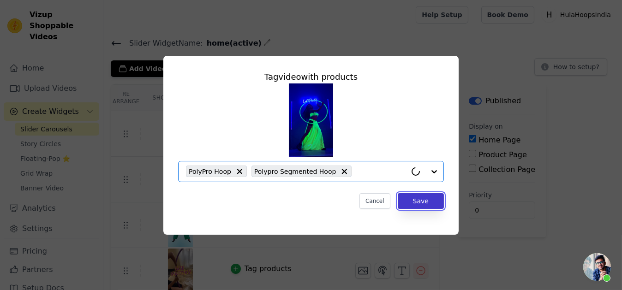
click at [412, 197] on button "Save" at bounding box center [421, 201] width 46 height 16
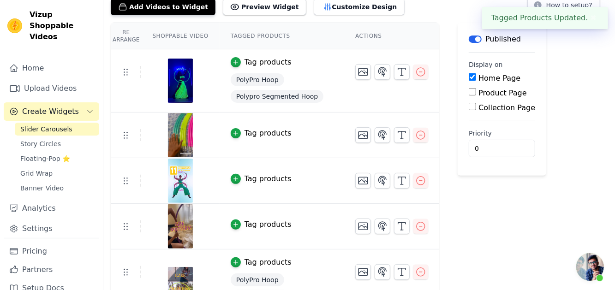
scroll to position [63, 0]
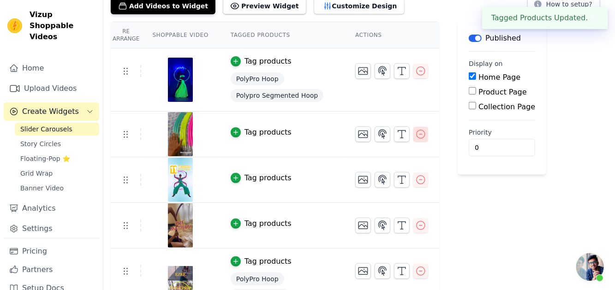
click at [415, 133] on icon "button" at bounding box center [420, 134] width 11 height 11
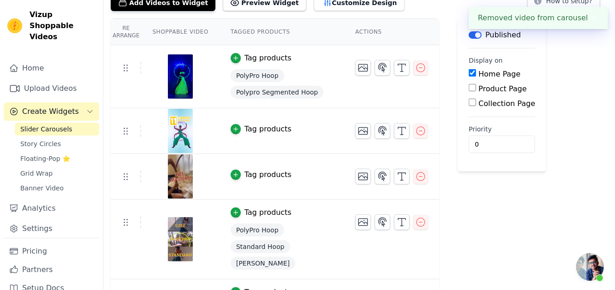
scroll to position [68, 0]
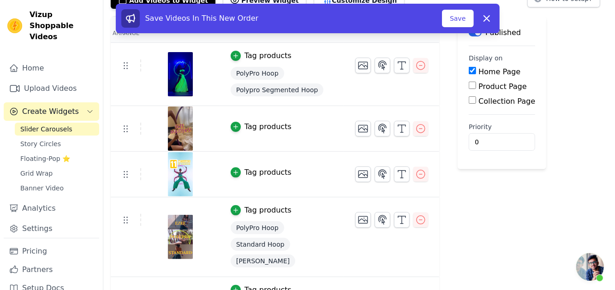
click at [238, 127] on button "Tag products" at bounding box center [261, 126] width 61 height 11
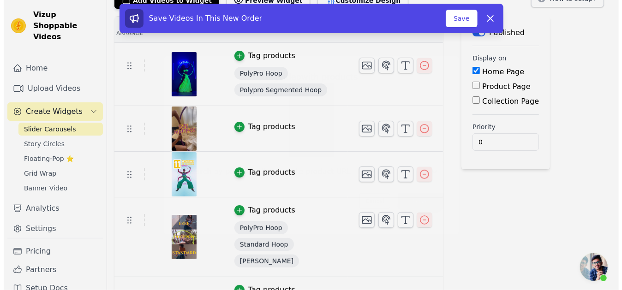
scroll to position [0, 0]
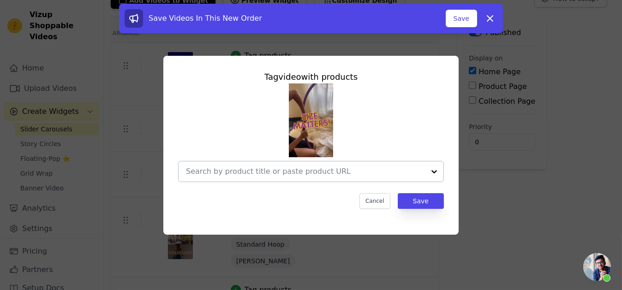
click at [291, 170] on input "text" at bounding box center [305, 171] width 239 height 11
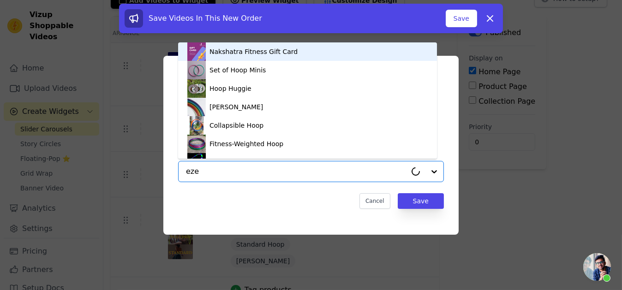
type input "ezee"
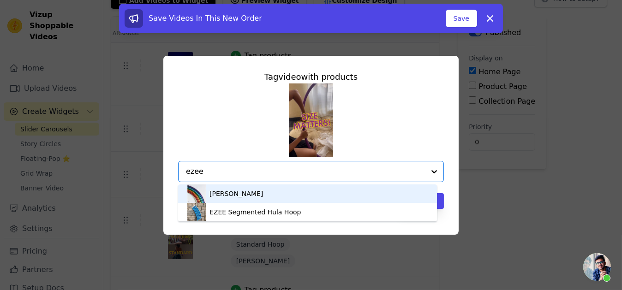
click at [261, 192] on div "[PERSON_NAME]" at bounding box center [307, 194] width 240 height 18
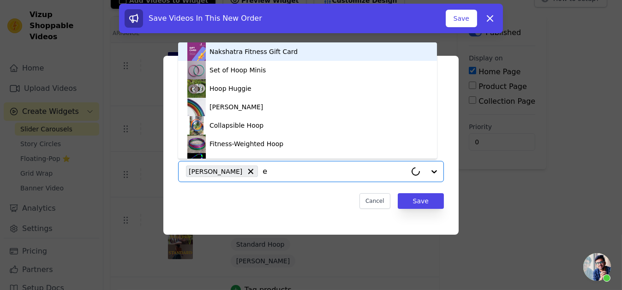
type input "ez"
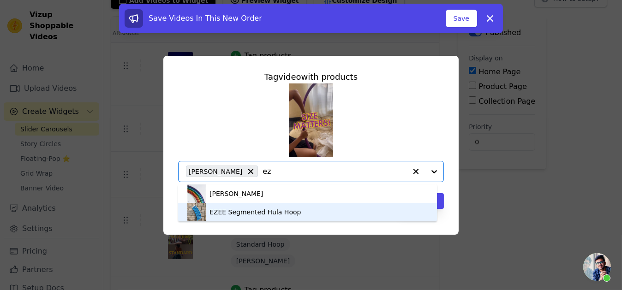
click at [256, 209] on div "EZEE Segmented Hula Hoop" at bounding box center [254, 212] width 91 height 9
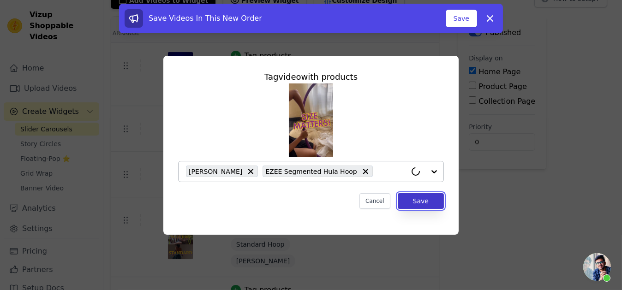
click at [418, 199] on button "Save" at bounding box center [421, 201] width 46 height 16
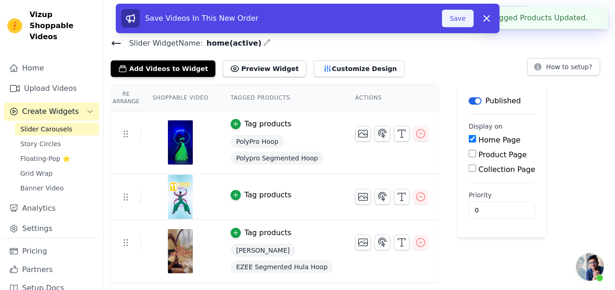
click at [454, 13] on button "Save" at bounding box center [457, 19] width 31 height 18
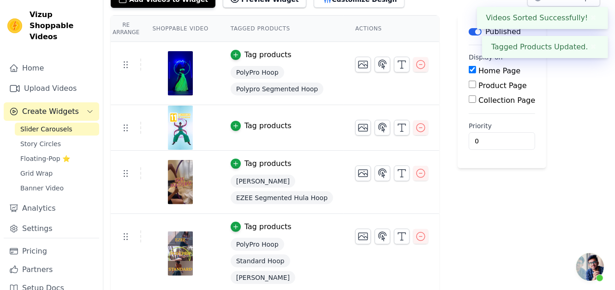
scroll to position [70, 0]
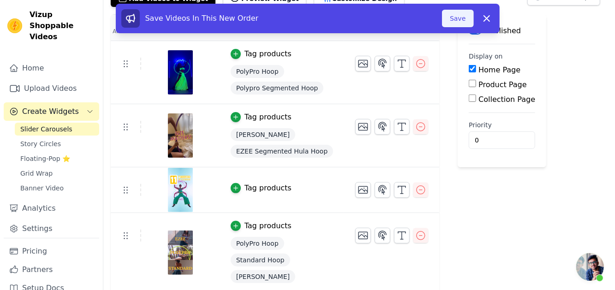
click at [448, 18] on button "Save" at bounding box center [457, 19] width 31 height 18
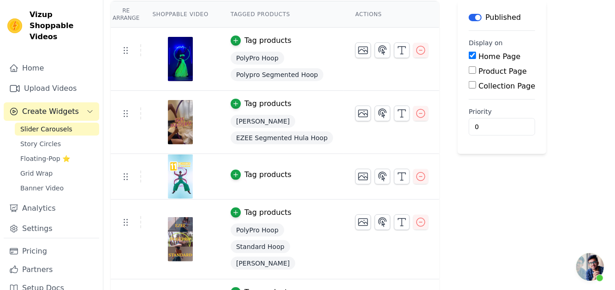
scroll to position [85, 0]
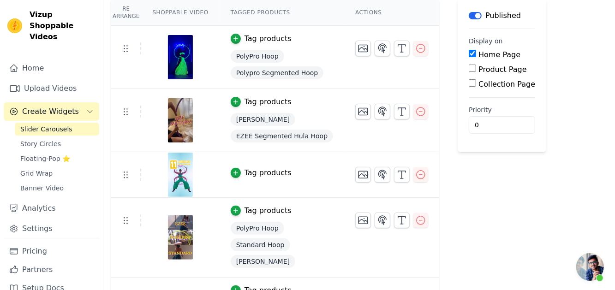
click at [247, 176] on div "Tag products" at bounding box center [268, 172] width 47 height 11
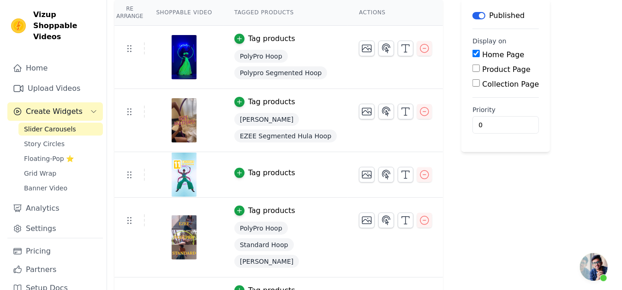
scroll to position [0, 0]
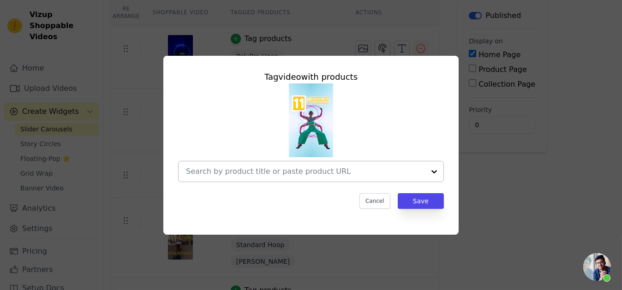
click at [264, 173] on input "text" at bounding box center [305, 171] width 239 height 11
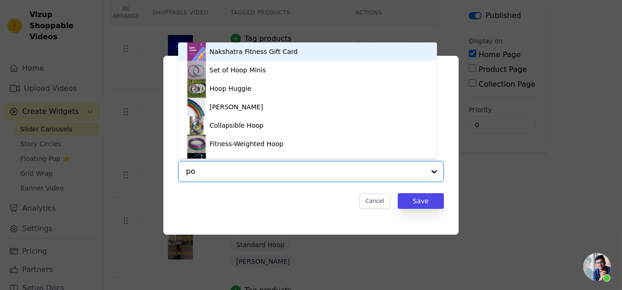
type input "pol"
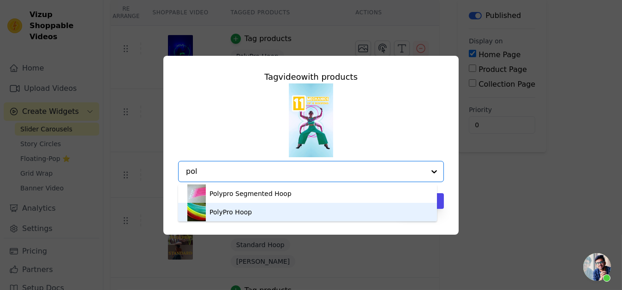
click at [248, 214] on div "PolyPro Hoop" at bounding box center [230, 212] width 42 height 9
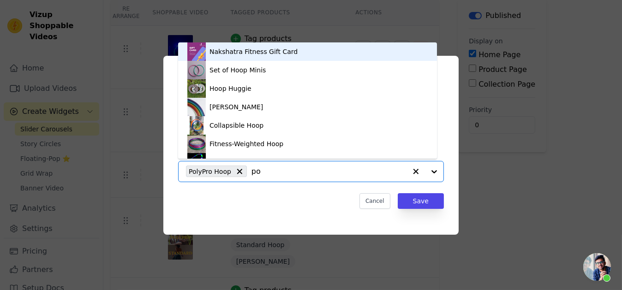
type input "pol"
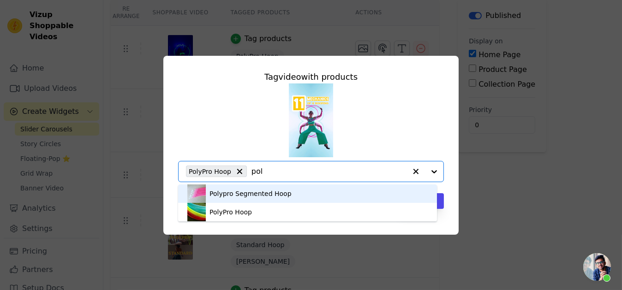
click at [267, 195] on div "Polypro Segmented Hoop" at bounding box center [250, 193] width 82 height 9
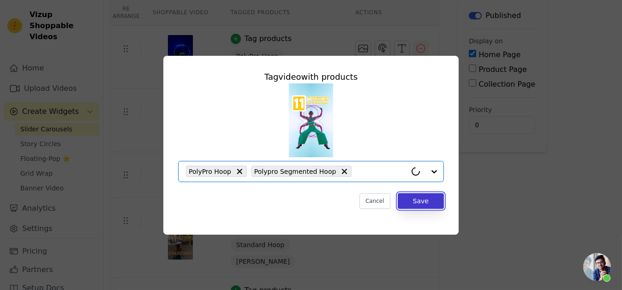
click at [416, 203] on button "Save" at bounding box center [421, 201] width 46 height 16
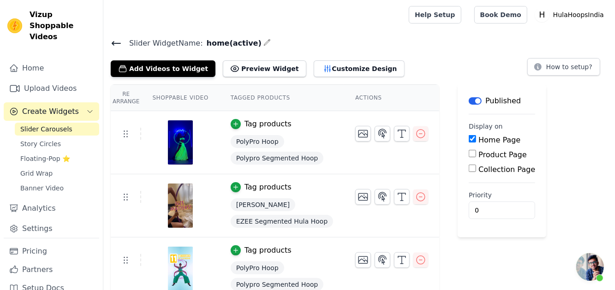
click at [596, 278] on span "Open chat" at bounding box center [599, 278] width 7 height 7
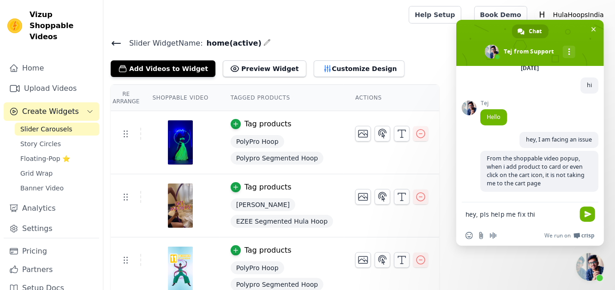
type textarea "hey, pls help me fix this"
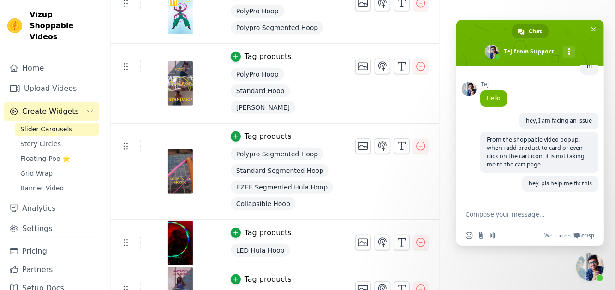
scroll to position [278, 0]
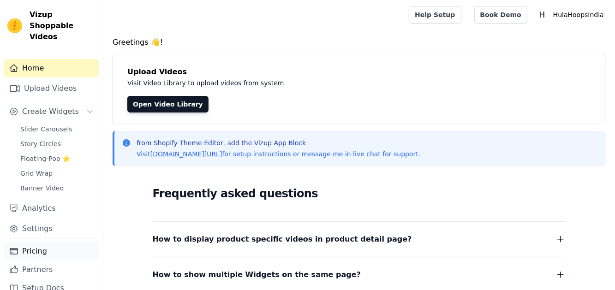
click at [57, 242] on link "Pricing" at bounding box center [52, 251] width 96 height 18
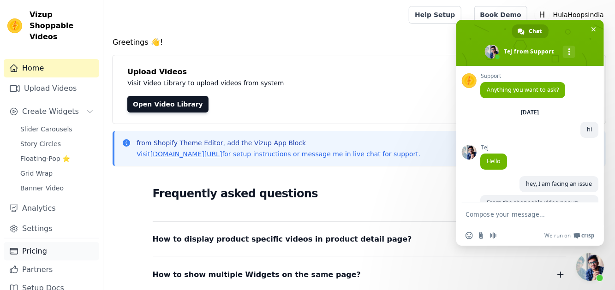
scroll to position [66, 0]
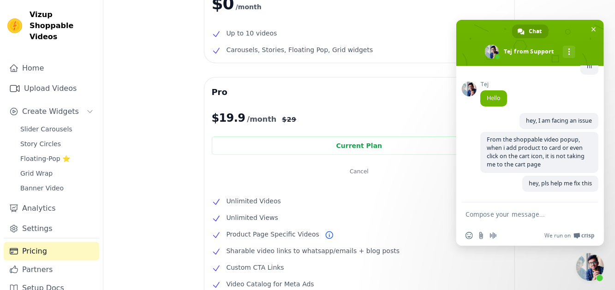
scroll to position [92, 0]
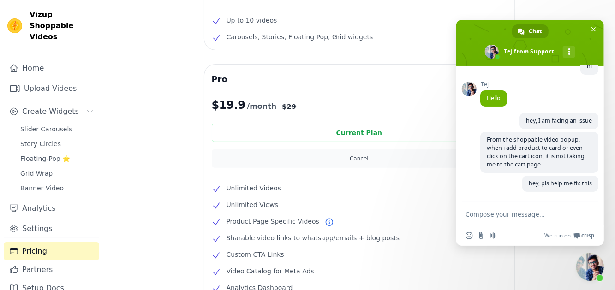
click at [352, 157] on button "Cancel" at bounding box center [359, 158] width 295 height 18
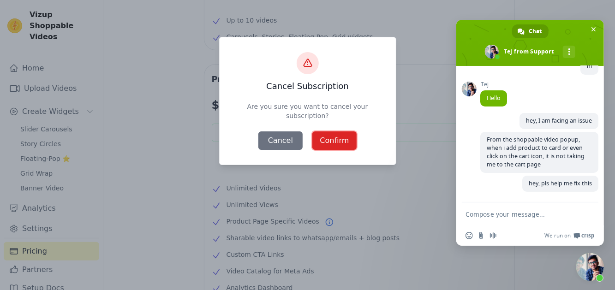
click at [346, 140] on button "Confirm" at bounding box center [334, 140] width 44 height 18
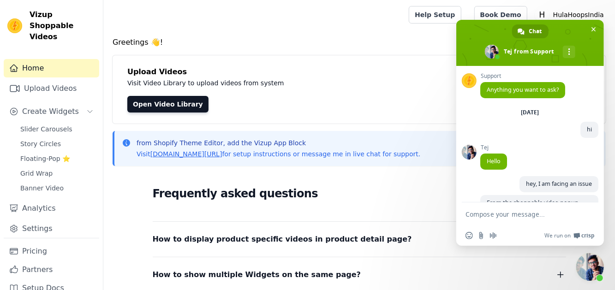
scroll to position [66, 0]
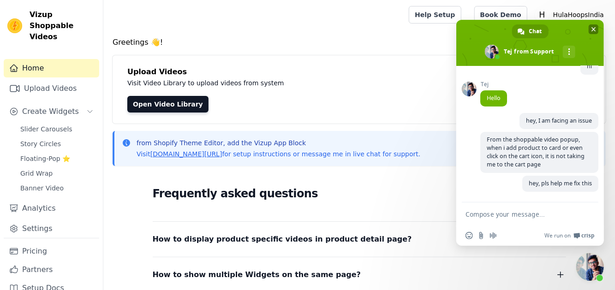
click at [591, 25] on span "Close chat" at bounding box center [594, 29] width 10 height 10
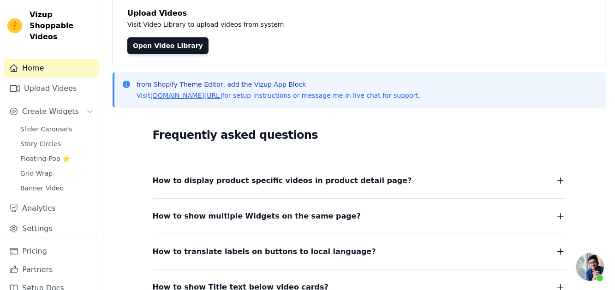
scroll to position [0, 0]
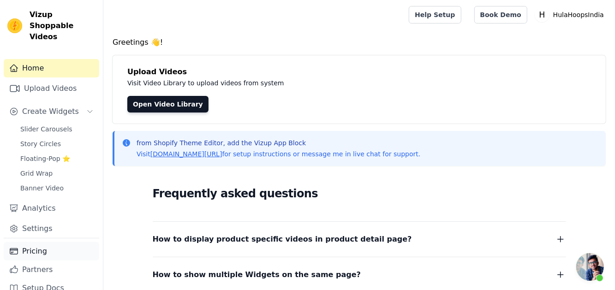
click at [52, 242] on link "Pricing" at bounding box center [52, 251] width 96 height 18
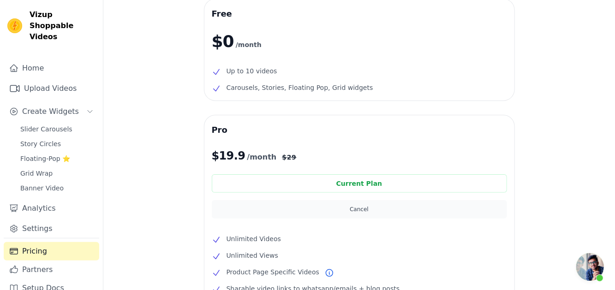
scroll to position [46, 0]
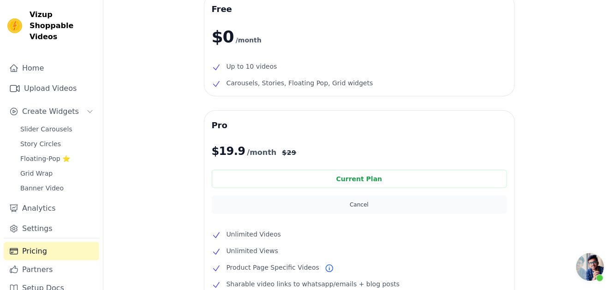
click at [348, 205] on button "Cancel" at bounding box center [359, 205] width 295 height 18
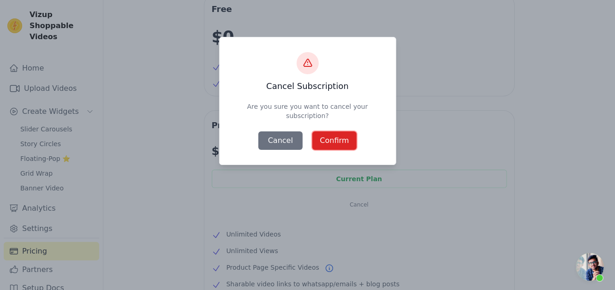
click at [336, 133] on button "Confirm" at bounding box center [334, 140] width 44 height 18
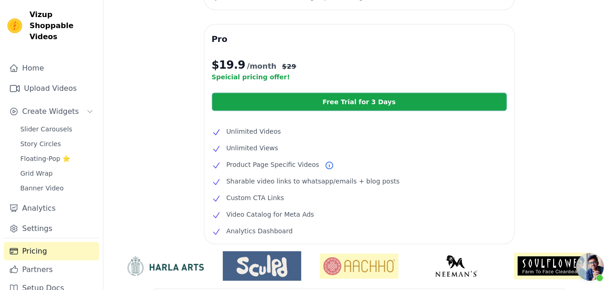
scroll to position [161, 0]
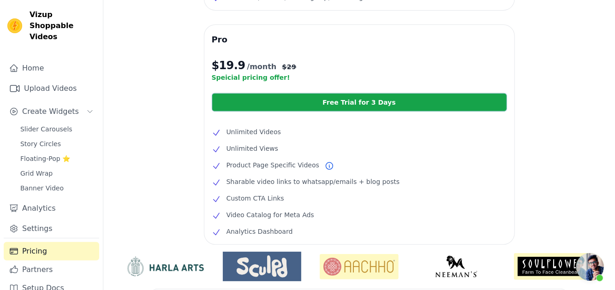
click at [593, 271] on span "Open chat" at bounding box center [590, 267] width 28 height 28
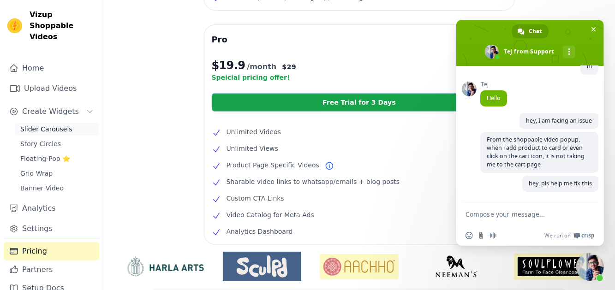
click at [48, 125] on span "Slider Carousels" at bounding box center [46, 129] width 52 height 9
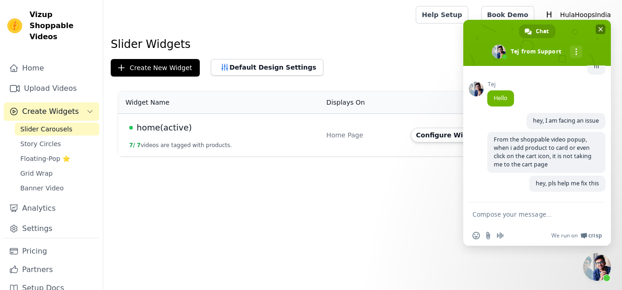
click at [598, 29] on span "Close chat" at bounding box center [600, 29] width 5 height 5
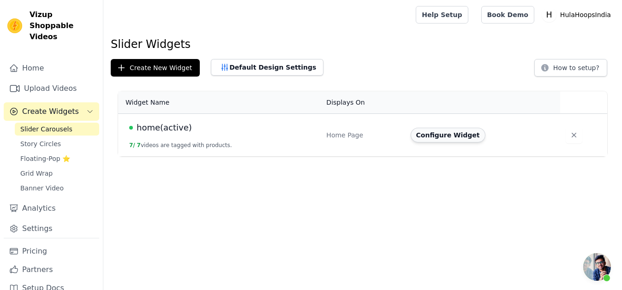
click at [456, 132] on button "Configure Widget" at bounding box center [448, 135] width 75 height 15
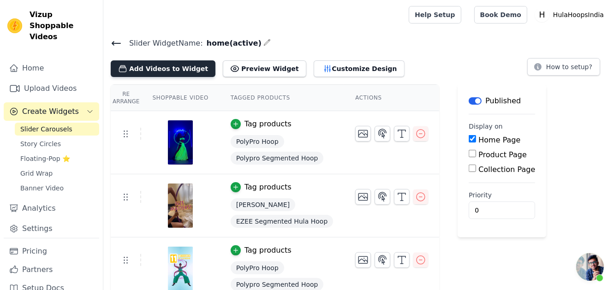
click at [177, 72] on button "Add Videos to Widget" at bounding box center [163, 68] width 105 height 17
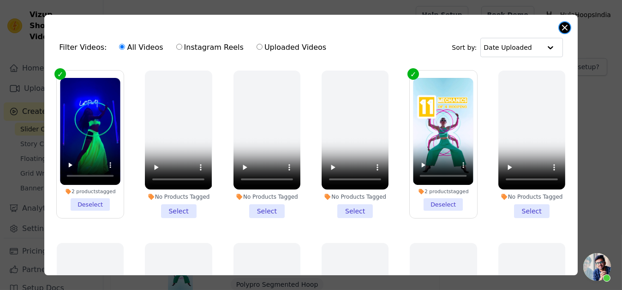
click at [566, 26] on button "Close modal" at bounding box center [564, 27] width 11 height 11
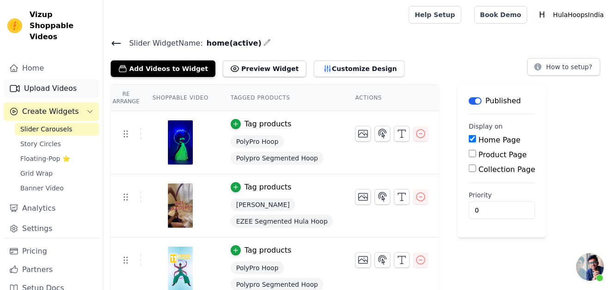
click at [72, 84] on link "Upload Videos" at bounding box center [52, 88] width 96 height 18
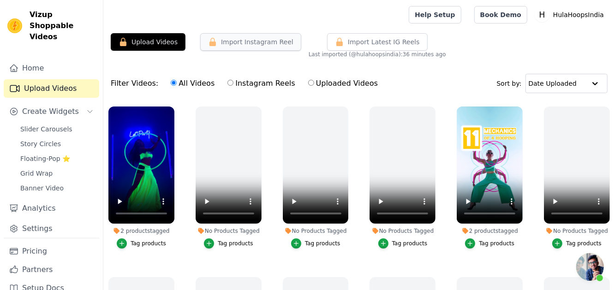
click at [248, 36] on button "Import Instagram Reel" at bounding box center [250, 42] width 101 height 18
click at [35, 125] on span "Slider Carousels" at bounding box center [46, 129] width 52 height 9
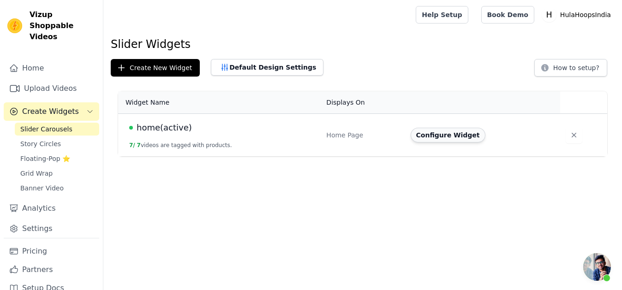
click at [436, 137] on button "Configure Widget" at bounding box center [448, 135] width 75 height 15
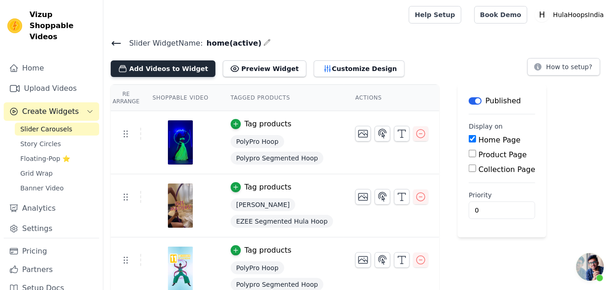
click at [186, 69] on button "Add Videos to Widget" at bounding box center [163, 68] width 105 height 17
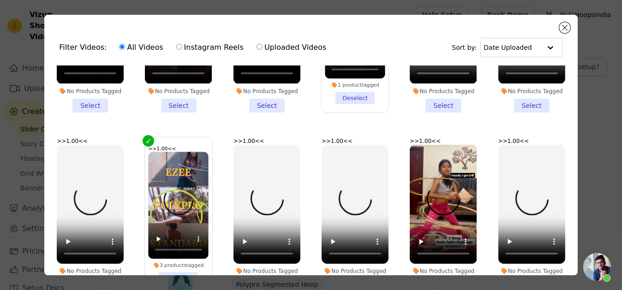
scroll to position [472, 0]
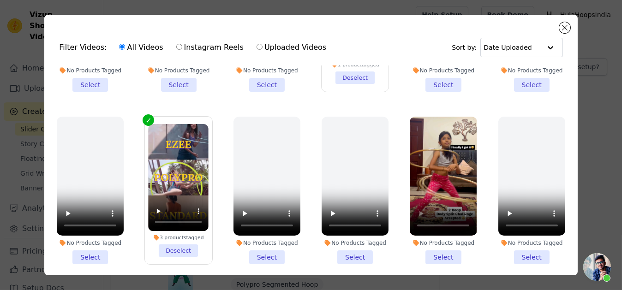
click at [434, 244] on li ">> 1.00 << No Products Tagged Select" at bounding box center [443, 191] width 67 height 148
click at [0, 0] on input ">> 1.00 << No Products Tagged Select" at bounding box center [0, 0] width 0 height 0
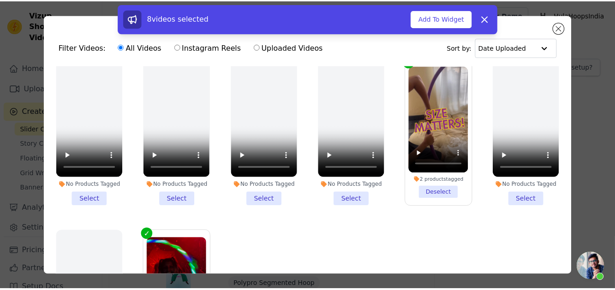
scroll to position [1036, 0]
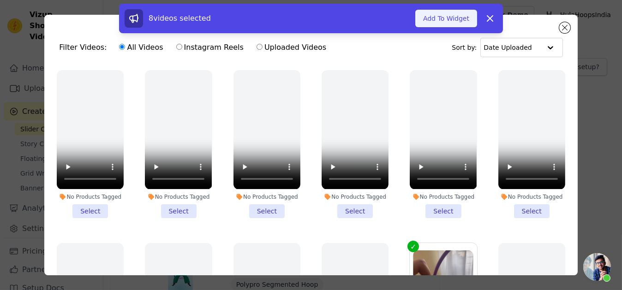
click at [451, 25] on button "Add To Widget" at bounding box center [446, 19] width 62 height 18
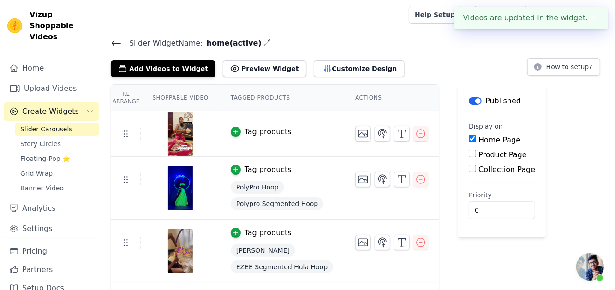
click at [273, 127] on div "Tag products" at bounding box center [268, 131] width 47 height 11
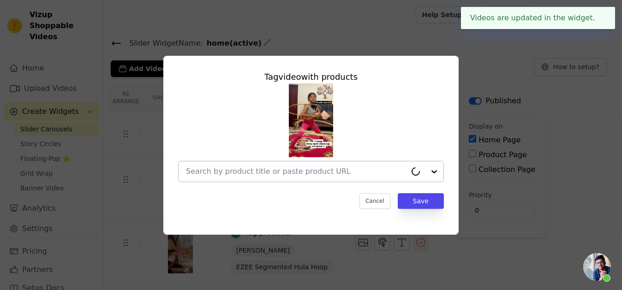
click at [281, 164] on div at bounding box center [296, 171] width 221 height 20
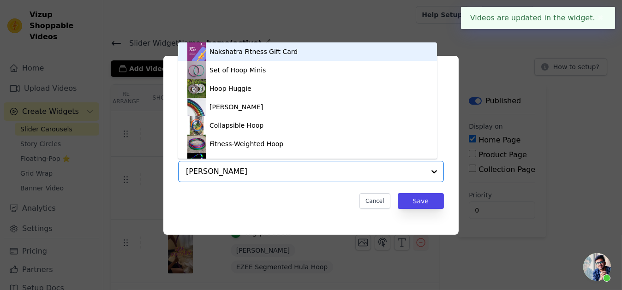
type input "stand"
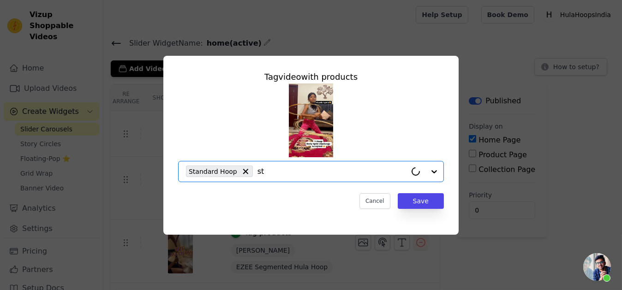
type input "sta"
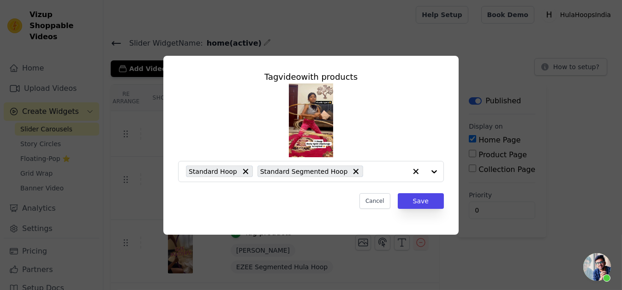
click at [447, 197] on div "Tag video with products Standard Hoop Standard Segmented Hoop Cancel Save" at bounding box center [311, 139] width 281 height 153
click at [430, 205] on button "Save" at bounding box center [421, 201] width 46 height 16
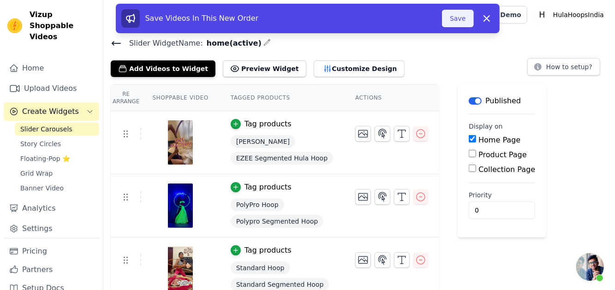
click at [452, 17] on button "Save" at bounding box center [457, 19] width 31 height 18
